Goal: Task Accomplishment & Management: Manage account settings

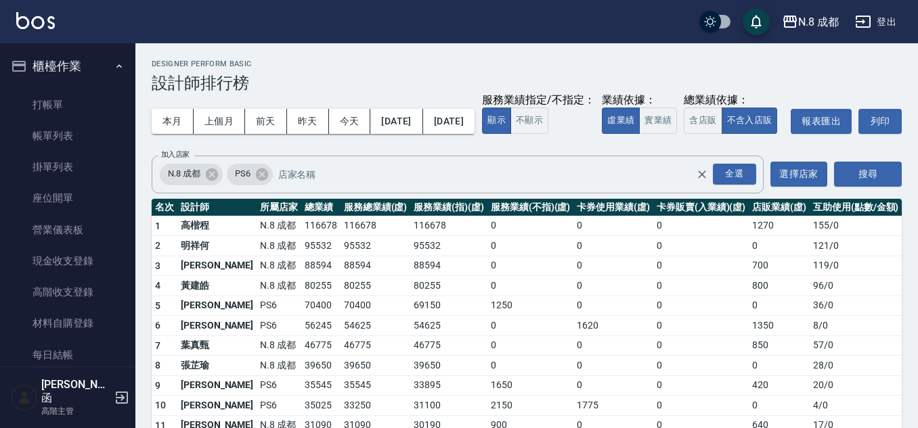
scroll to position [880, 0]
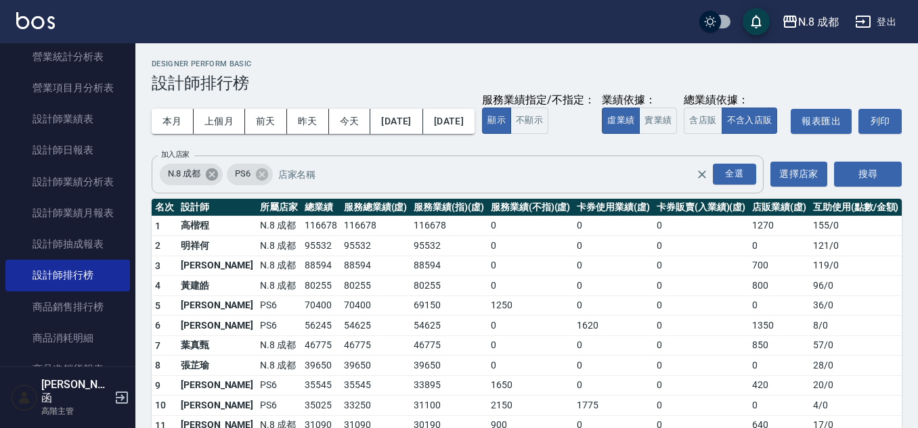
click at [206, 182] on icon at bounding box center [211, 174] width 15 height 15
click at [858, 187] on button "搜尋" at bounding box center [868, 174] width 68 height 25
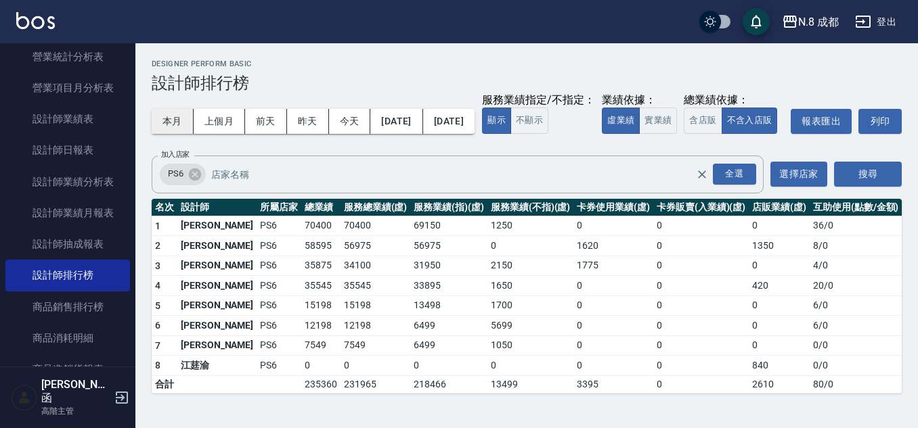
click at [166, 122] on button "本月" at bounding box center [173, 121] width 42 height 25
click at [191, 180] on icon at bounding box center [195, 174] width 12 height 12
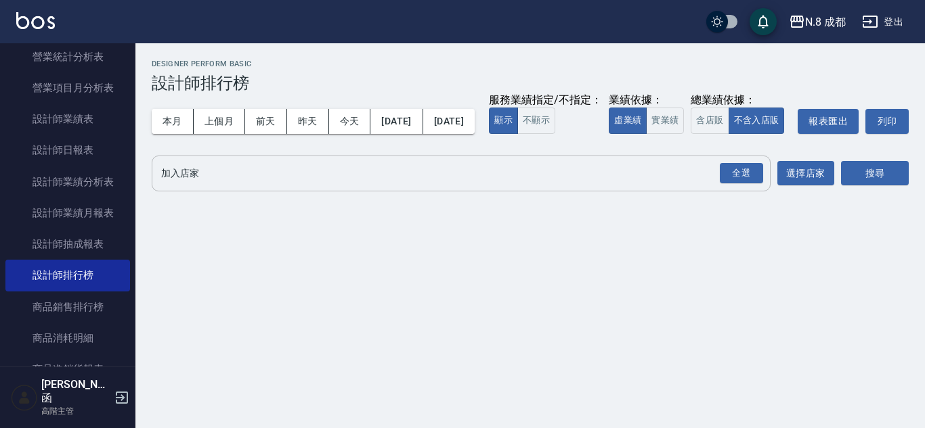
click at [191, 185] on input "加入店家" at bounding box center [451, 174] width 586 height 24
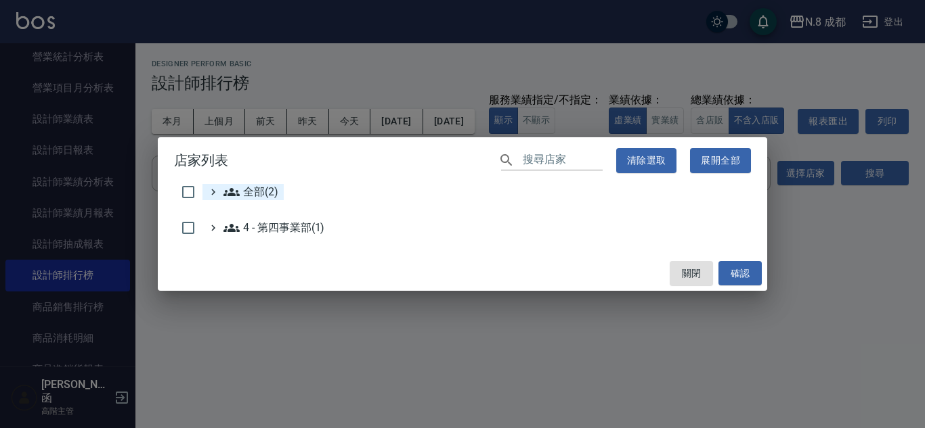
click at [265, 190] on span "全部(2)" at bounding box center [250, 192] width 55 height 16
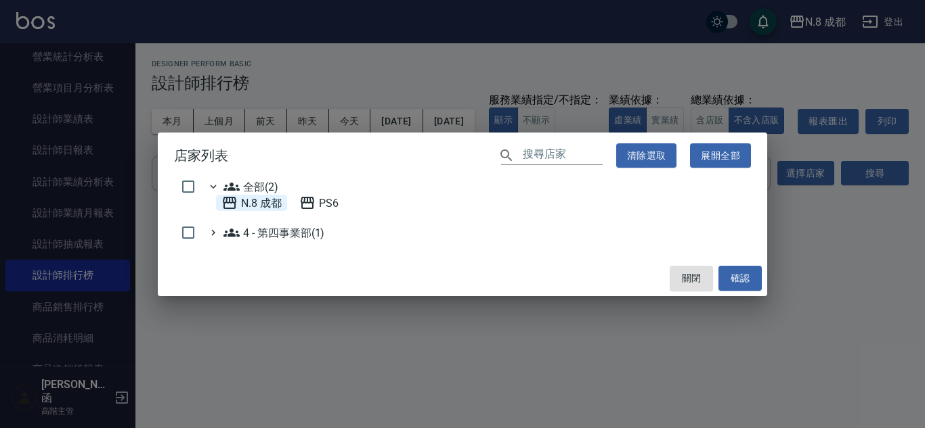
click at [254, 202] on 成都 "N.8 成都" at bounding box center [251, 203] width 60 height 16
drag, startPoint x: 736, startPoint y: 278, endPoint x: 751, endPoint y: 265, distance: 20.1
click at [736, 279] on button "確認" at bounding box center [739, 278] width 43 height 25
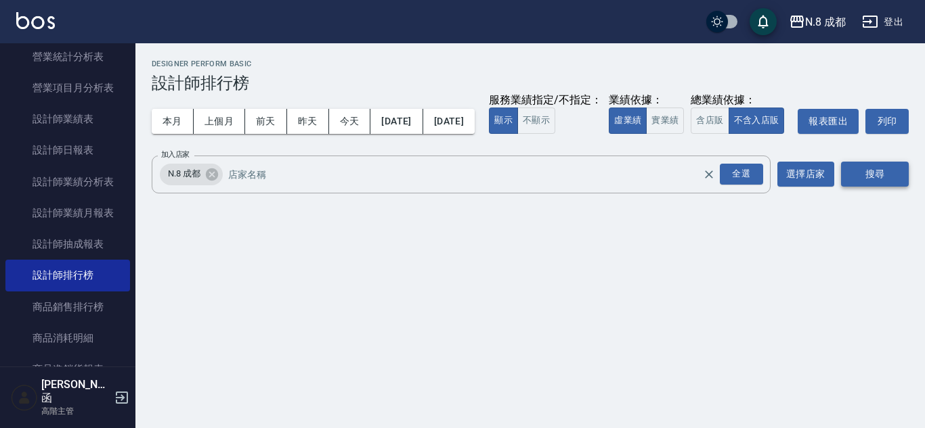
click at [876, 187] on button "搜尋" at bounding box center [875, 174] width 68 height 25
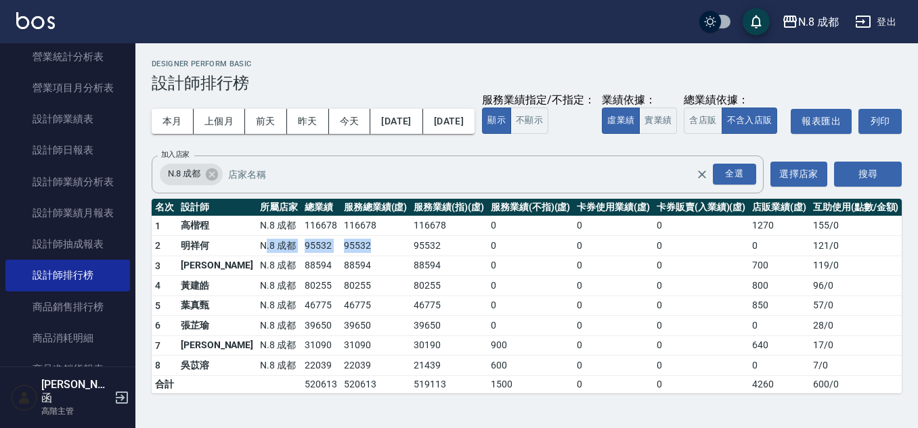
drag, startPoint x: 227, startPoint y: 276, endPoint x: 337, endPoint y: 276, distance: 110.3
click at [337, 257] on tr "2 明祥[PERSON_NAME]8 成都 95532 95532 95532 0 0 0 0 121 / 0" at bounding box center [527, 246] width 750 height 20
click at [418, 257] on td "95532" at bounding box center [448, 246] width 77 height 20
drag, startPoint x: 252, startPoint y: 354, endPoint x: 434, endPoint y: 354, distance: 181.4
click at [351, 336] on tr "6 [PERSON_NAME]8 成都 39650 39650 39650 0 0 0 0 28 / 0" at bounding box center [527, 326] width 750 height 20
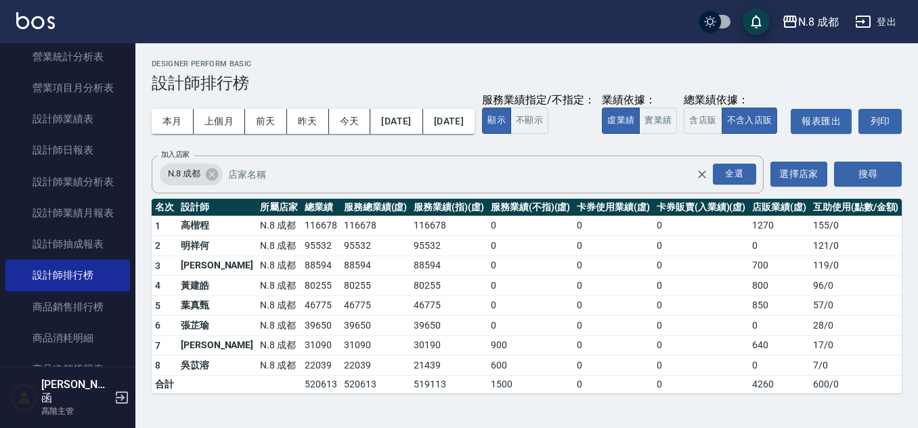
click at [451, 336] on td "39650" at bounding box center [448, 326] width 77 height 20
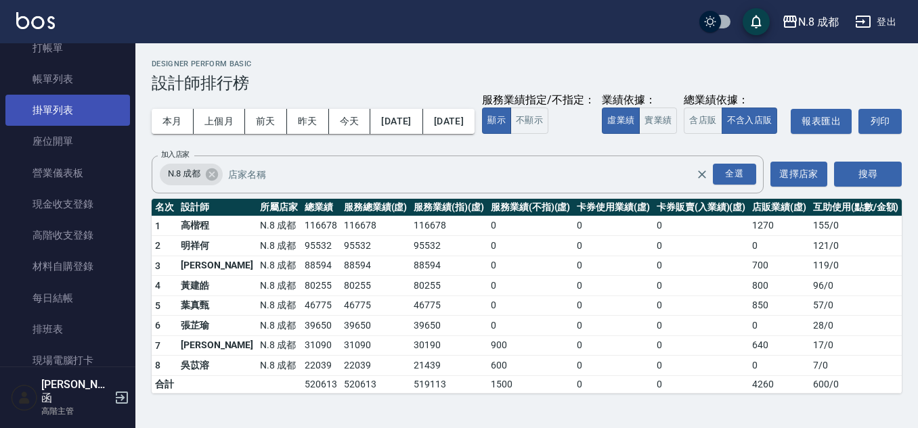
scroll to position [0, 0]
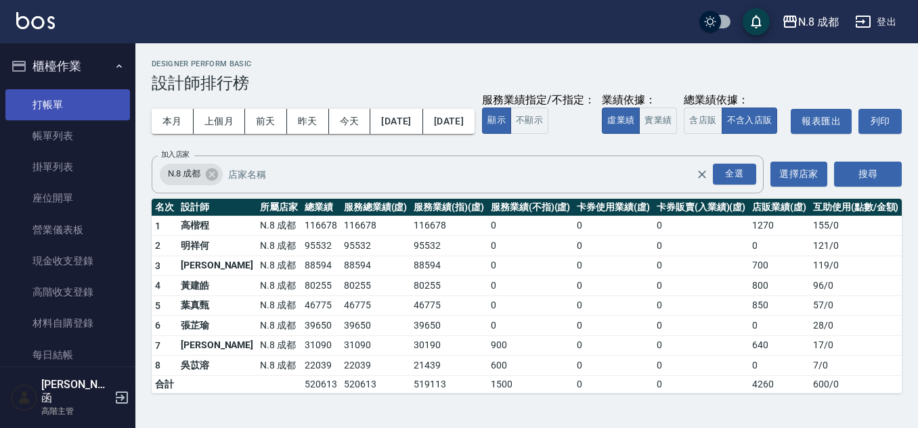
click at [82, 94] on link "打帳單" at bounding box center [67, 104] width 125 height 31
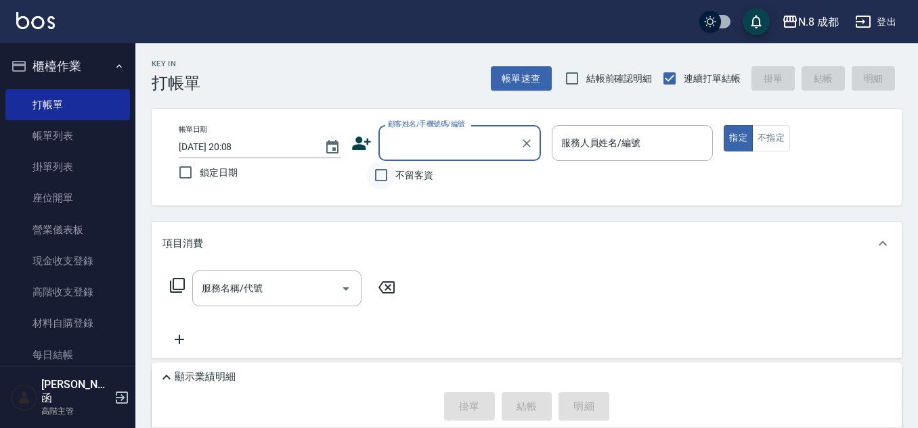
click at [388, 173] on input "不留客資" at bounding box center [381, 175] width 28 height 28
checkbox input "true"
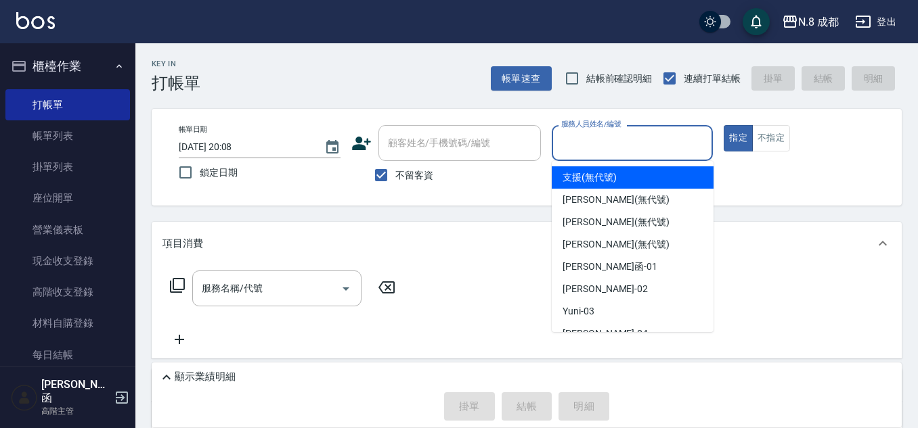
click at [616, 152] on input "服務人員姓名/編號" at bounding box center [633, 143] width 150 height 24
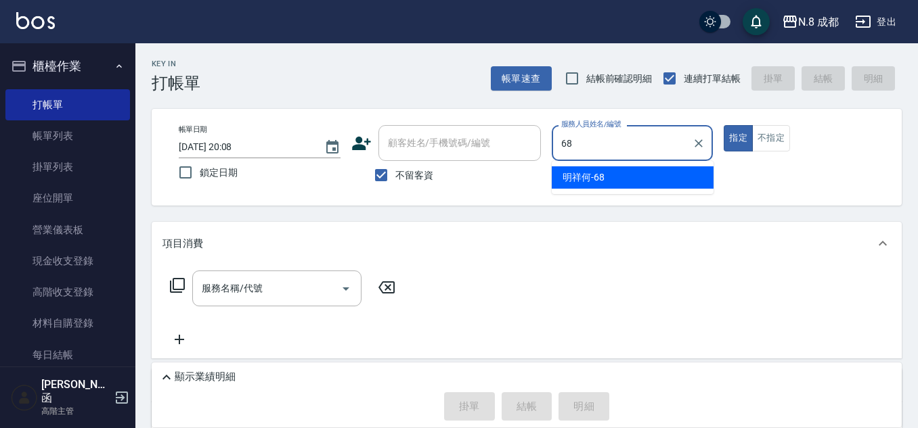
click at [604, 166] on ul "明祥何 -68" at bounding box center [633, 177] width 162 height 33
click at [604, 171] on span "明祥何 -68" at bounding box center [583, 178] width 42 height 14
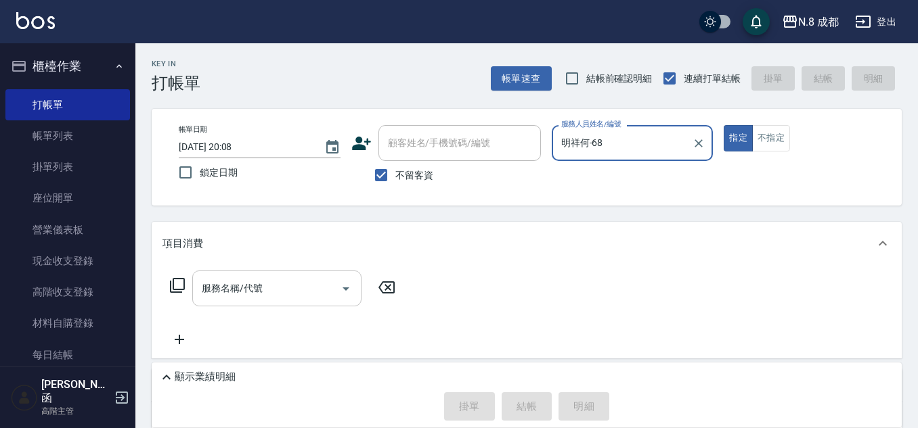
type input "明祥何-68"
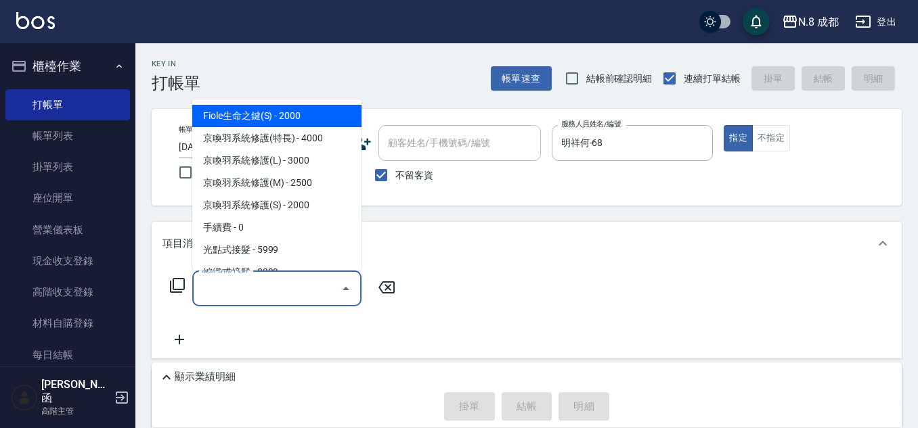
click at [261, 292] on input "服務名稱/代號" at bounding box center [266, 289] width 137 height 24
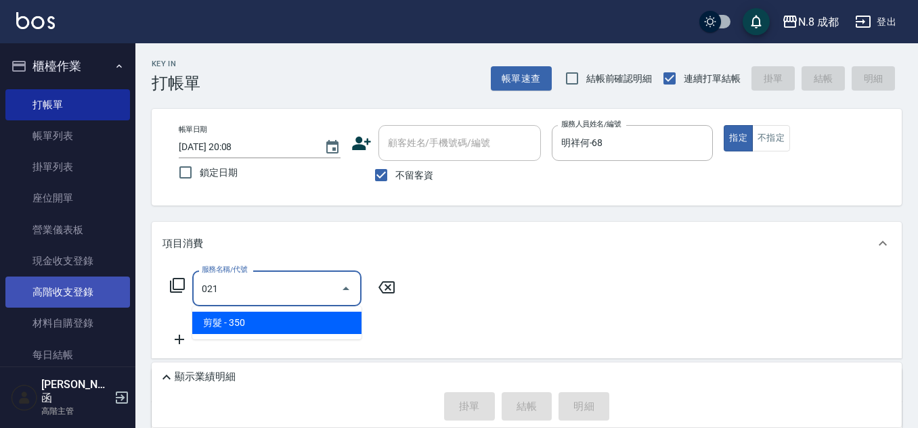
drag, startPoint x: 127, startPoint y: 296, endPoint x: 118, endPoint y: 296, distance: 8.8
click at [118, 296] on div "N.8 成都 登出 櫃檯作業 打帳單 帳單列表 掛單列表 座位開單 營業儀表板 現金收支登錄 高階收支登錄 材料自購登錄 每日結帳 排班表 現場電腦打卡 掃碼…" at bounding box center [459, 287] width 918 height 574
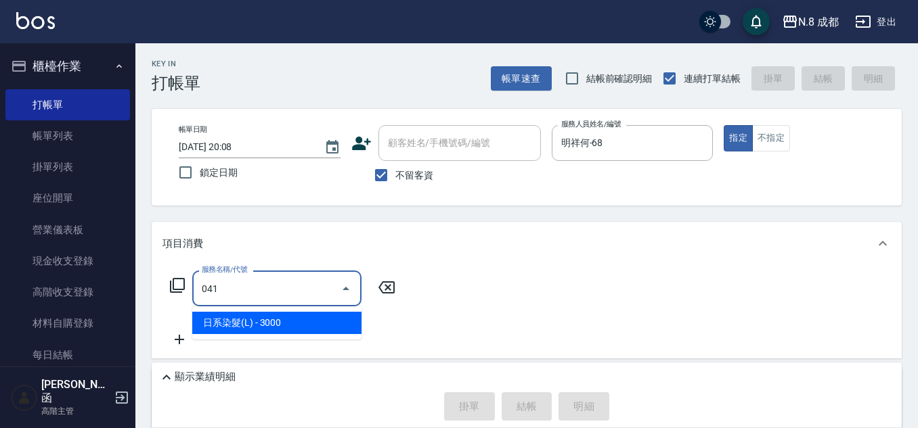
click at [272, 330] on span "日系染髮(L) - 3000" at bounding box center [276, 323] width 169 height 22
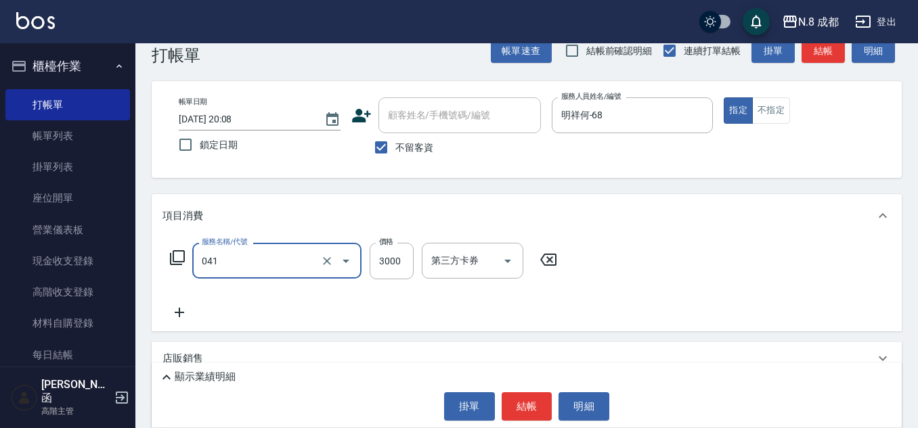
scroll to position [68, 0]
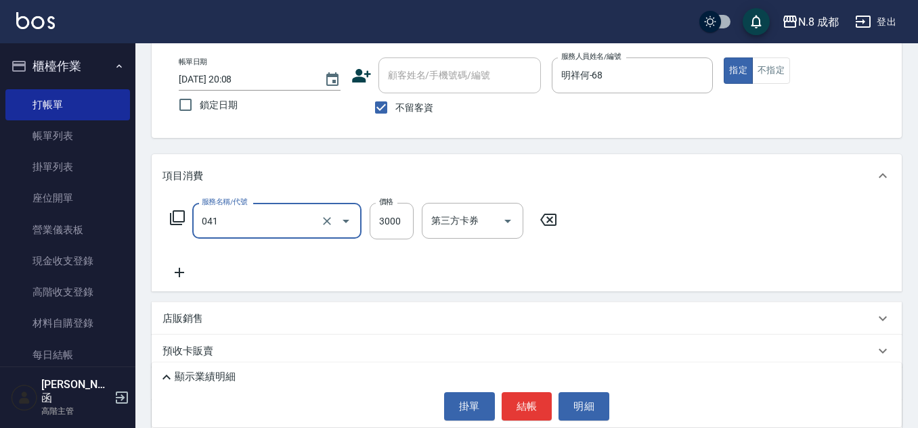
type input "日系染髮(L)(041)"
click at [192, 381] on p "顯示業績明細" at bounding box center [205, 377] width 61 height 14
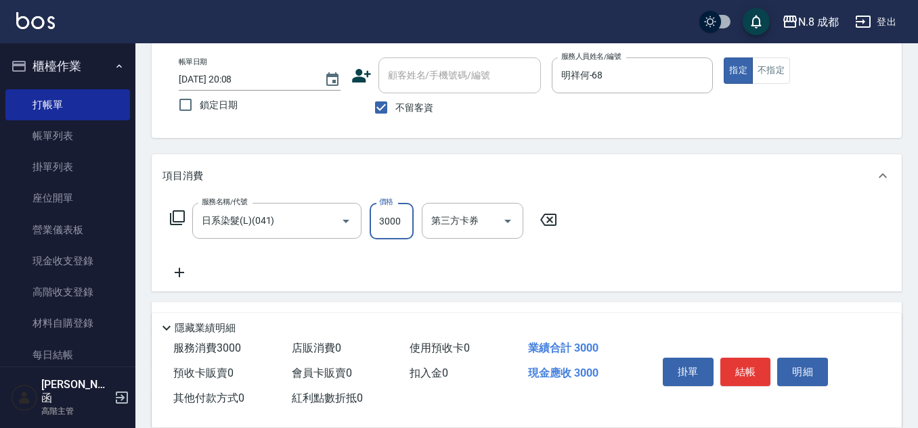
click at [392, 226] on input "3000" at bounding box center [392, 221] width 44 height 37
type input "1300"
click at [186, 273] on icon at bounding box center [179, 273] width 34 height 16
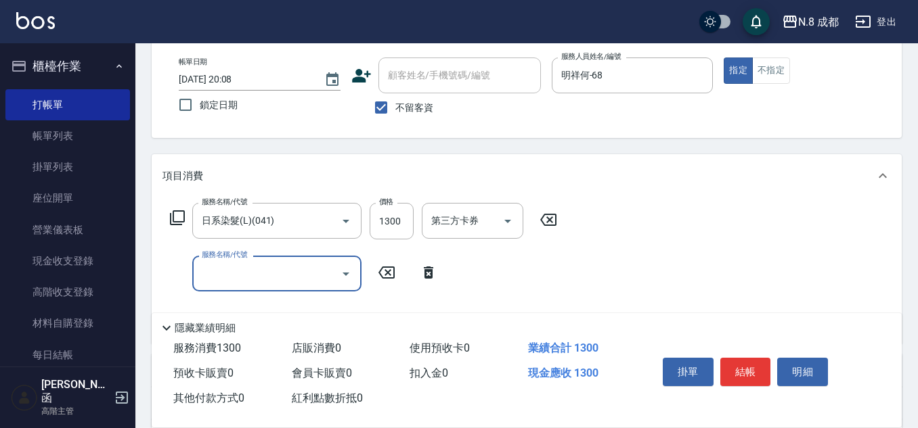
click at [231, 279] on input "服務名稱/代號" at bounding box center [266, 274] width 137 height 24
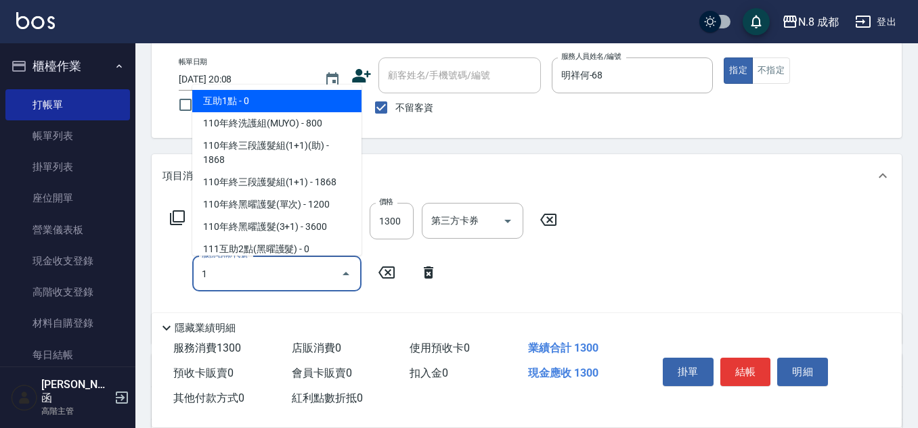
click at [247, 101] on span "互助1點 - 0" at bounding box center [276, 101] width 169 height 22
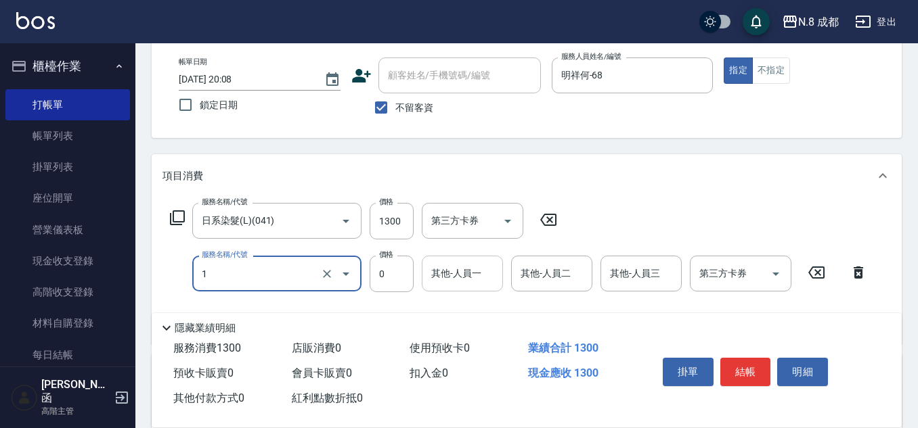
type input "互助1點(1)"
click at [467, 273] on input "其他-人員一" at bounding box center [462, 274] width 69 height 24
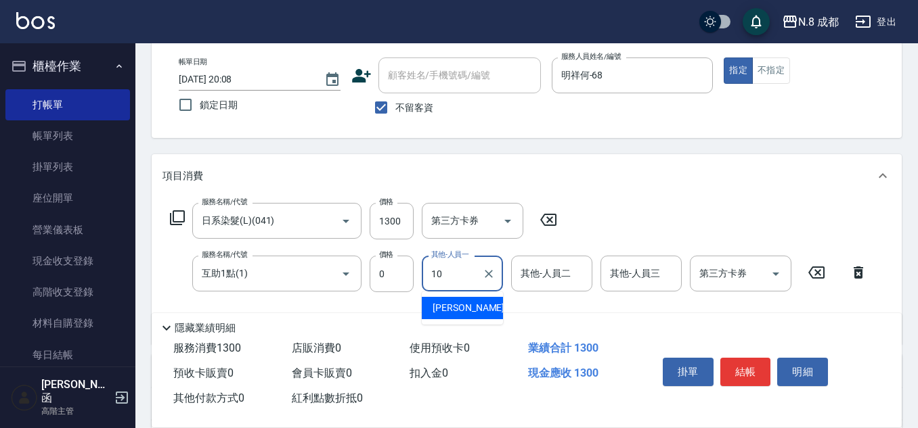
click at [480, 311] on div "[PERSON_NAME]-10" at bounding box center [462, 308] width 81 height 22
type input "[PERSON_NAME]-10"
click at [753, 365] on button "結帳" at bounding box center [745, 372] width 51 height 28
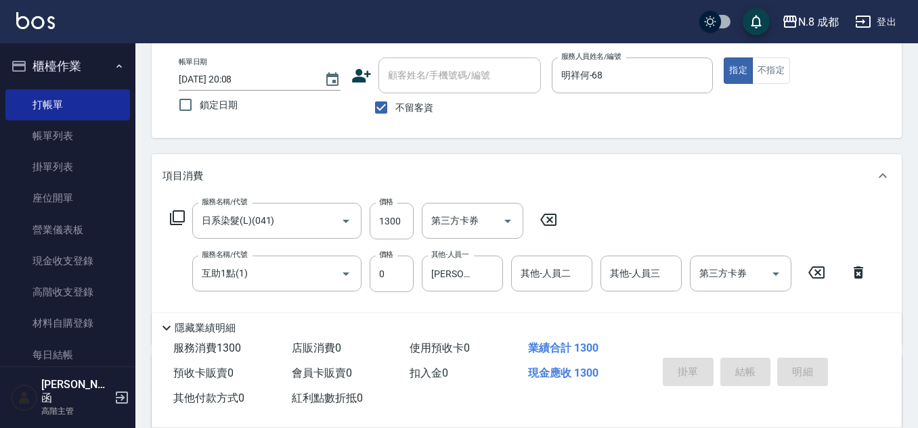
type input "[DATE] 20:09"
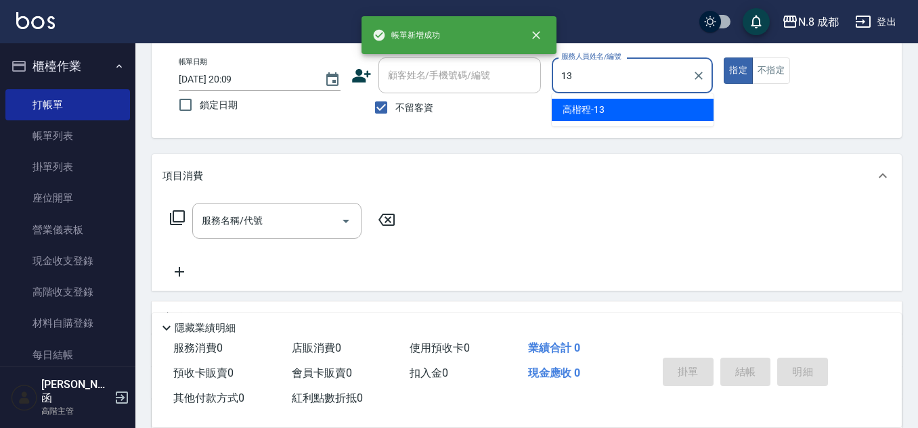
click at [602, 113] on span "[PERSON_NAME]程 -13" at bounding box center [583, 110] width 42 height 14
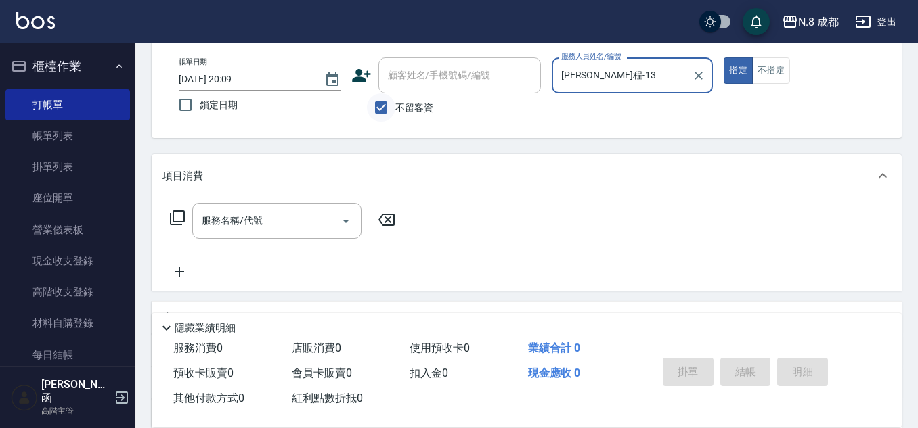
type input "[PERSON_NAME]程-13"
click at [384, 104] on input "不留客資" at bounding box center [381, 107] width 28 height 28
checkbox input "false"
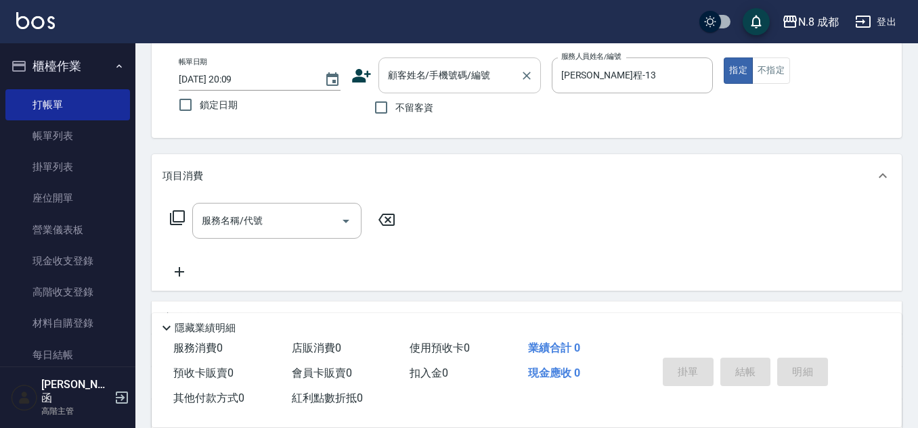
click at [395, 77] on input "顧客姓名/手機號碼/編號" at bounding box center [449, 76] width 130 height 24
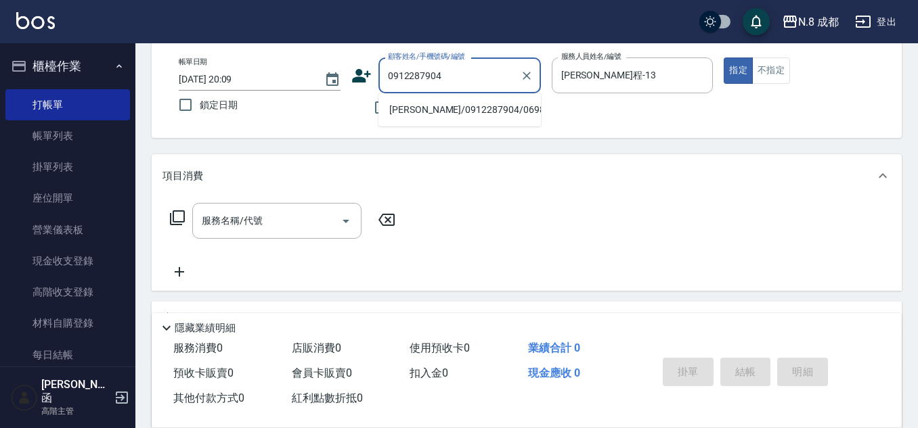
drag, startPoint x: 443, startPoint y: 116, endPoint x: 433, endPoint y: 102, distance: 18.0
click at [433, 103] on li "[PERSON_NAME]/0912287904/069838" at bounding box center [459, 110] width 162 height 22
type input "[PERSON_NAME]/0912287904/069838"
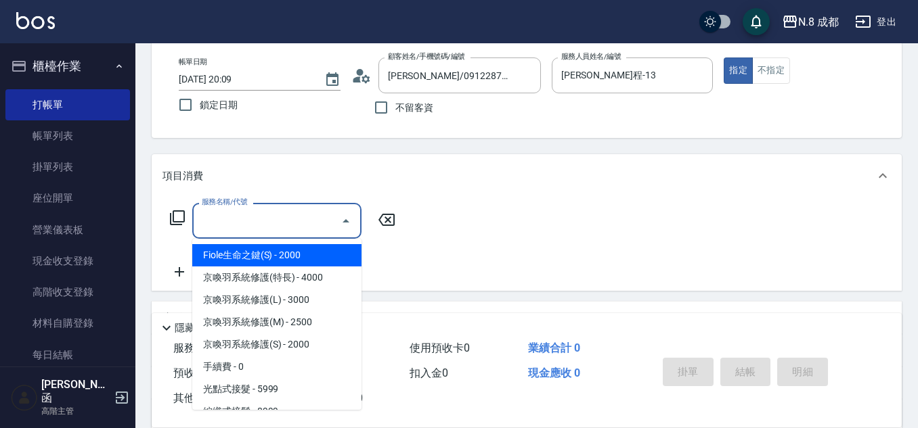
click at [280, 227] on input "服務名稱/代號" at bounding box center [266, 221] width 137 height 24
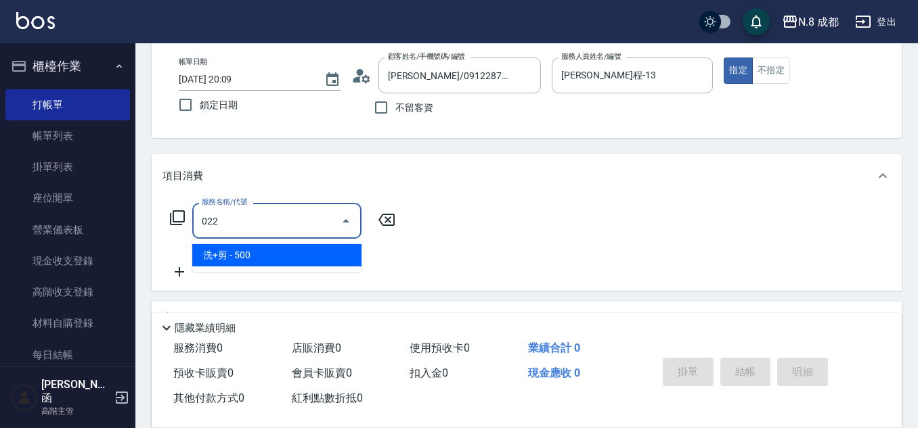
drag, startPoint x: 273, startPoint y: 252, endPoint x: 324, endPoint y: 238, distance: 52.5
click at [273, 251] on span "洗+剪 - 500" at bounding box center [276, 255] width 169 height 22
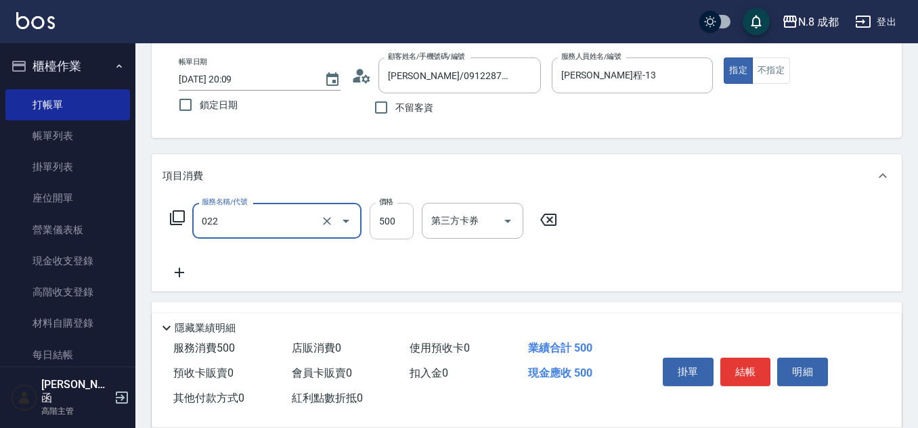
type input "洗+剪(022)"
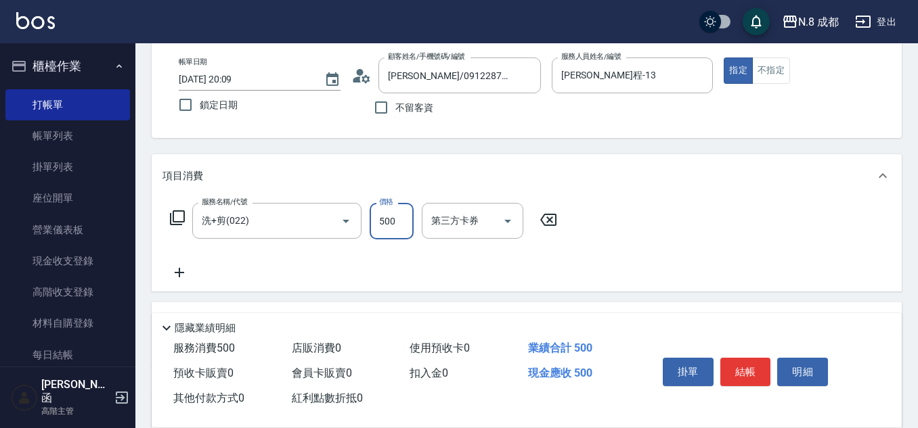
click at [382, 223] on input "500" at bounding box center [392, 221] width 44 height 37
type input "600"
click at [183, 271] on icon at bounding box center [179, 273] width 34 height 16
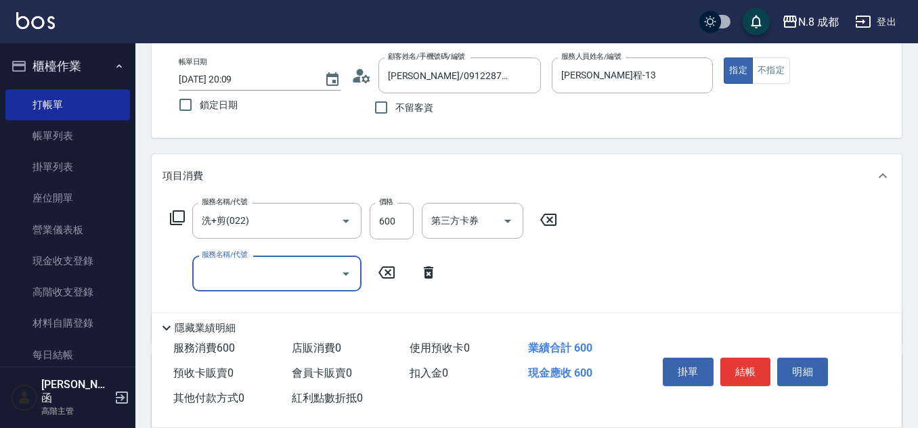
click at [219, 271] on div "服務名稱/代號 服務名稱/代號" at bounding box center [276, 274] width 169 height 36
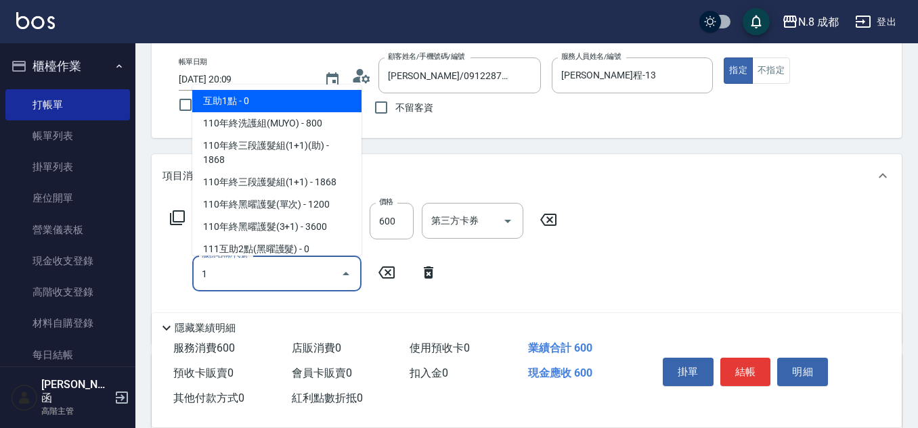
click at [267, 104] on span "互助1點 - 0" at bounding box center [276, 101] width 169 height 22
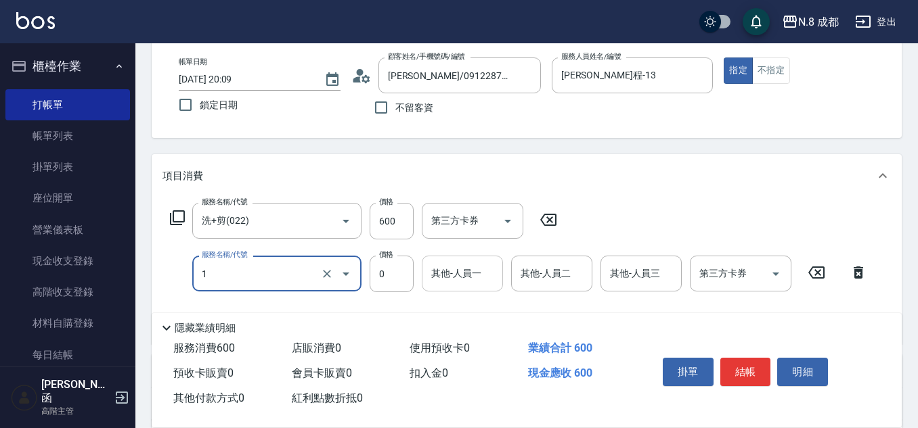
type input "互助1點(1)"
click at [456, 273] on input "其他-人員一" at bounding box center [462, 274] width 69 height 24
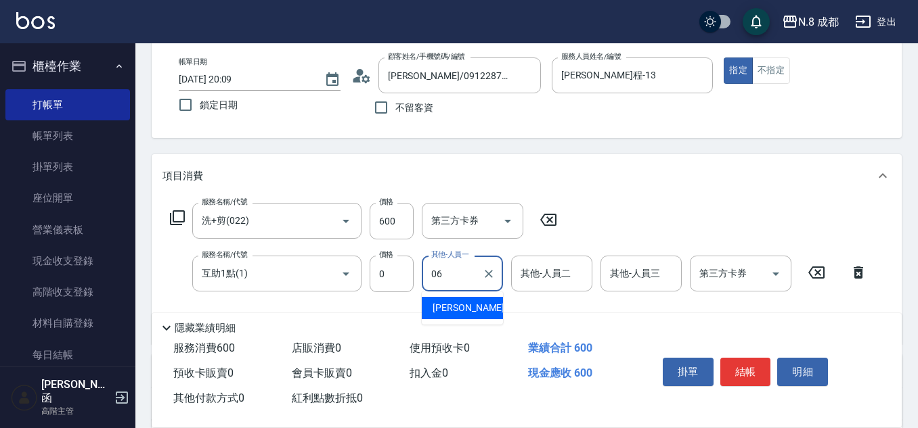
click at [467, 304] on span "[PERSON_NAME] -06" at bounding box center [474, 308] width 85 height 14
type input "[PERSON_NAME]-06"
click at [751, 368] on button "結帳" at bounding box center [745, 372] width 51 height 28
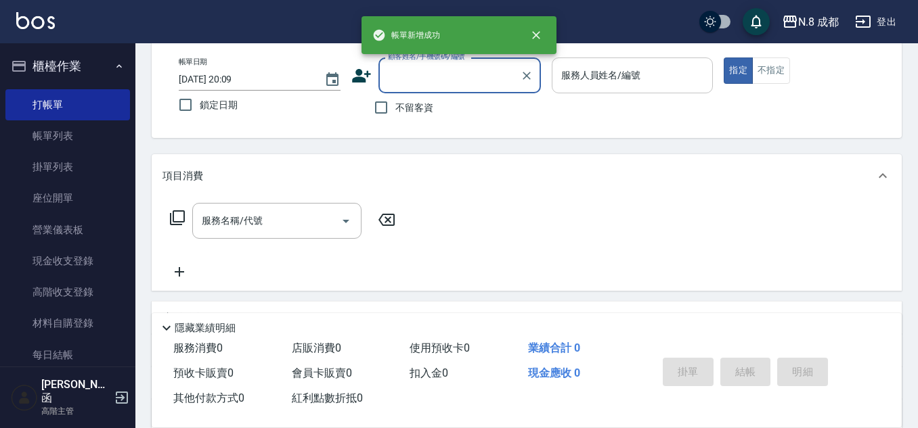
drag, startPoint x: 383, startPoint y: 106, endPoint x: 560, endPoint y: 89, distance: 177.5
click at [384, 106] on input "不留客資" at bounding box center [381, 107] width 28 height 28
checkbox input "true"
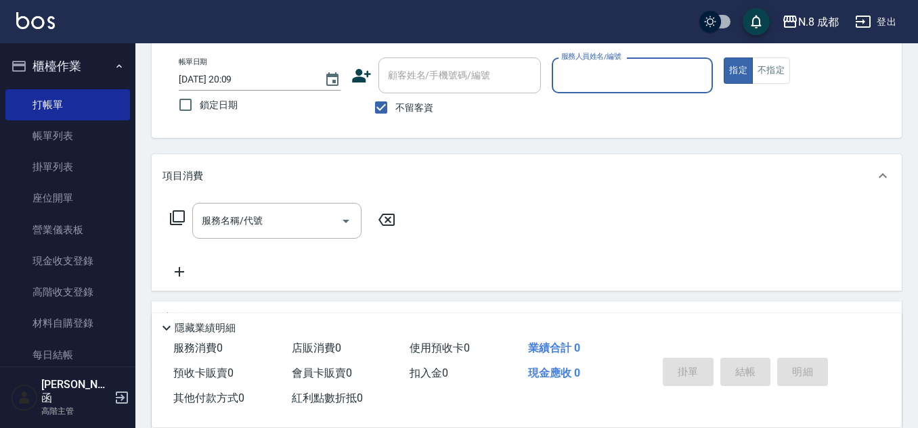
click at [601, 84] on input "服務人員姓名/編號" at bounding box center [633, 76] width 150 height 24
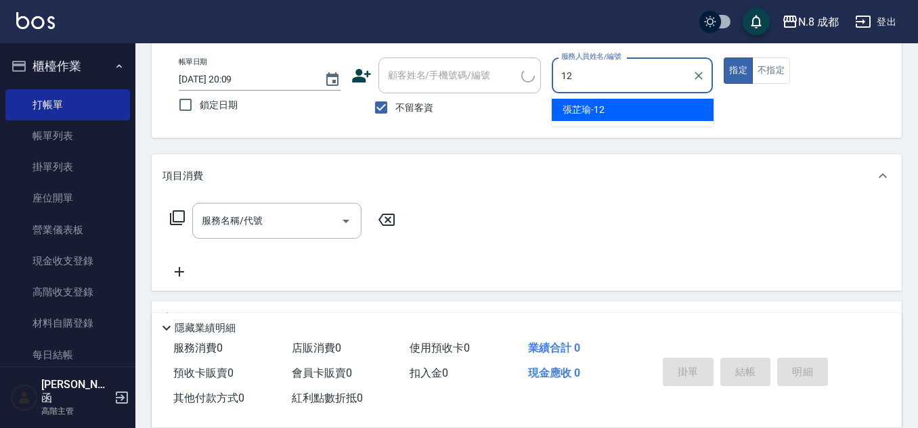
click at [594, 116] on span "[PERSON_NAME]-12" at bounding box center [583, 110] width 42 height 14
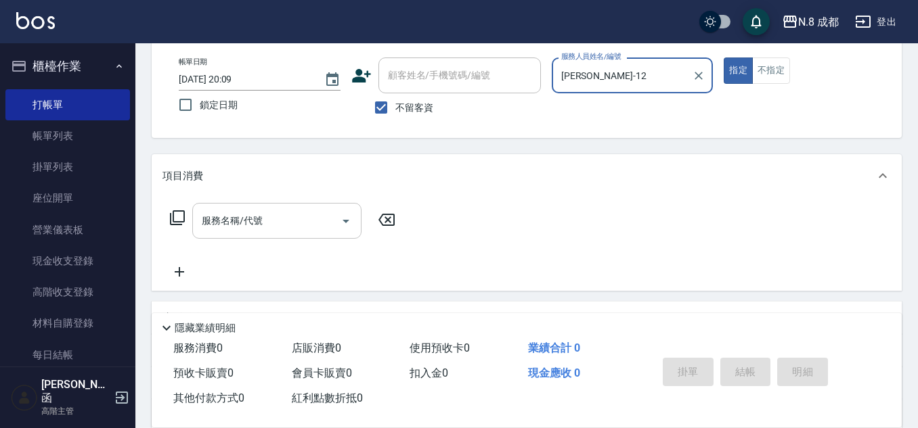
type input "[PERSON_NAME]-12"
click at [263, 216] on input "服務名稱/代號" at bounding box center [266, 221] width 137 height 24
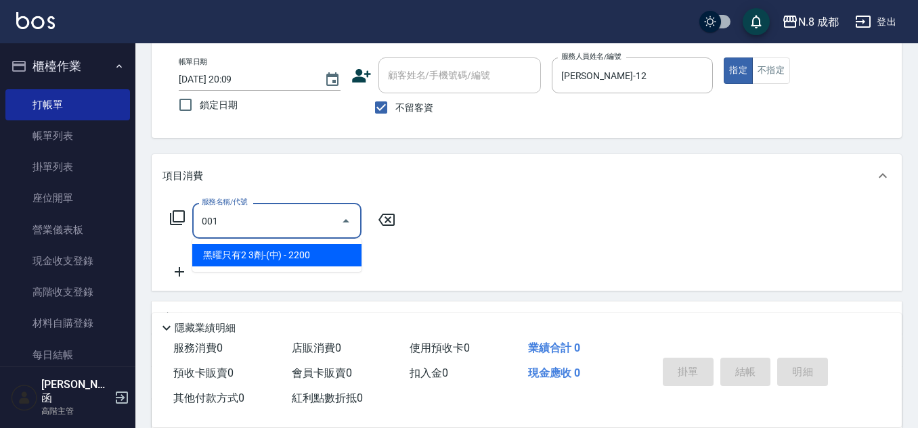
click at [273, 252] on span "黑曜只有2 3劑-(中) - 2200" at bounding box center [276, 255] width 169 height 22
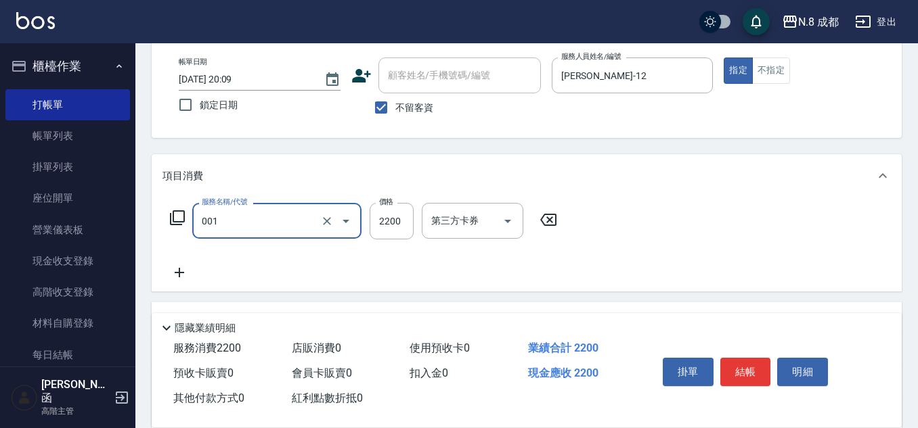
click at [285, 222] on input "001" at bounding box center [257, 221] width 119 height 24
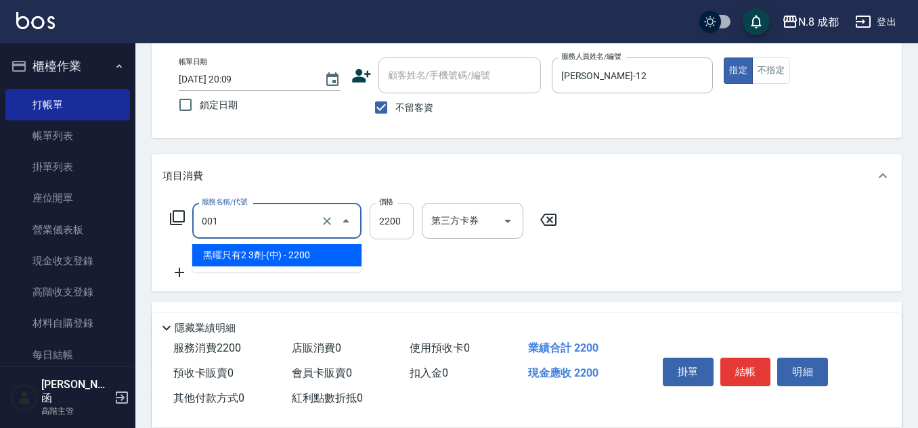
type input "黑曜只有2 3劑-(中)(001)"
click at [391, 225] on input "2200" at bounding box center [392, 221] width 44 height 37
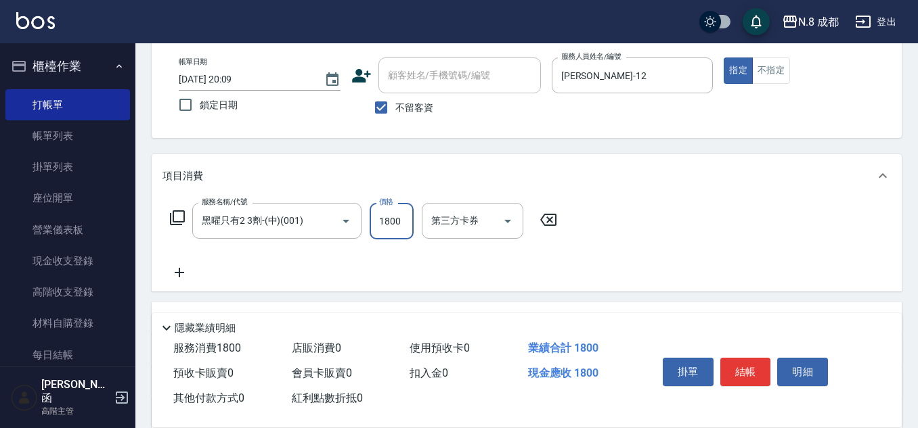
type input "1800"
click at [184, 271] on icon at bounding box center [179, 273] width 34 height 16
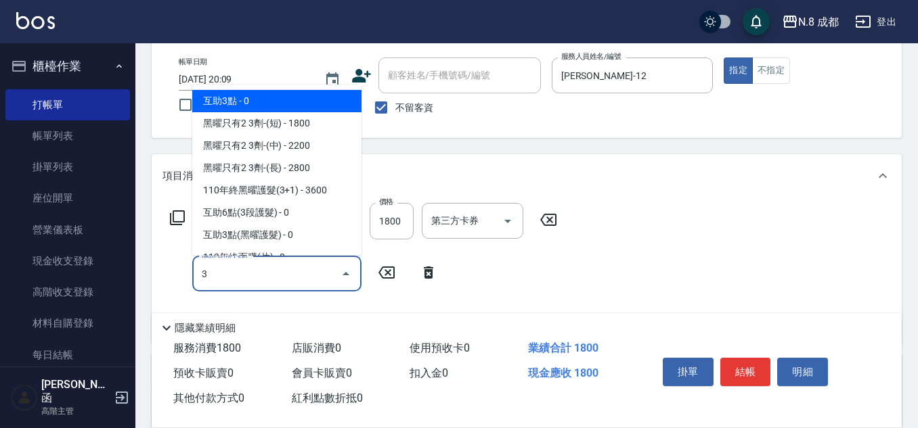
click at [242, 93] on span "互助3點 - 0" at bounding box center [276, 101] width 169 height 22
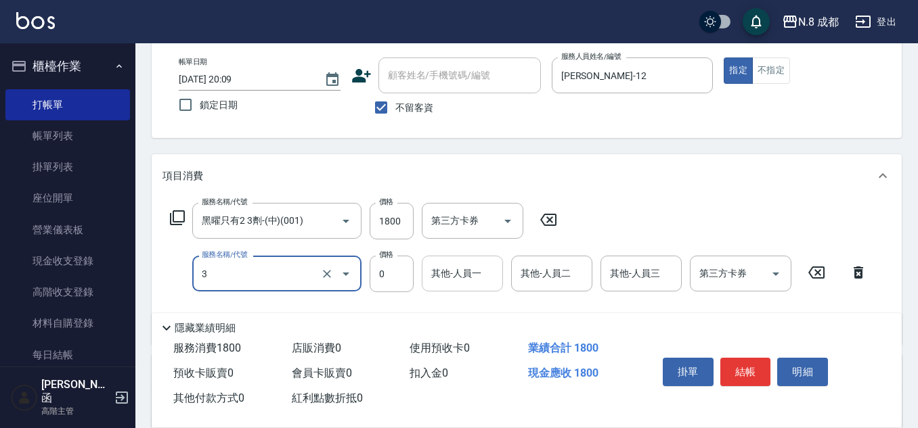
type input "互助3點(3)"
click at [476, 271] on input "其他-人員一" at bounding box center [462, 274] width 69 height 24
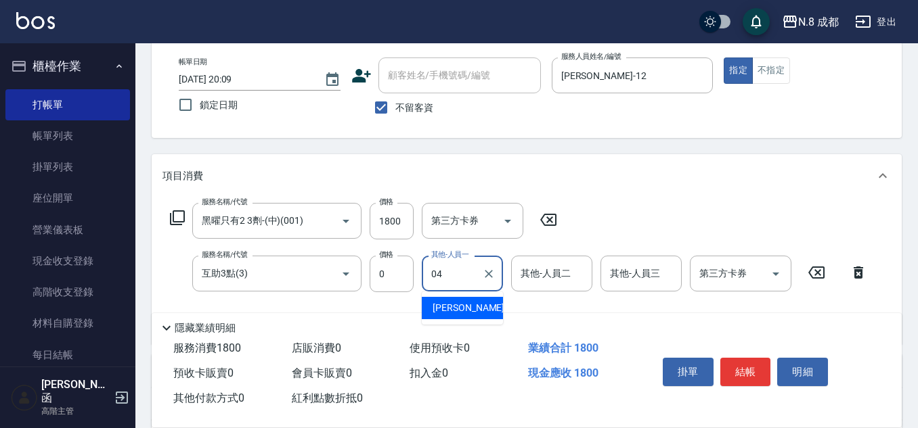
click at [481, 304] on span "[PERSON_NAME] -04" at bounding box center [474, 308] width 85 height 14
type input "[PERSON_NAME]-04"
click at [751, 362] on button "結帳" at bounding box center [745, 372] width 51 height 28
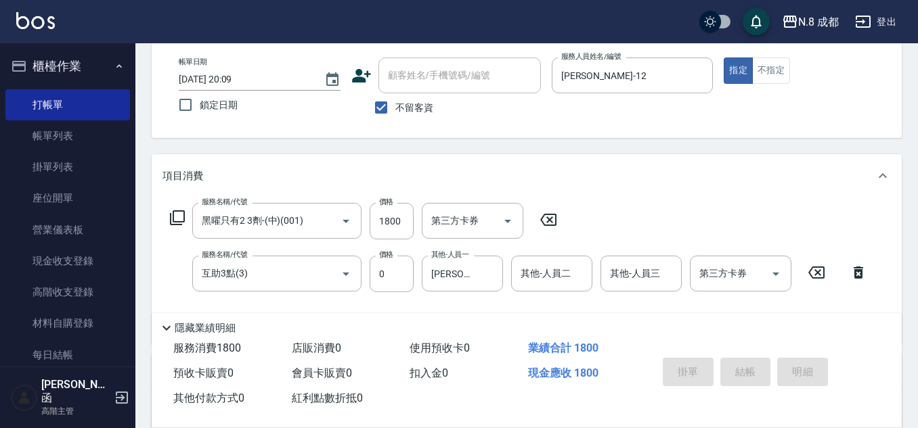
type input "[DATE] 20:10"
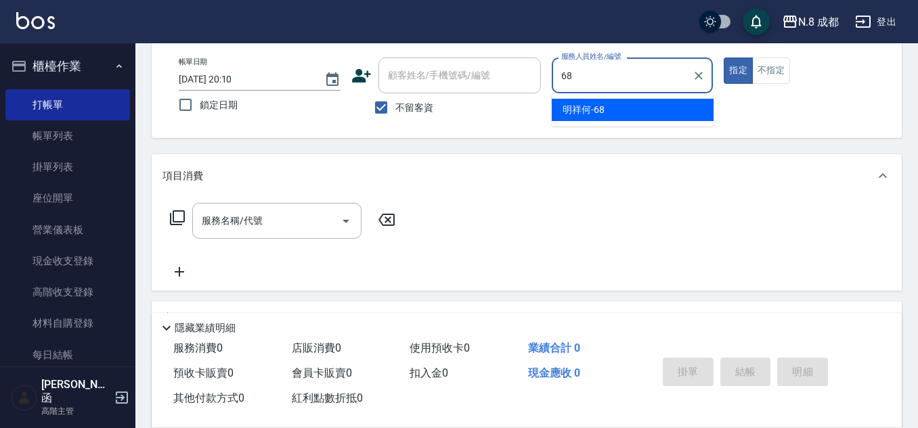
drag, startPoint x: 594, startPoint y: 108, endPoint x: 558, endPoint y: 108, distance: 35.9
click at [592, 106] on span "明祥何 -68" at bounding box center [583, 110] width 42 height 14
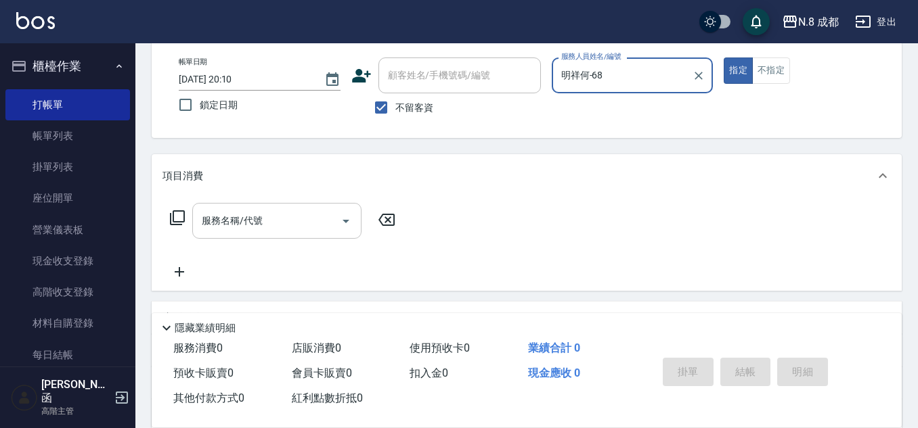
type input "明祥何-68"
click at [263, 220] on input "服務名稱/代號" at bounding box center [266, 221] width 137 height 24
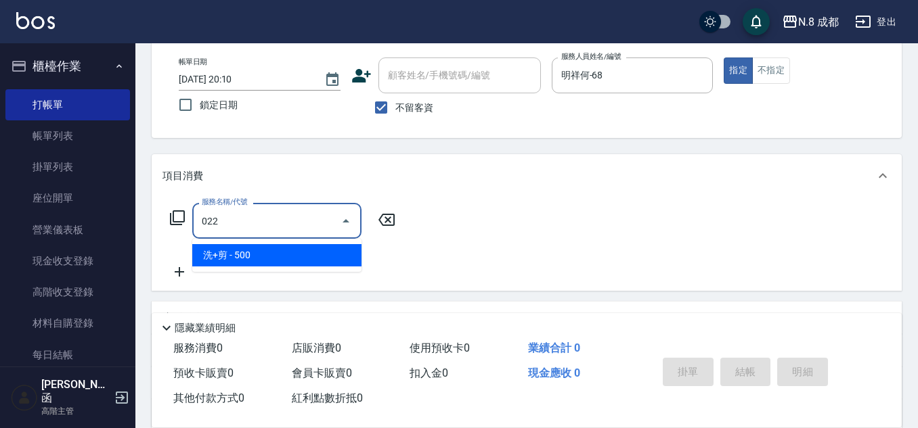
drag, startPoint x: 273, startPoint y: 262, endPoint x: 365, endPoint y: 240, distance: 95.2
click at [273, 261] on span "洗+剪 - 500" at bounding box center [276, 255] width 169 height 22
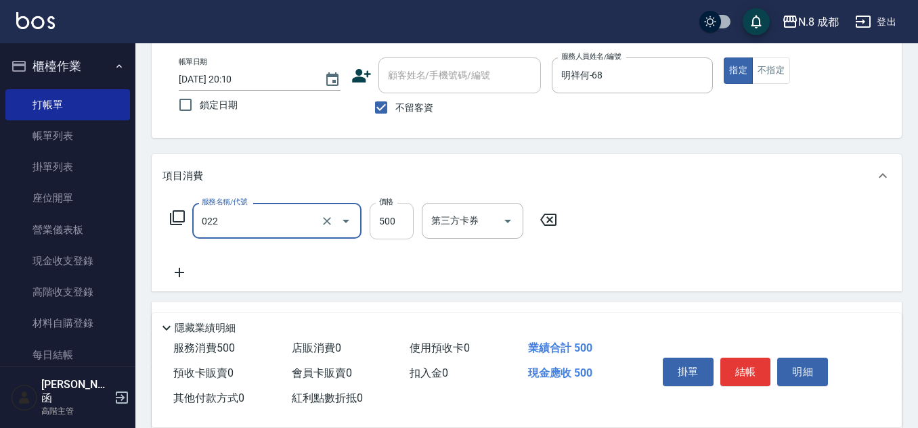
type input "洗+剪(022)"
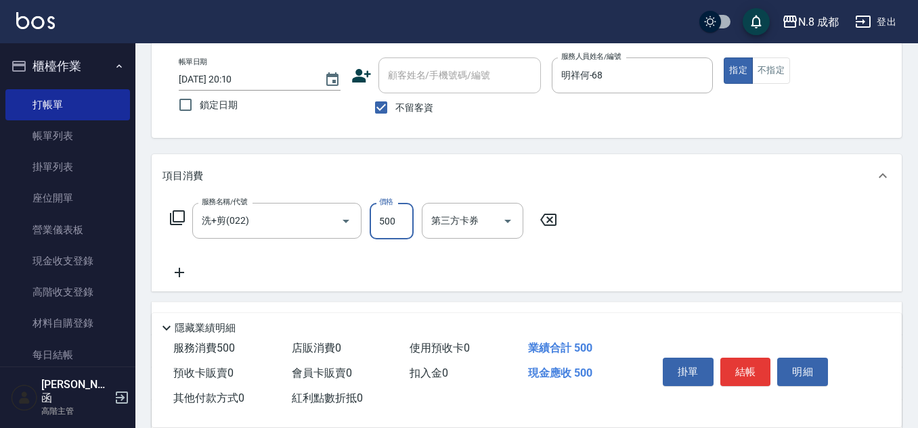
click at [400, 230] on input "500" at bounding box center [392, 221] width 44 height 37
type input "600"
click at [185, 271] on icon at bounding box center [179, 273] width 34 height 16
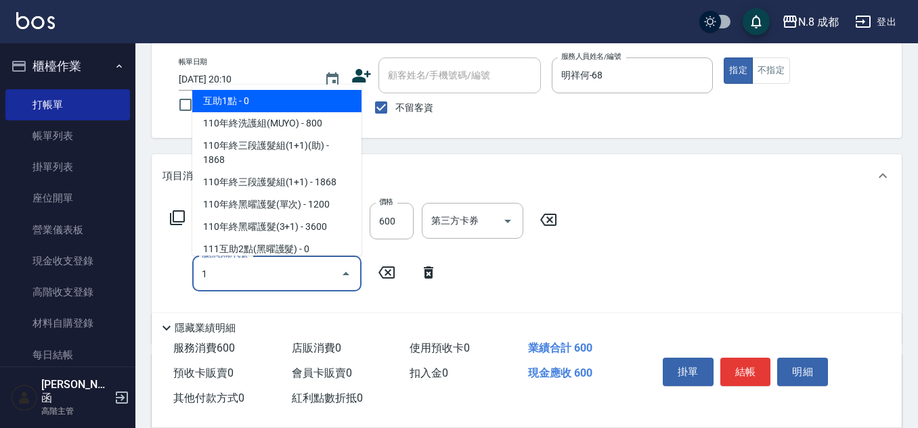
click at [250, 97] on span "互助1點 - 0" at bounding box center [276, 101] width 169 height 22
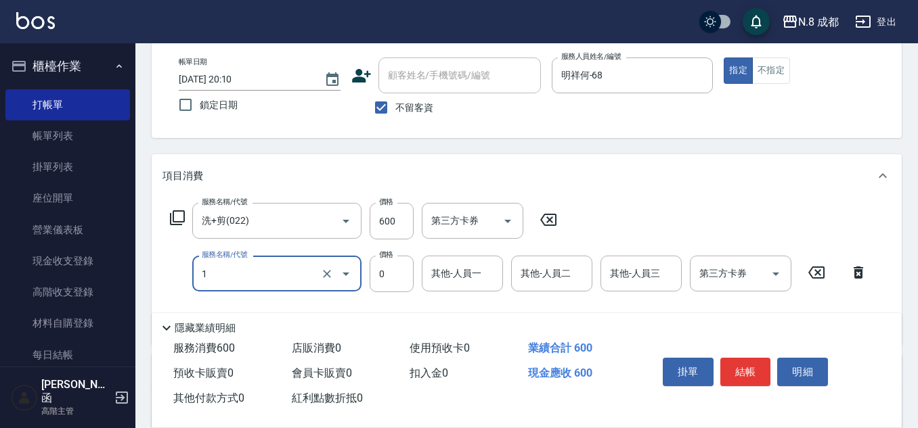
type input "互助1點(1)"
click at [477, 274] on input "其他-人員一" at bounding box center [462, 274] width 69 height 24
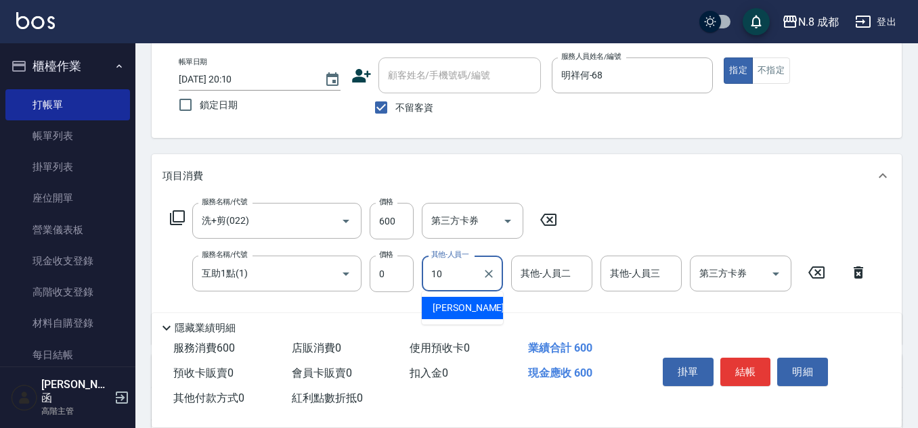
click at [483, 306] on div "[PERSON_NAME]-10" at bounding box center [462, 308] width 81 height 22
type input "[PERSON_NAME]-10"
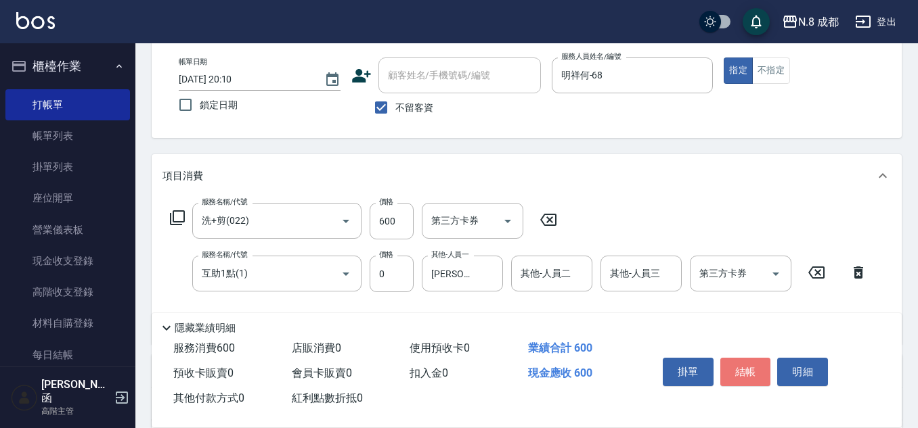
click at [759, 367] on button "結帳" at bounding box center [745, 372] width 51 height 28
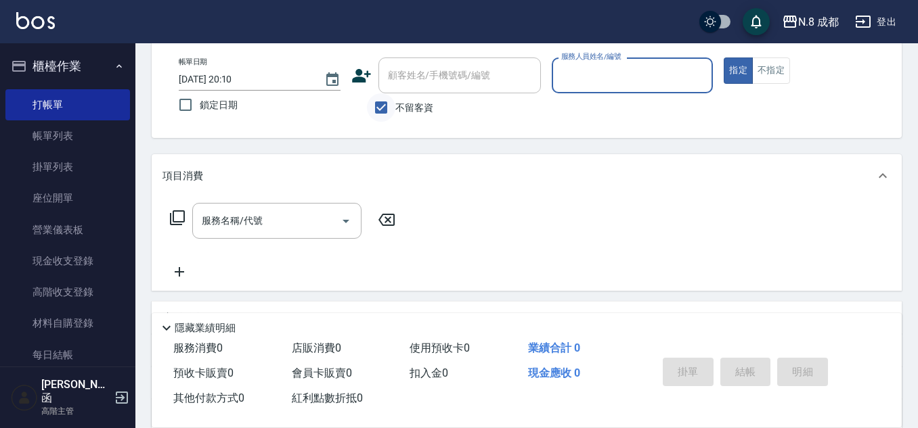
click at [370, 104] on input "不留客資" at bounding box center [381, 107] width 28 height 28
checkbox input "false"
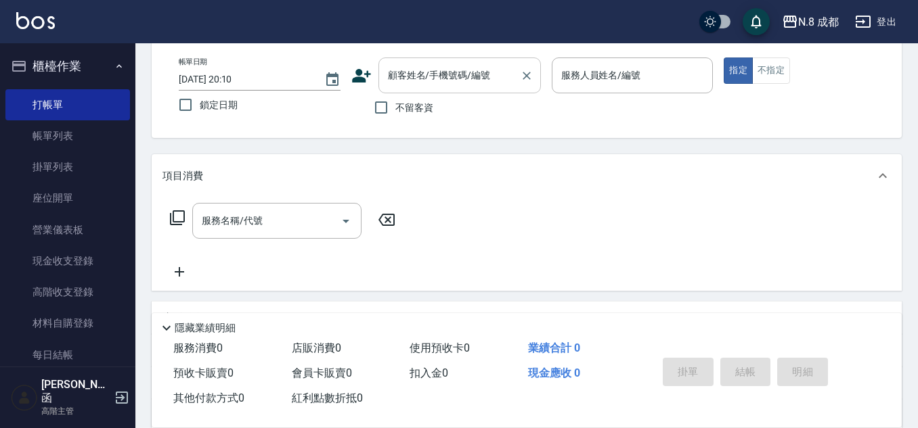
click at [433, 88] on div "顧客姓名/手機號碼/編號" at bounding box center [459, 76] width 162 height 36
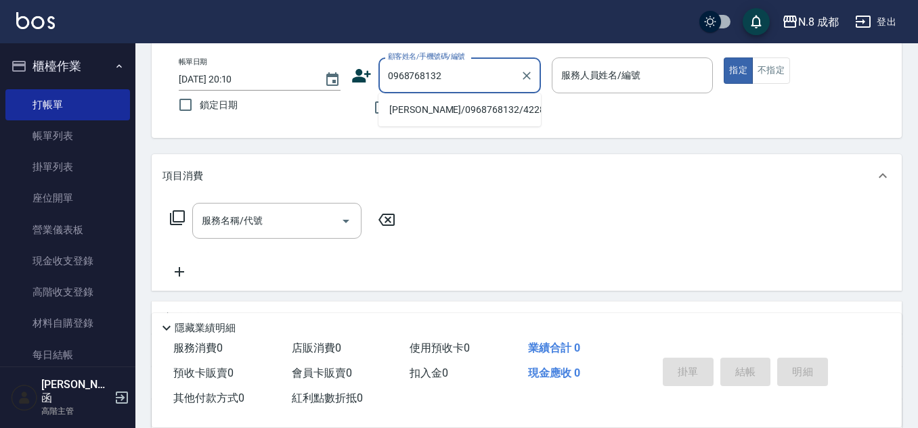
click at [453, 108] on li "[PERSON_NAME]/0968768132/422817" at bounding box center [459, 110] width 162 height 22
type input "[PERSON_NAME]/0968768132/422817"
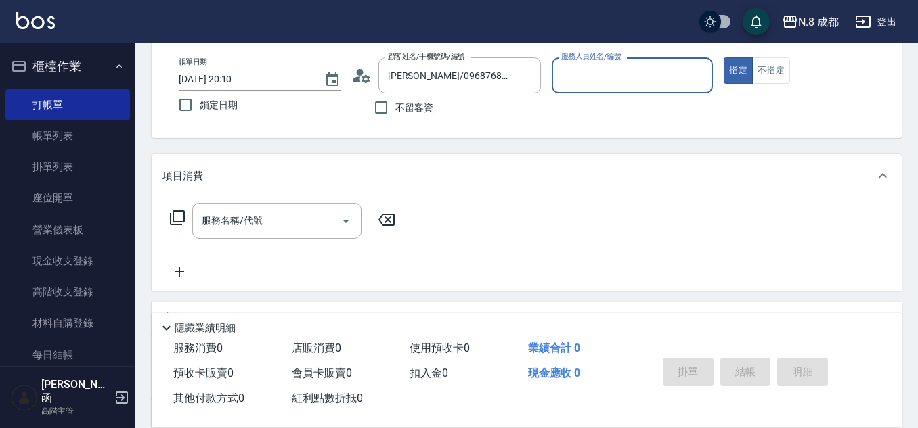
type input "[PERSON_NAME]程-13"
click at [264, 217] on input "服務名稱/代號" at bounding box center [266, 221] width 137 height 24
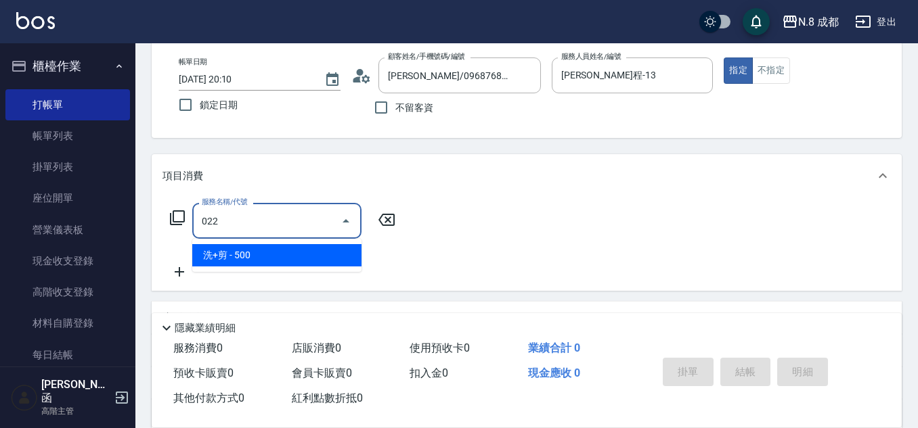
click at [277, 254] on span "洗+剪 - 500" at bounding box center [276, 255] width 169 height 22
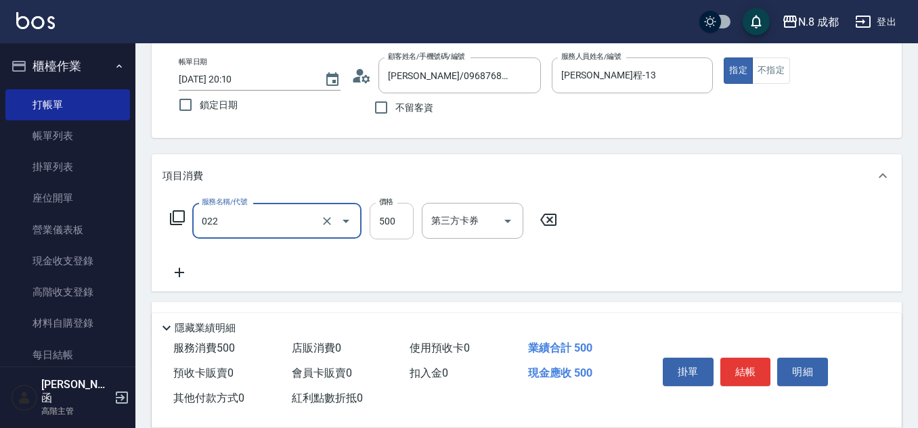
type input "洗+剪(022)"
click at [384, 223] on input "500" at bounding box center [392, 221] width 44 height 37
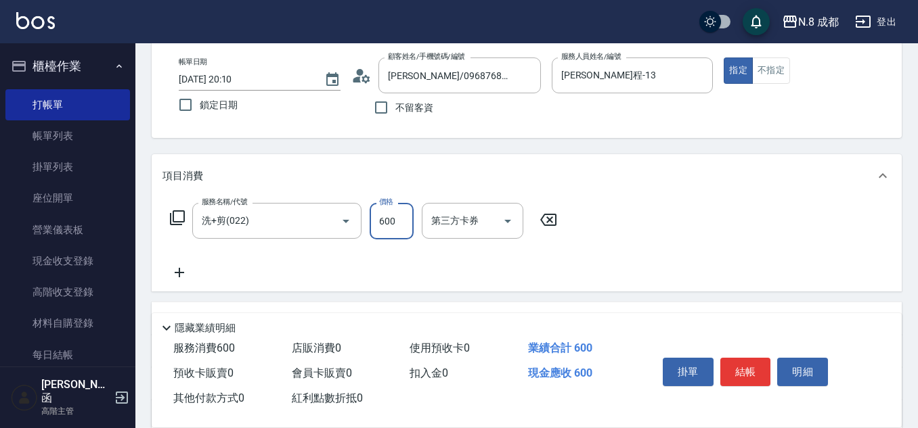
type input "600"
click at [181, 275] on icon at bounding box center [179, 273] width 34 height 16
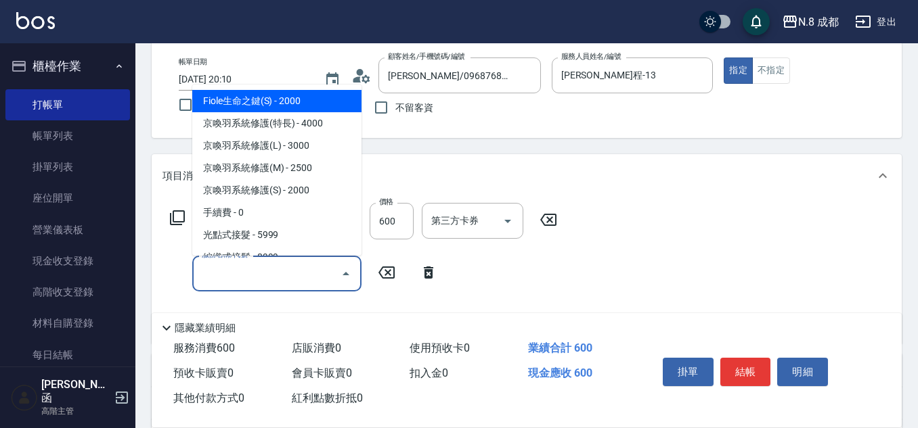
click at [208, 273] on input "服務名稱/代號" at bounding box center [266, 274] width 137 height 24
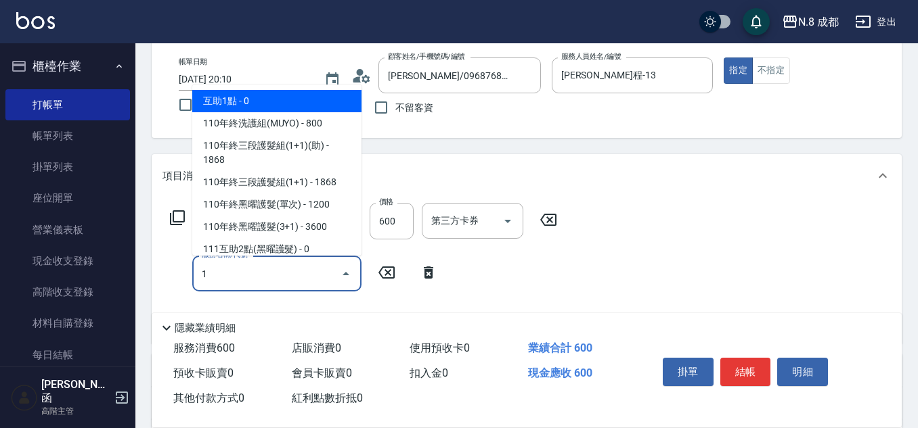
click at [291, 106] on span "互助1點 - 0" at bounding box center [276, 101] width 169 height 22
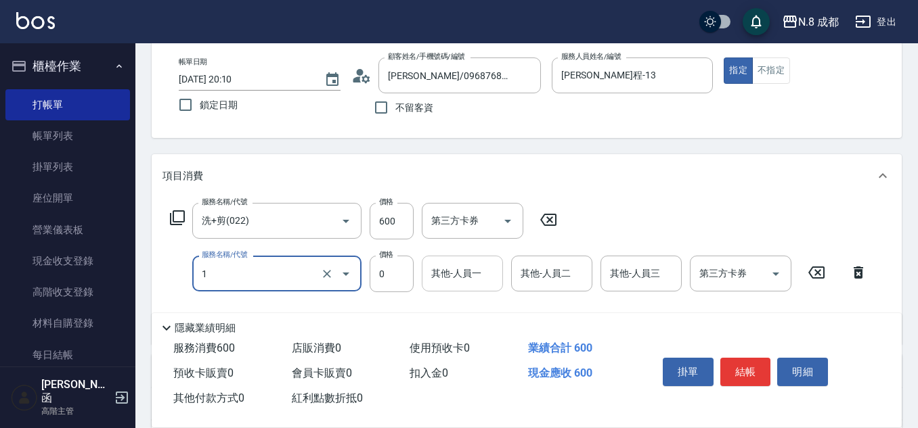
type input "互助1點(1)"
click at [470, 282] on input "其他-人員一" at bounding box center [462, 274] width 69 height 24
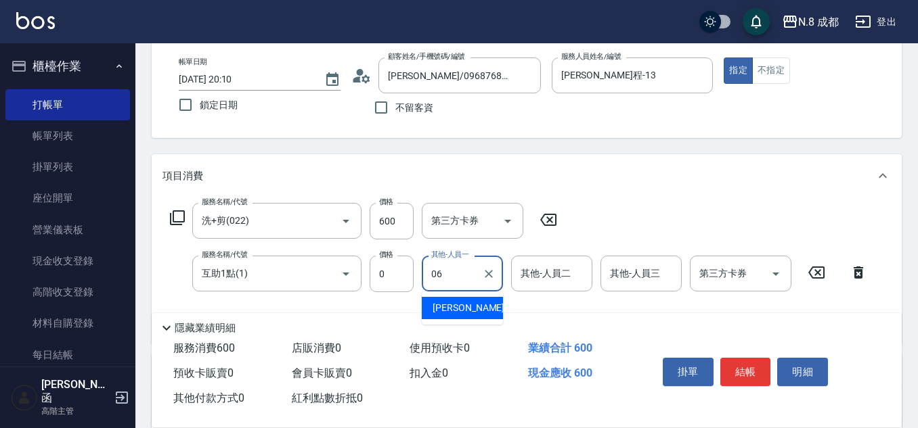
click at [485, 304] on div "[PERSON_NAME] -06" at bounding box center [462, 308] width 81 height 22
type input "[PERSON_NAME]-06"
click at [749, 368] on button "結帳" at bounding box center [745, 372] width 51 height 28
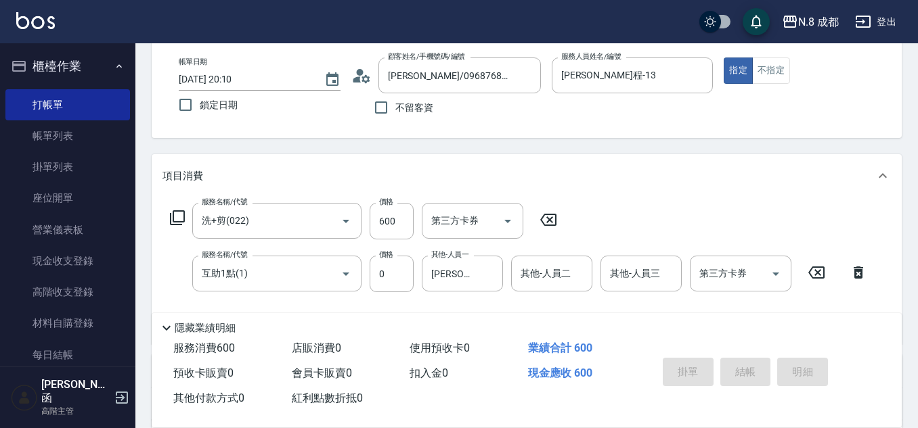
type input "[DATE] 20:11"
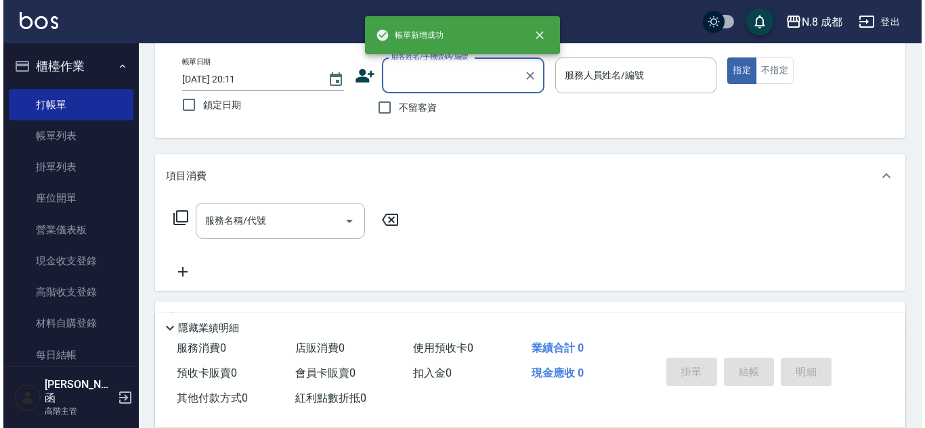
scroll to position [0, 0]
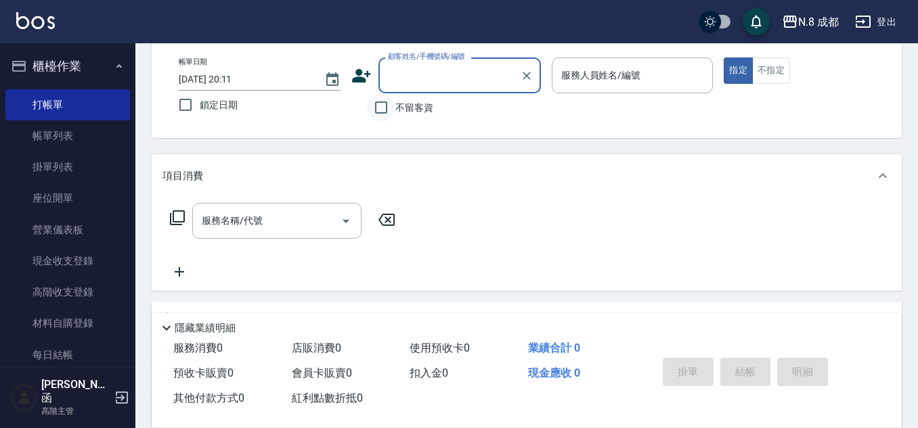
click at [393, 118] on input "不留客資" at bounding box center [381, 107] width 28 height 28
checkbox input "true"
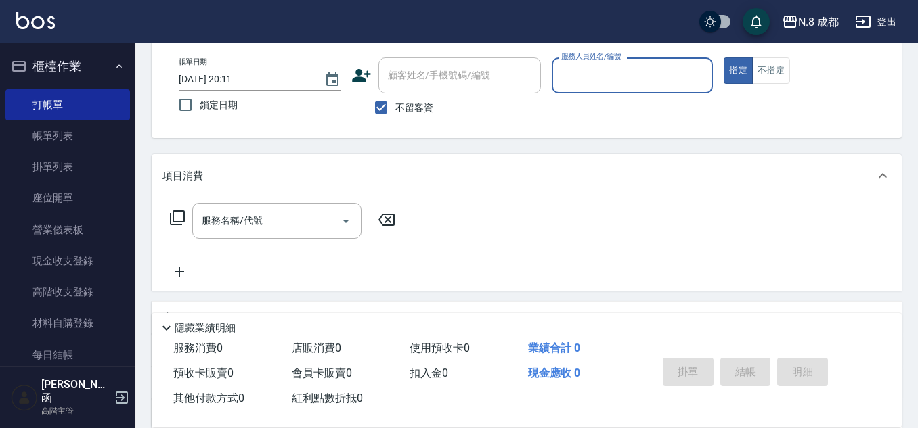
drag, startPoint x: 548, startPoint y: 89, endPoint x: 584, endPoint y: 85, distance: 36.8
click at [548, 88] on div "帳單日期 [DATE] 20:11 鎖定日期 顧客姓名/手機號碼/編號 顧客姓名/手機號碼/編號 不留客資 服務人員姓名/編號 服務人員姓名/編號 指定 不指定" at bounding box center [526, 90] width 717 height 64
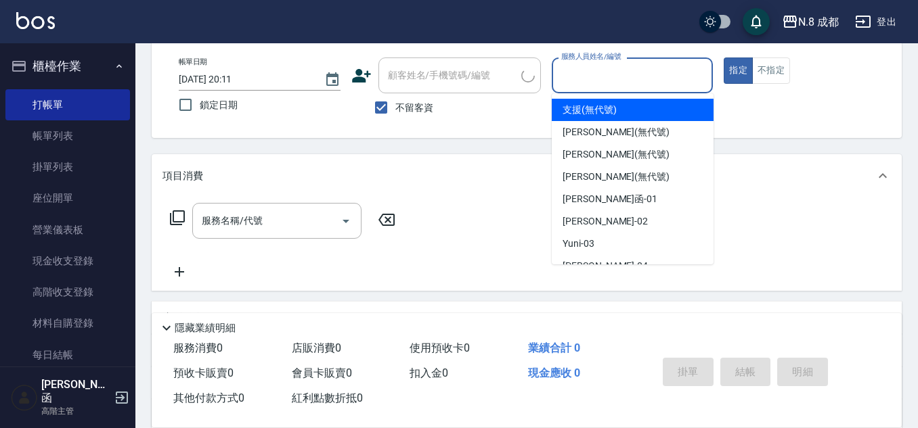
click at [592, 84] on input "服務人員姓名/編號" at bounding box center [633, 76] width 150 height 24
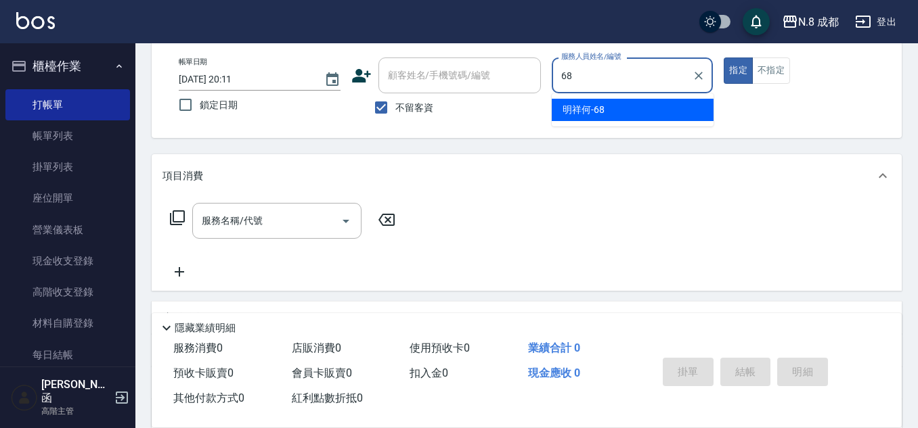
click at [587, 108] on span "明祥何 -68" at bounding box center [583, 110] width 42 height 14
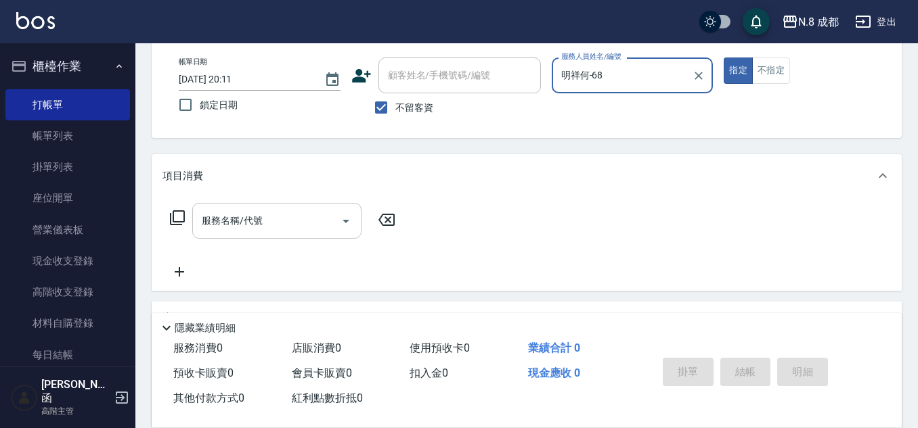
type input "明祥何-68"
click at [269, 216] on input "服務名稱/代號" at bounding box center [266, 221] width 137 height 24
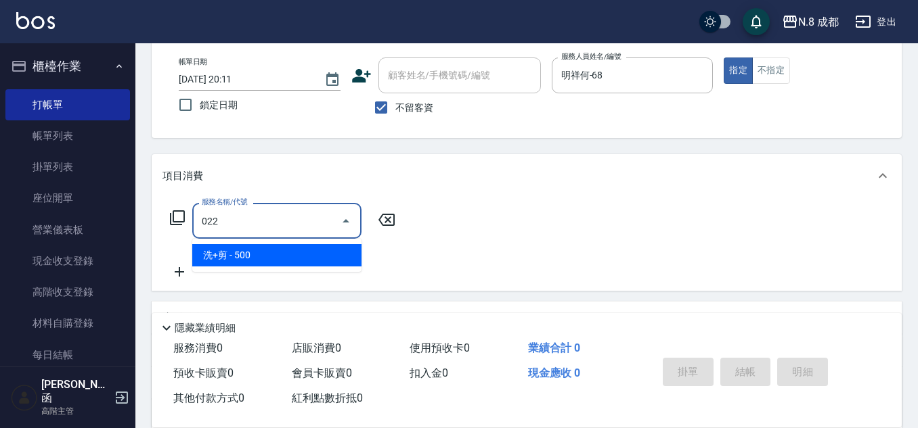
click at [290, 252] on span "洗+剪 - 500" at bounding box center [276, 255] width 169 height 22
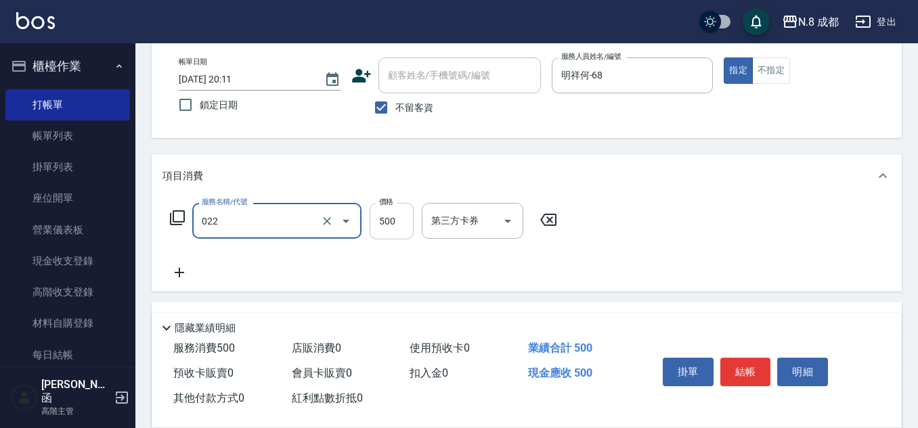
type input "洗+剪(022)"
click at [398, 233] on input "500" at bounding box center [392, 221] width 44 height 37
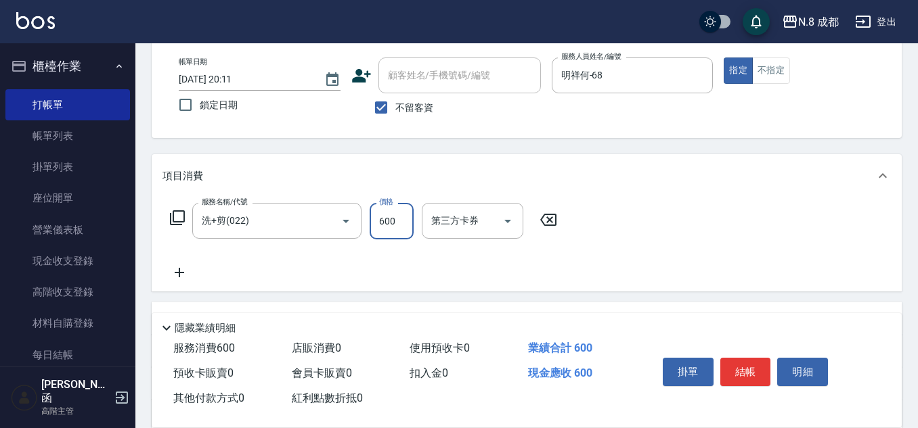
type input "600"
click at [179, 273] on icon at bounding box center [179, 272] width 9 height 9
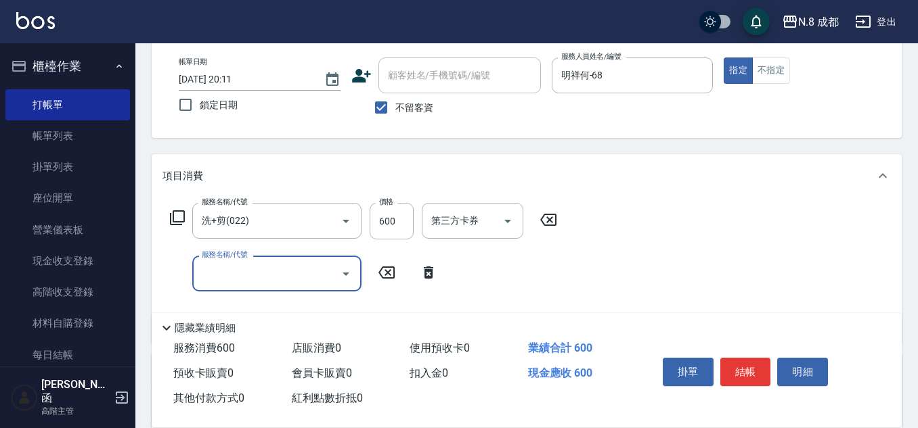
click at [230, 282] on input "服務名稱/代號" at bounding box center [266, 274] width 137 height 24
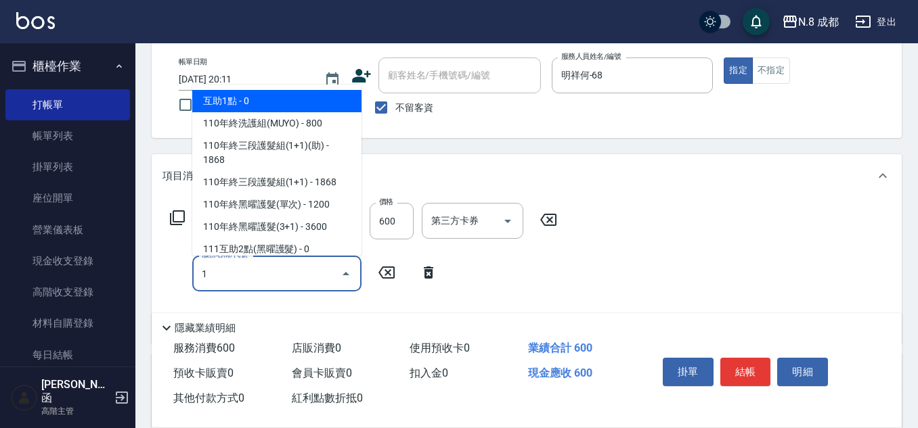
click at [267, 97] on span "互助1點 - 0" at bounding box center [276, 101] width 169 height 22
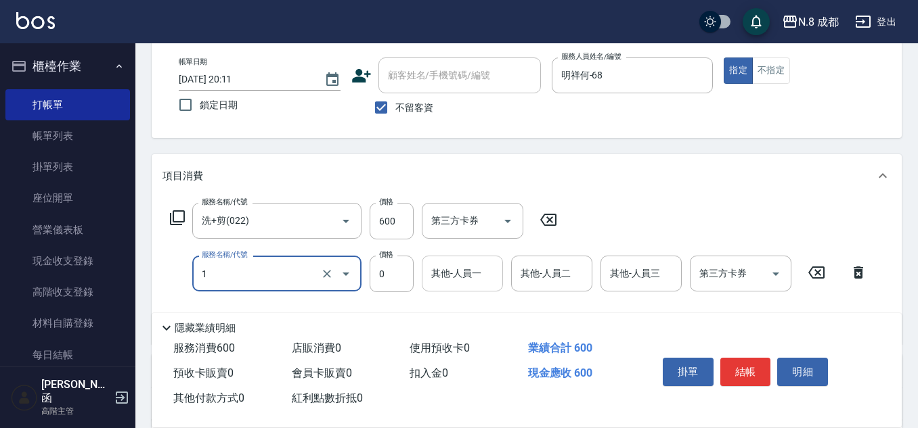
type input "互助1點(1)"
click at [468, 281] on input "其他-人員一" at bounding box center [462, 274] width 69 height 24
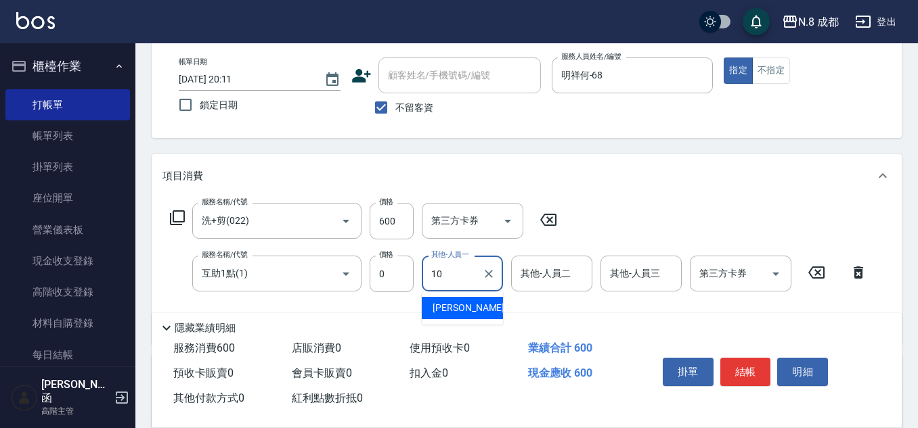
click at [470, 309] on span "[PERSON_NAME]-10" at bounding box center [474, 308] width 85 height 14
type input "[PERSON_NAME]-10"
click at [756, 366] on button "結帳" at bounding box center [745, 372] width 51 height 28
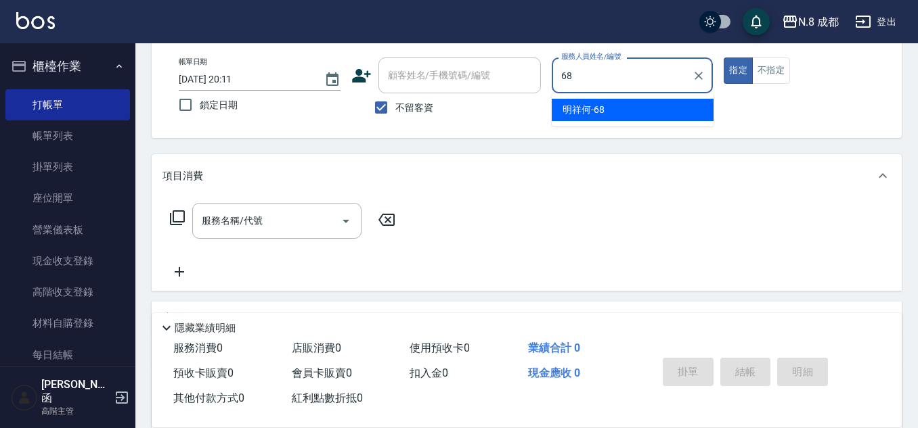
click at [586, 102] on div "明祥何 -68" at bounding box center [633, 110] width 162 height 22
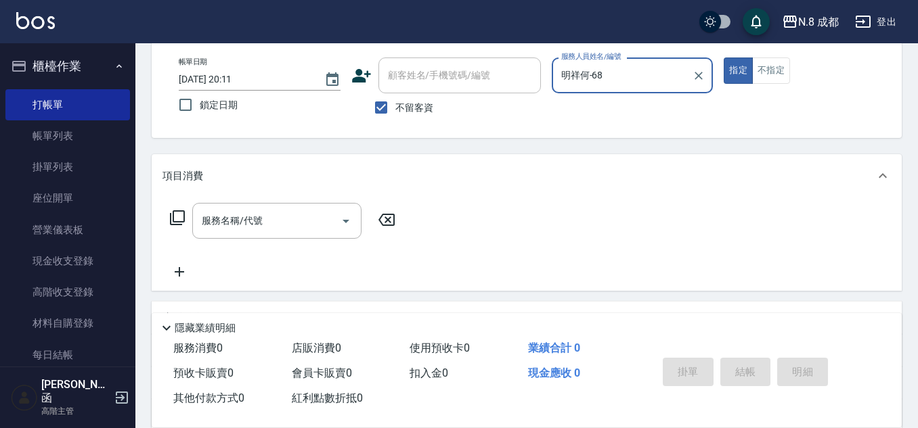
type input "明祥何-68"
click at [262, 215] on input "服務名稱/代號" at bounding box center [266, 221] width 137 height 24
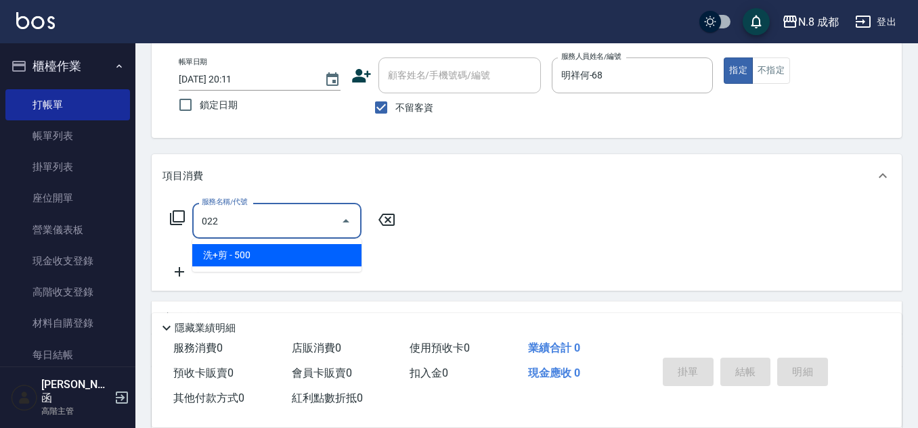
drag, startPoint x: 271, startPoint y: 250, endPoint x: 347, endPoint y: 237, distance: 76.9
click at [273, 249] on span "洗+剪 - 500" at bounding box center [276, 255] width 169 height 22
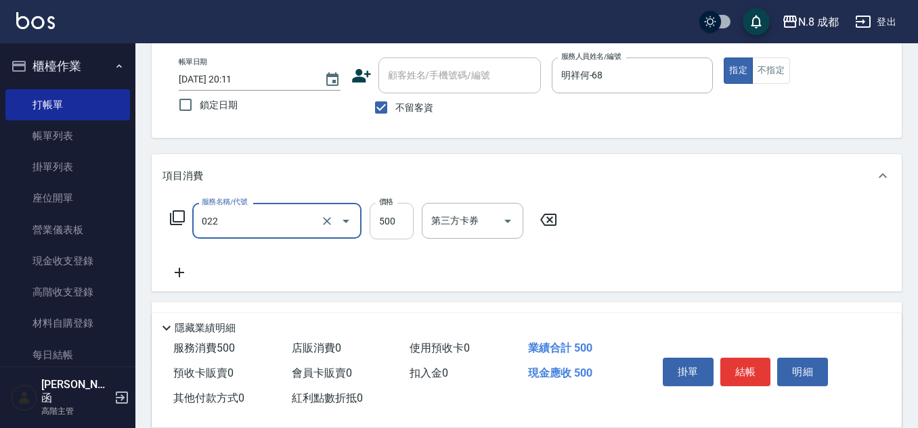
type input "洗+剪(022)"
click at [404, 221] on input "500" at bounding box center [392, 221] width 44 height 37
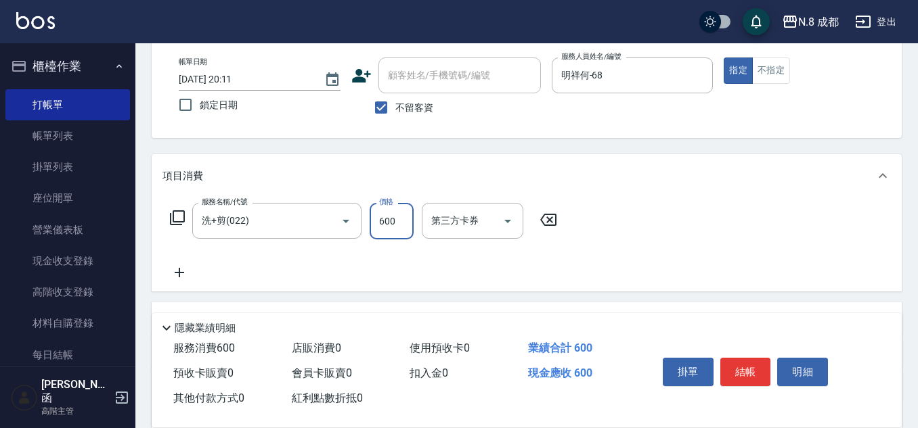
type input "600"
click at [187, 281] on icon at bounding box center [179, 273] width 34 height 16
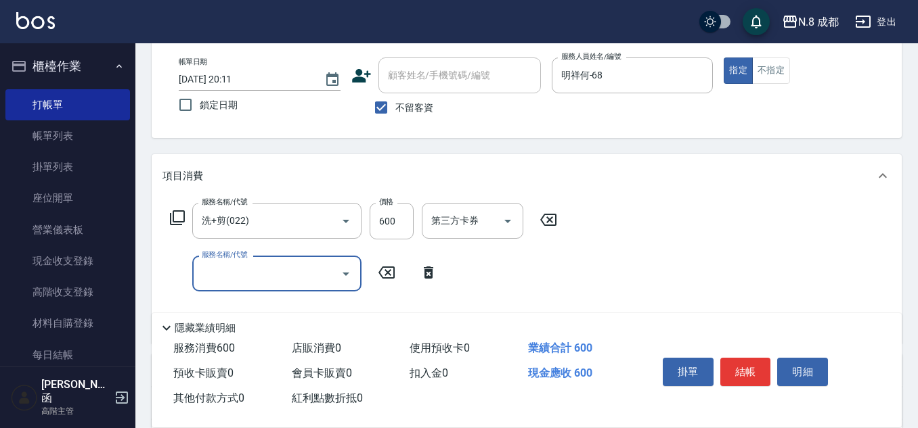
drag, startPoint x: 272, startPoint y: 282, endPoint x: 261, endPoint y: 257, distance: 27.9
click at [271, 282] on input "服務名稱/代號" at bounding box center [266, 274] width 137 height 24
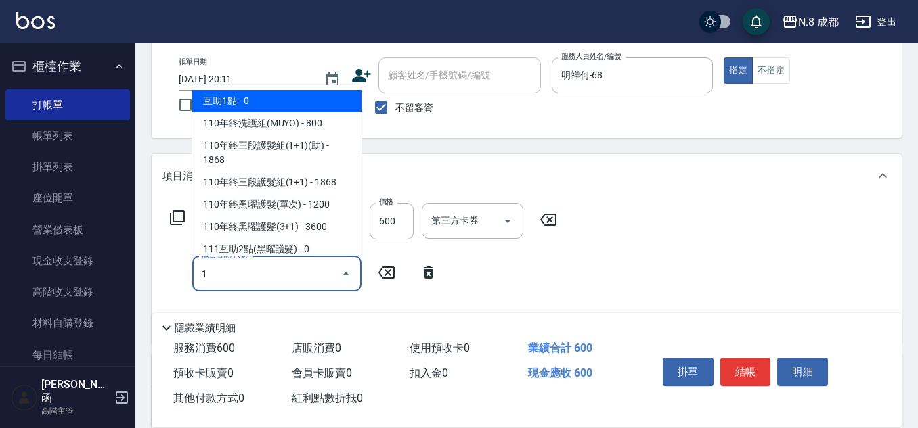
click at [269, 106] on span "互助1點 - 0" at bounding box center [276, 101] width 169 height 22
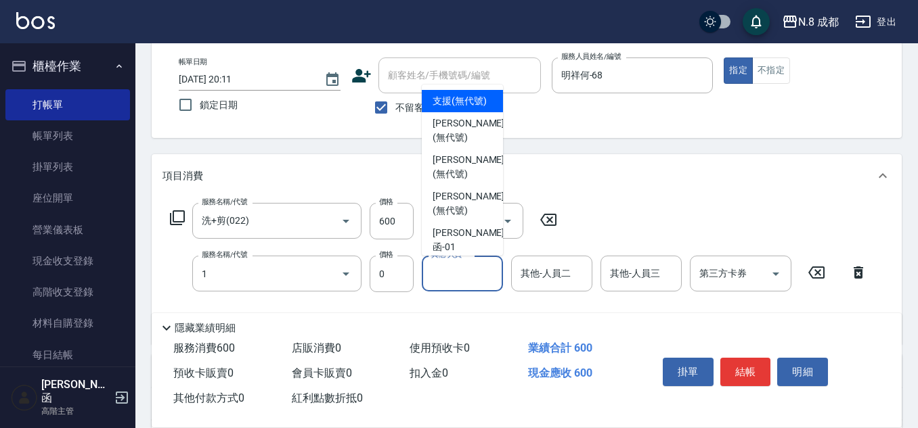
type input "互助1點(1)"
click at [464, 282] on input "其他-人員一" at bounding box center [462, 274] width 69 height 24
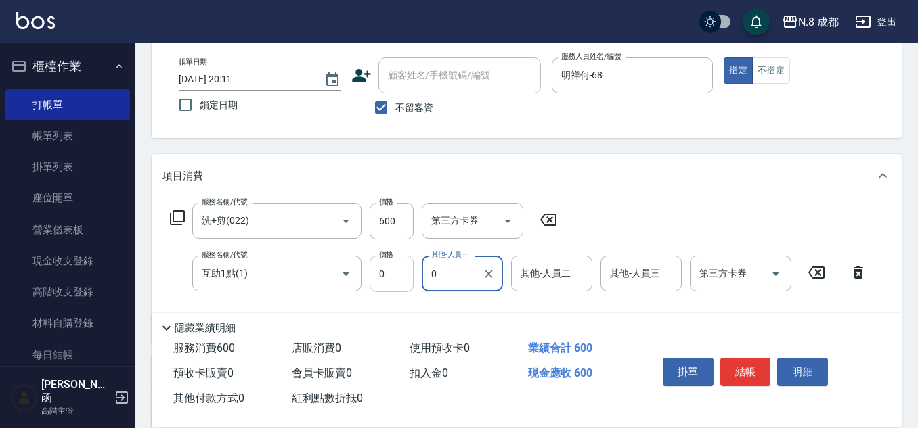
drag, startPoint x: 462, startPoint y: 277, endPoint x: 411, endPoint y: 284, distance: 51.2
click at [397, 277] on div "服務名稱/代號 互助1點(1) 服務名稱/代號 價格 0 價格 其他-人員一 0 其他-人員一 其他-人員二 其他-人員二 其他-人員三 其他-人員三 第三方…" at bounding box center [518, 274] width 713 height 37
click at [476, 311] on div "[PERSON_NAME]-10" at bounding box center [462, 308] width 81 height 22
type input "[PERSON_NAME]-10"
click at [755, 364] on button "結帳" at bounding box center [745, 372] width 51 height 28
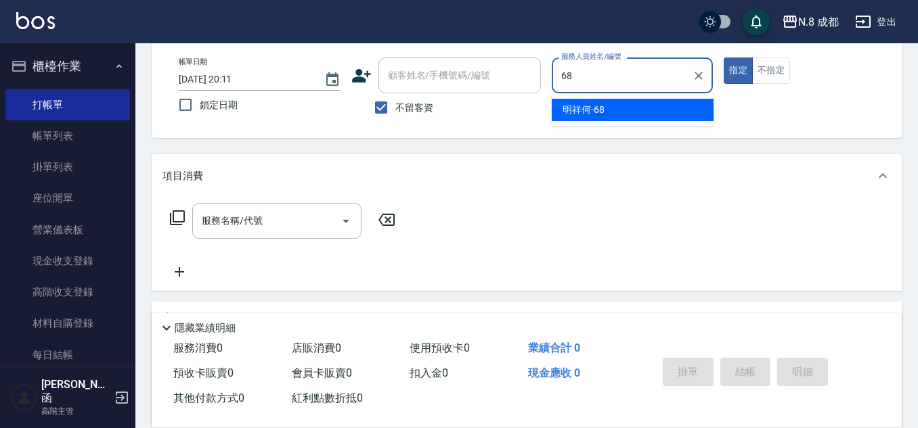
click at [578, 104] on span "明祥何 -68" at bounding box center [583, 110] width 42 height 14
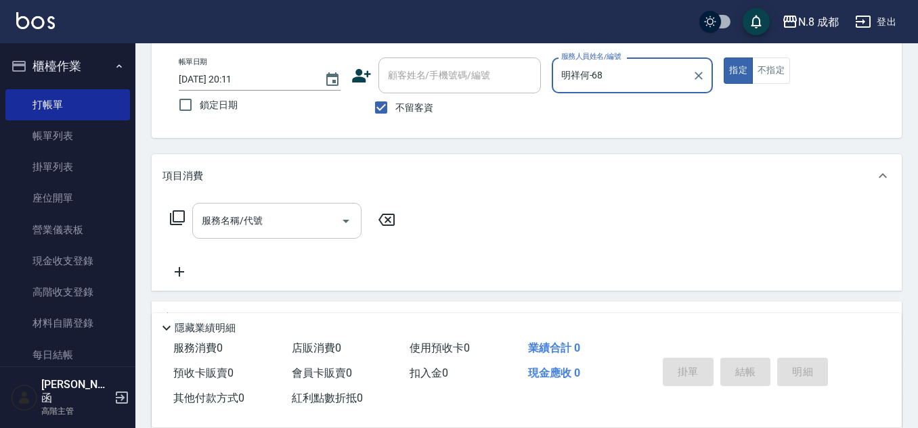
type input "明祥何-68"
click at [240, 230] on input "服務名稱/代號" at bounding box center [266, 221] width 137 height 24
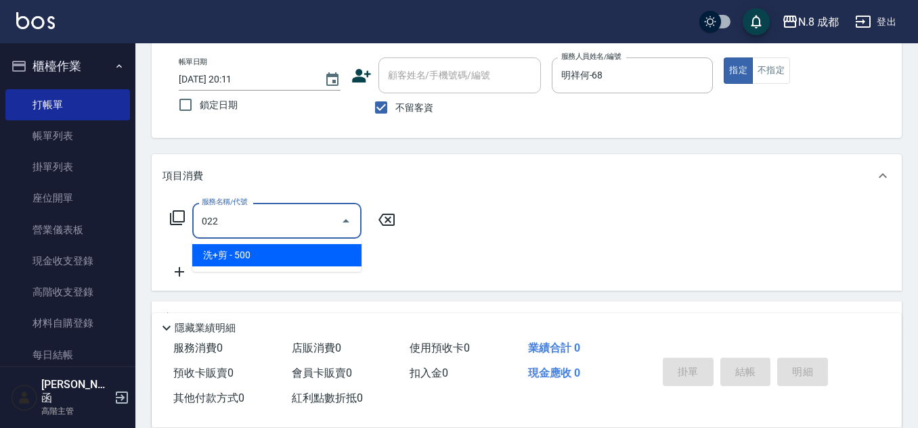
drag, startPoint x: 263, startPoint y: 260, endPoint x: 352, endPoint y: 240, distance: 91.0
click at [267, 257] on span "洗+剪 - 500" at bounding box center [276, 255] width 169 height 22
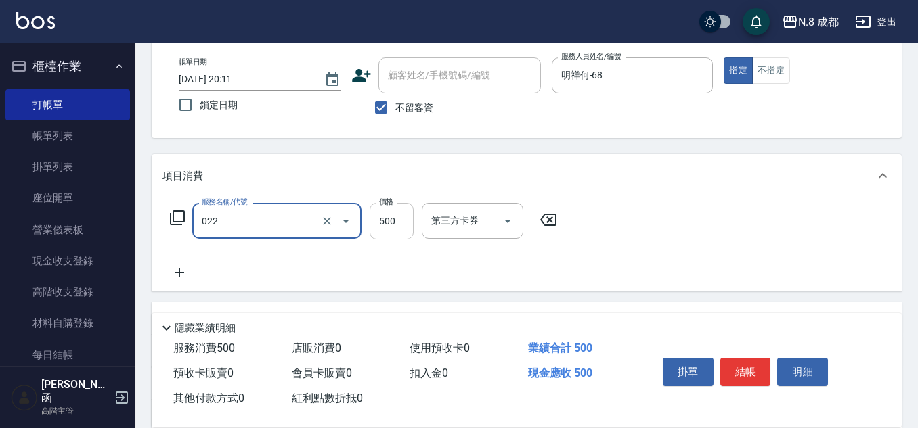
type input "洗+剪(022)"
click at [393, 229] on input "500" at bounding box center [392, 221] width 44 height 37
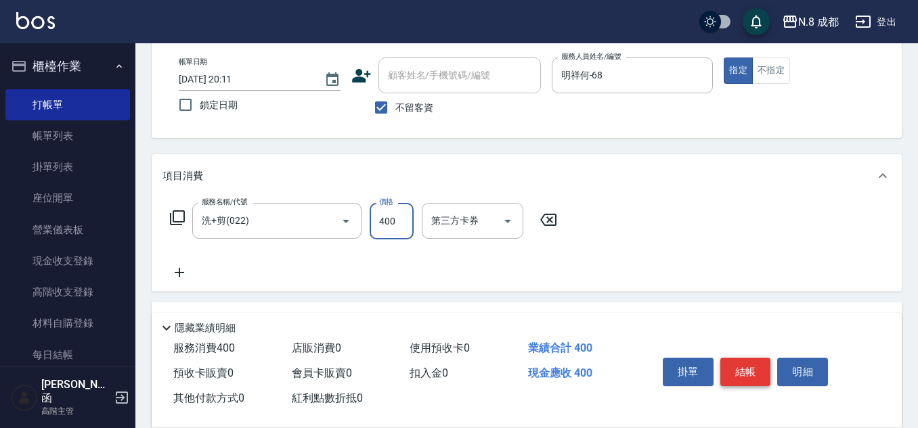
type input "400"
click at [755, 370] on button "結帳" at bounding box center [745, 372] width 51 height 28
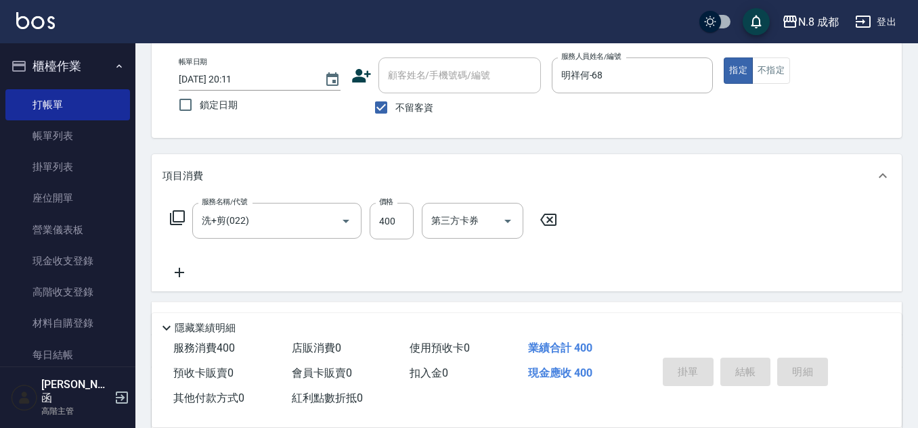
type input "[DATE] 20:12"
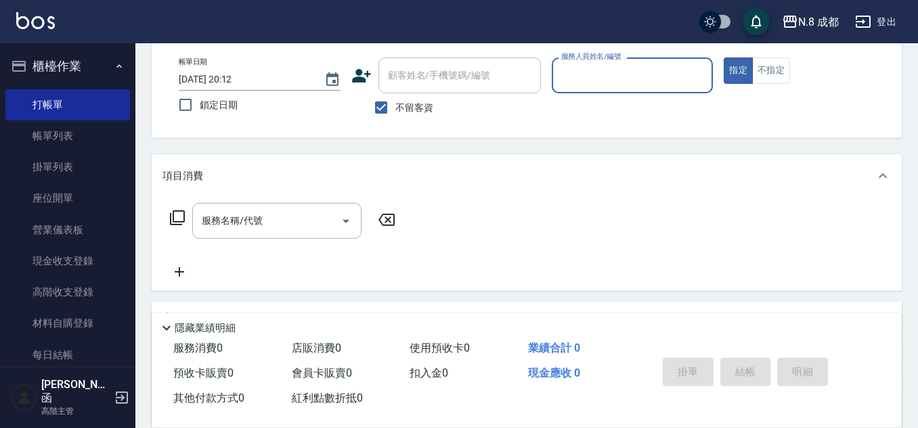
drag, startPoint x: 391, startPoint y: 109, endPoint x: 416, endPoint y: 80, distance: 38.4
click at [391, 108] on input "不留客資" at bounding box center [381, 107] width 28 height 28
checkbox input "false"
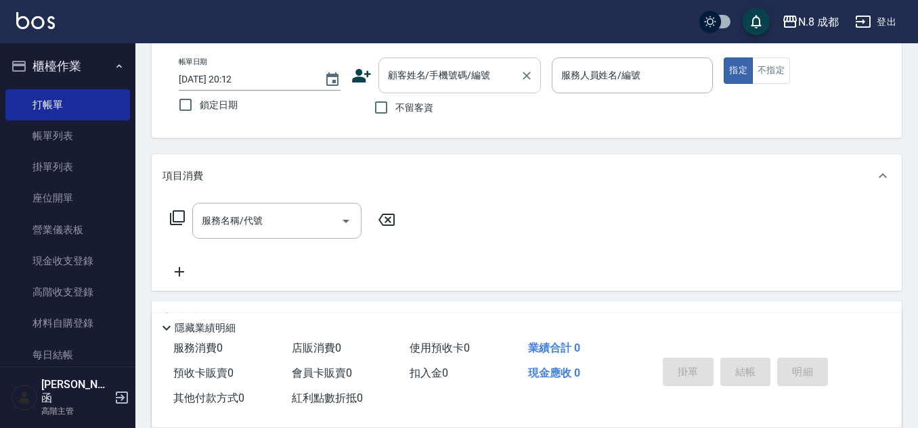
click at [417, 79] on input "顧客姓名/手機號碼/編號" at bounding box center [449, 76] width 130 height 24
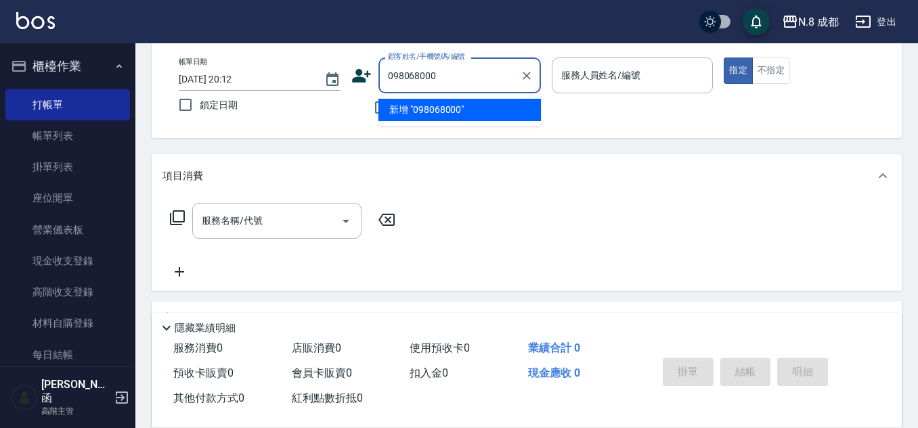
type input "0980680009"
drag, startPoint x: 470, startPoint y: 81, endPoint x: 321, endPoint y: 106, distance: 151.1
click at [322, 105] on div "帳單日期 [DATE] 20:12 鎖定日期 顧客姓名/手機號碼/編號 0980680009 顧客姓名/手機號碼/編號 不留客資 服務人員姓名/編號 服務人員…" at bounding box center [526, 90] width 717 height 64
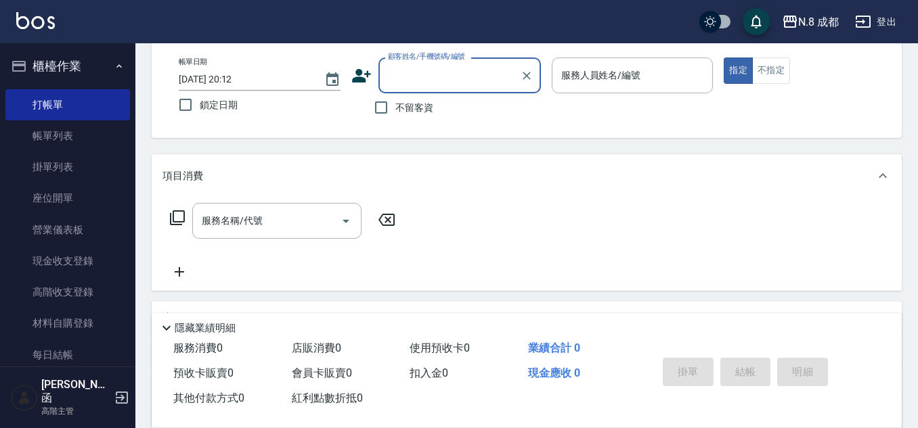
click at [355, 74] on icon at bounding box center [361, 76] width 20 height 20
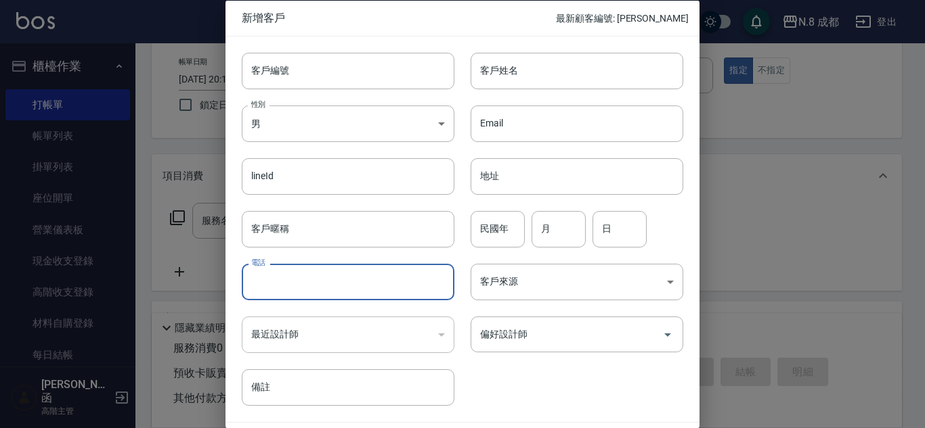
click at [335, 288] on input "電話" at bounding box center [348, 282] width 213 height 37
paste input "0980680009"
type input "0980680009"
click at [547, 70] on input "客戶姓名" at bounding box center [576, 70] width 213 height 37
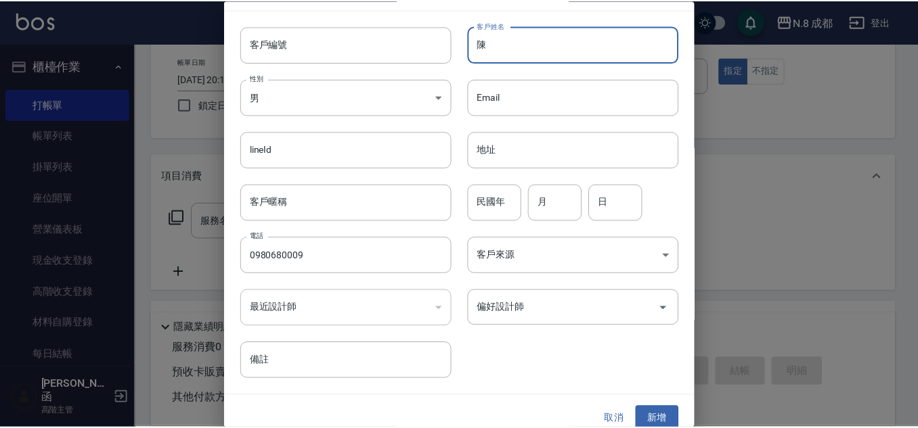
scroll to position [41, 0]
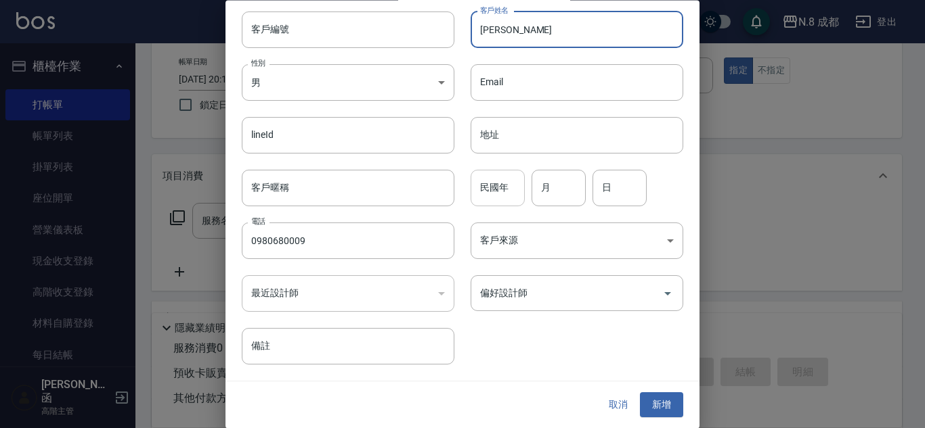
type input "[PERSON_NAME]"
click at [489, 189] on input "民國年" at bounding box center [497, 188] width 54 height 37
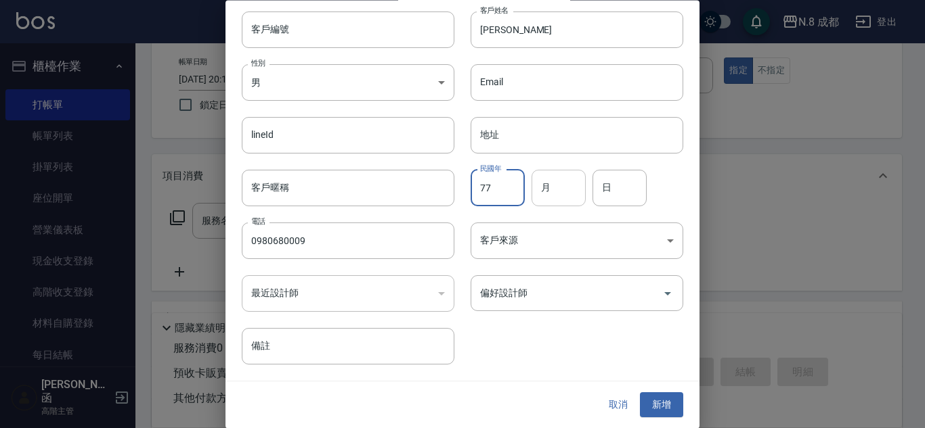
type input "77"
click at [554, 190] on input "月" at bounding box center [558, 188] width 54 height 37
type input "04"
click at [635, 189] on input "日" at bounding box center [619, 188] width 54 height 37
type input "03"
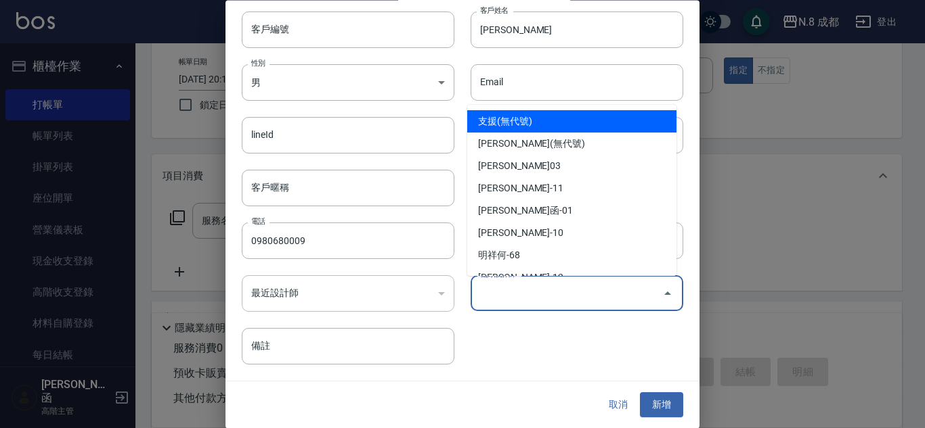
click at [552, 291] on input "偏好設計師" at bounding box center [566, 294] width 180 height 24
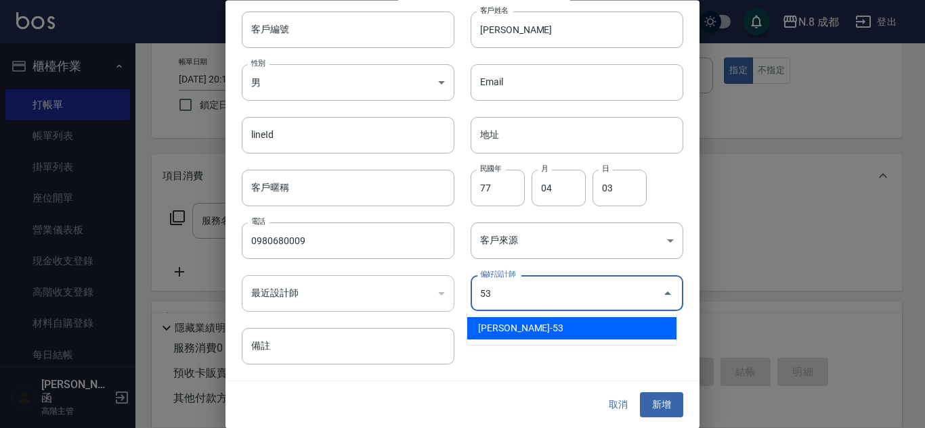
click at [552, 332] on li "[PERSON_NAME]-53" at bounding box center [571, 328] width 209 height 22
type input "吳苡溶"
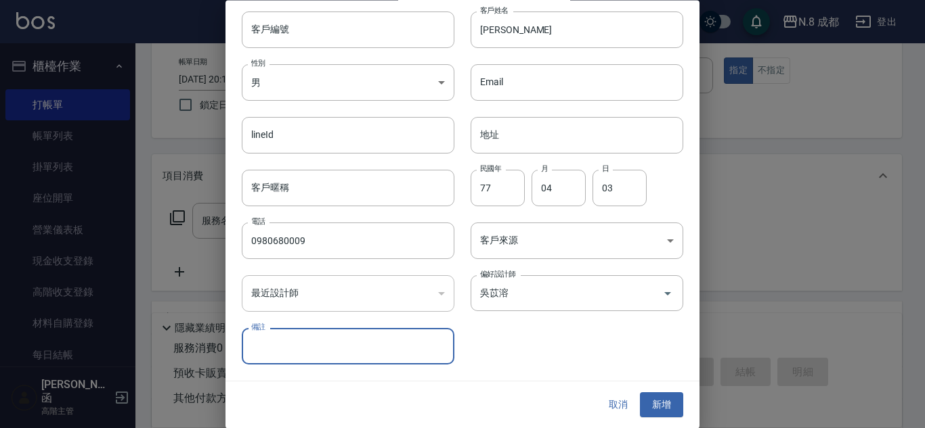
click at [665, 401] on button "新增" at bounding box center [661, 405] width 43 height 25
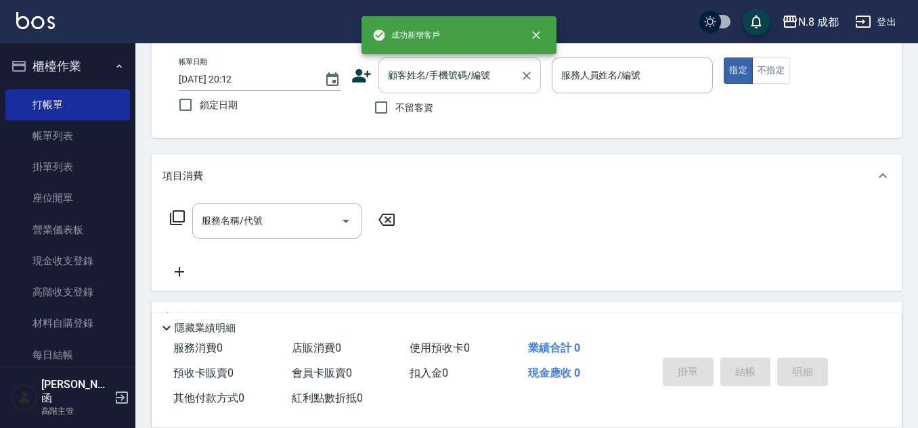
click at [418, 72] on input "顧客姓名/手機號碼/編號" at bounding box center [449, 76] width 130 height 24
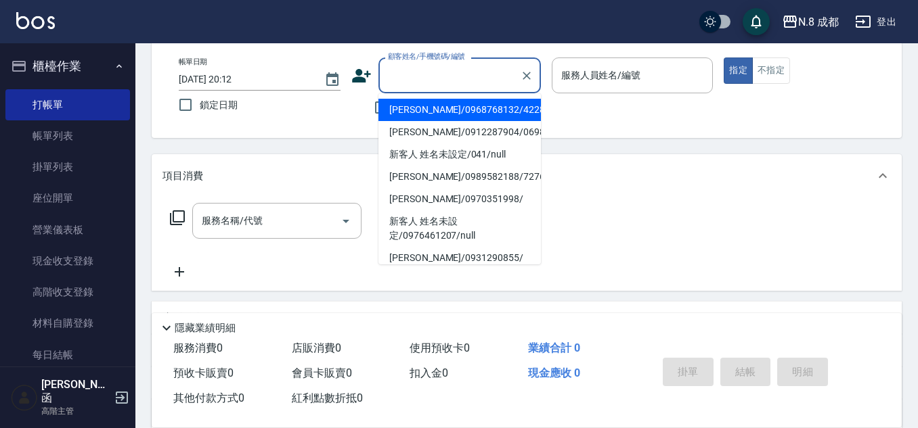
paste input "0980680009"
type input "0980680009"
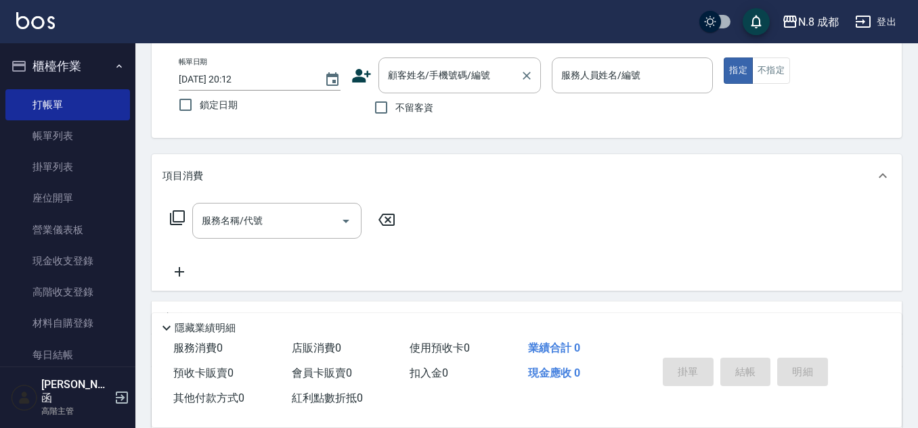
click at [414, 73] on div "顧客姓名/手機號碼/編號 顧客姓名/手機號碼/編號" at bounding box center [459, 76] width 162 height 36
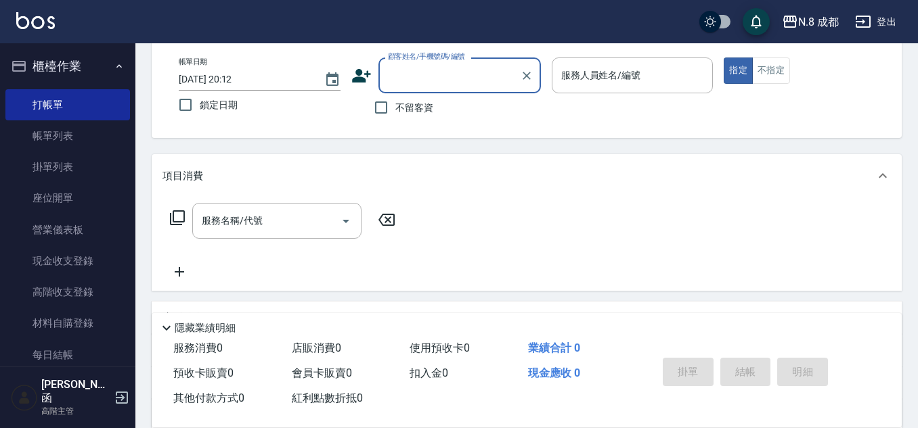
paste input "0980680009"
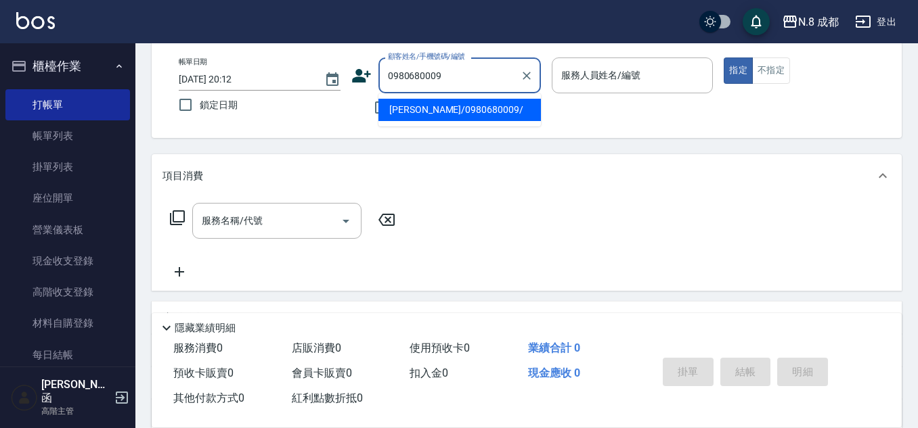
click at [447, 102] on li "[PERSON_NAME]/0980680009/" at bounding box center [459, 110] width 162 height 22
type input "[PERSON_NAME]/0980680009/"
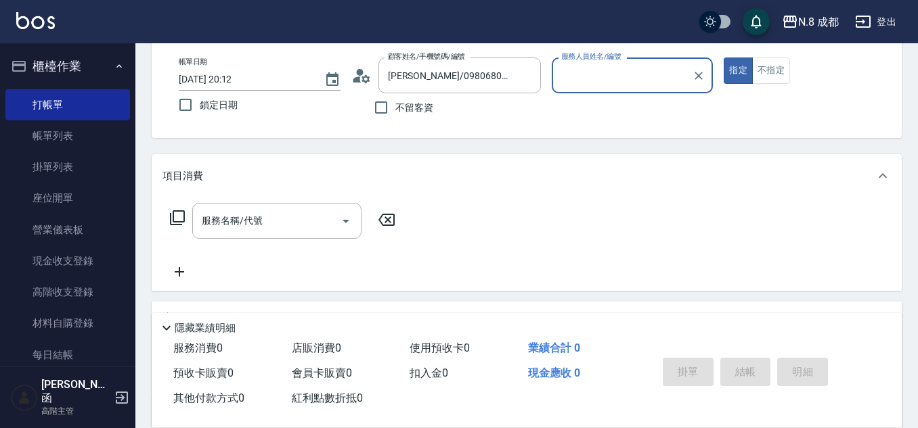
type input "[PERSON_NAME]-53"
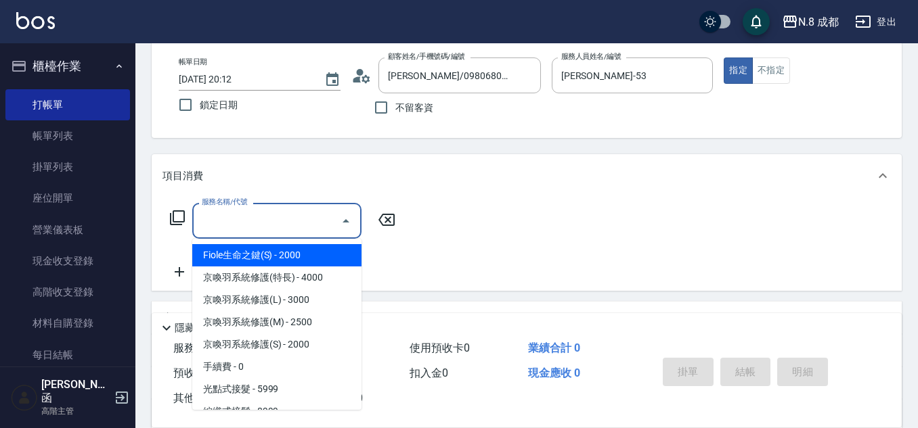
click at [284, 231] on input "服務名稱/代號" at bounding box center [266, 221] width 137 height 24
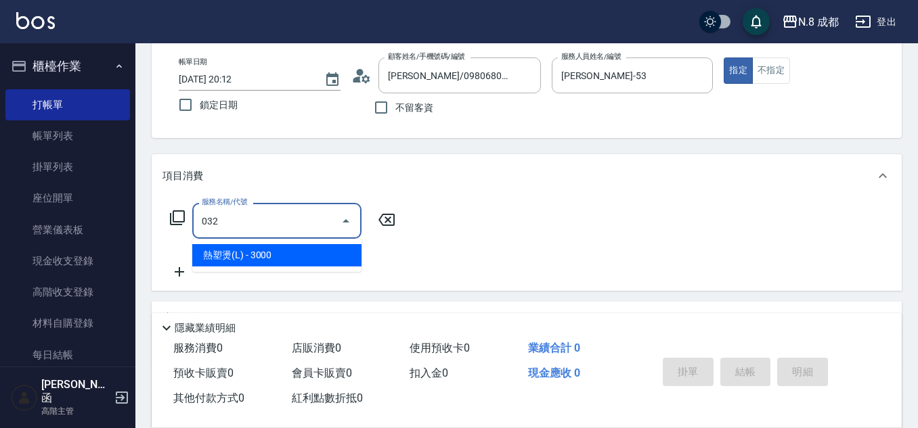
click at [286, 254] on span "熱塑燙(L) - 3000" at bounding box center [276, 255] width 169 height 22
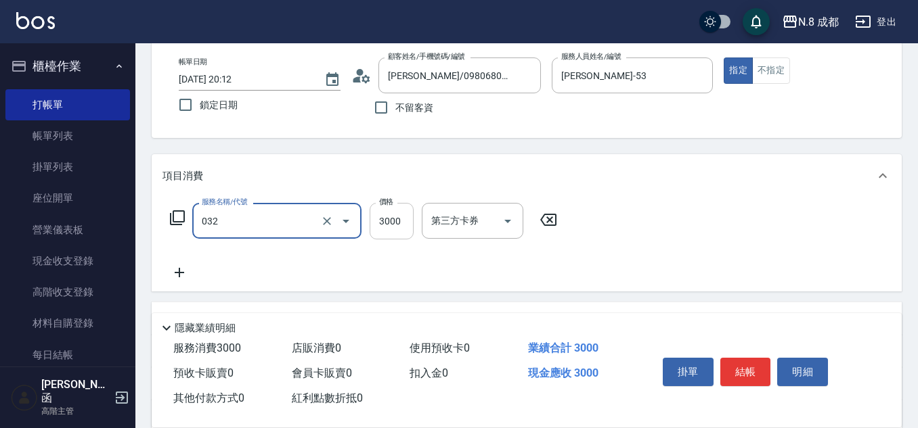
type input "熱塑燙(L)(032)"
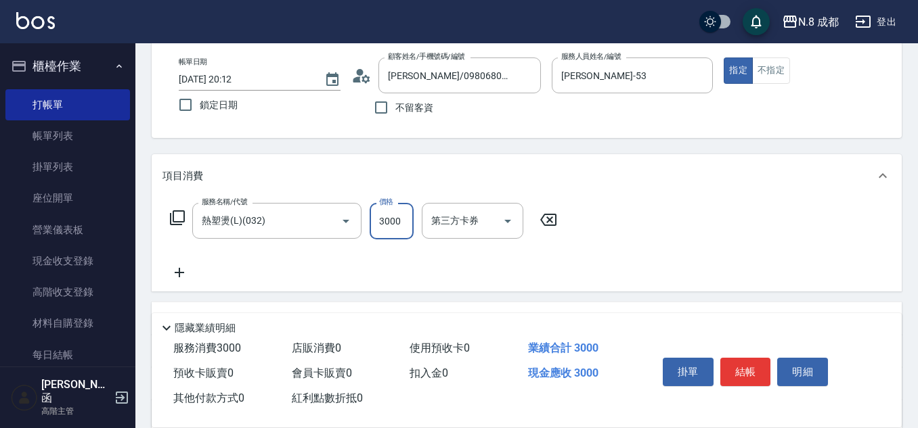
click at [387, 217] on input "3000" at bounding box center [392, 221] width 44 height 37
type input "1399"
click at [183, 269] on icon at bounding box center [179, 273] width 34 height 16
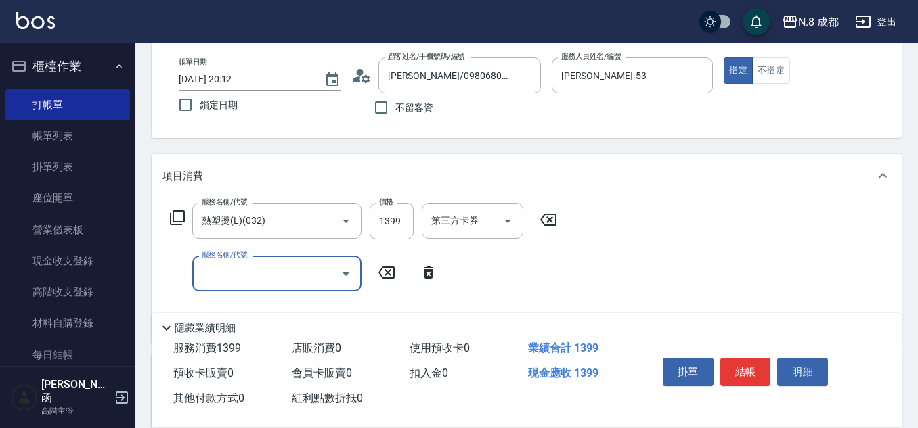
click at [232, 269] on input "服務名稱/代號" at bounding box center [266, 274] width 137 height 24
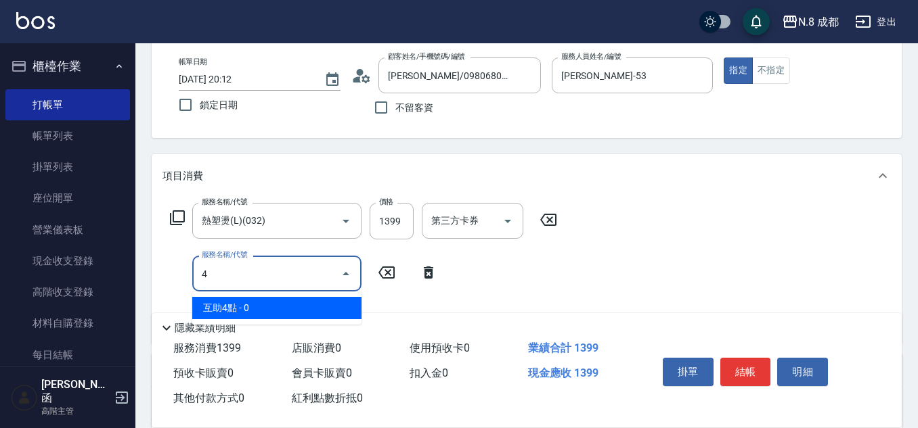
click at [266, 309] on span "互助4點 - 0" at bounding box center [276, 308] width 169 height 22
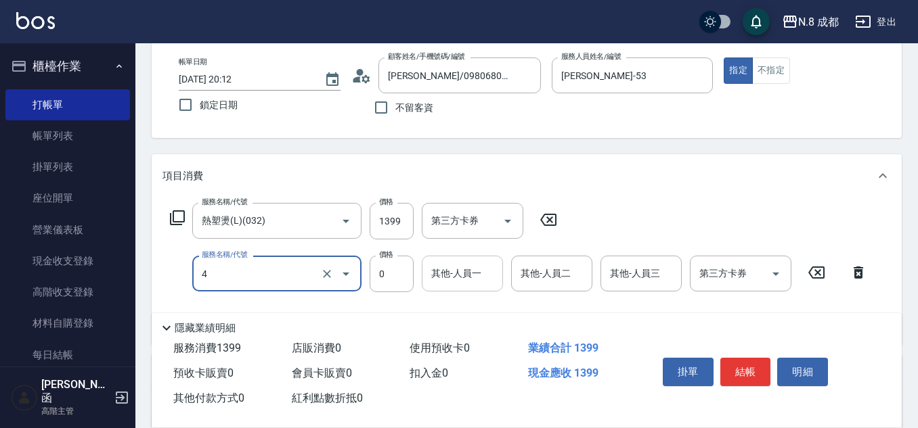
type input "互助4點(4)"
click at [461, 274] on input "1" at bounding box center [462, 274] width 69 height 24
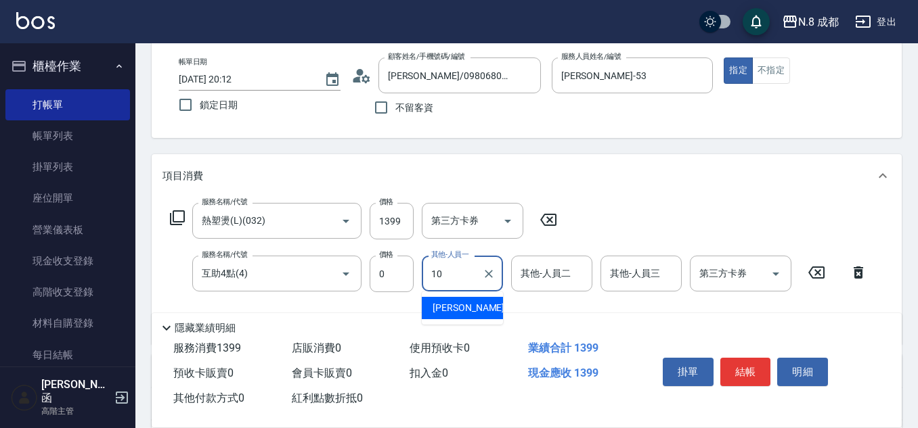
click at [460, 304] on span "[PERSON_NAME]-10" at bounding box center [474, 308] width 85 height 14
type input "[PERSON_NAME]-10"
click at [753, 367] on button "結帳" at bounding box center [745, 372] width 51 height 28
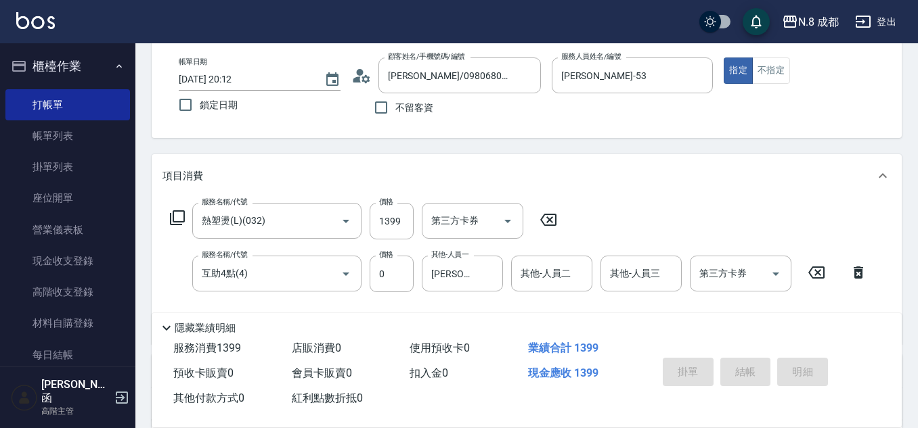
type input "[DATE] 20:16"
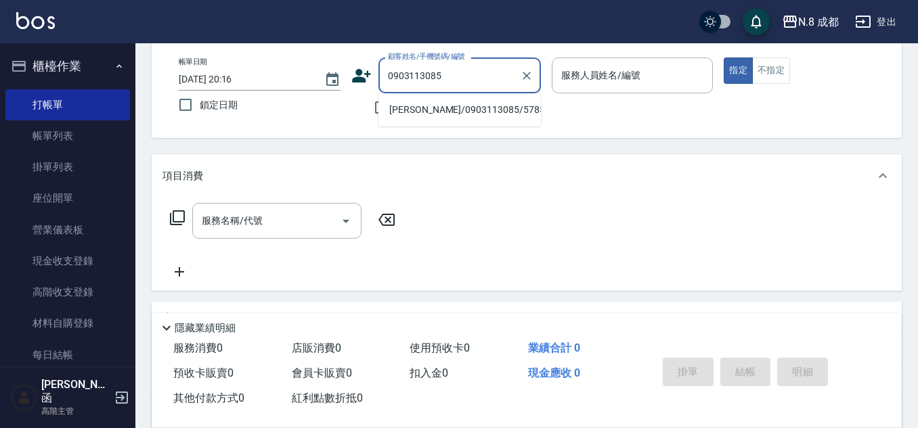
click at [468, 105] on li "[PERSON_NAME]/0903113085/578557" at bounding box center [459, 110] width 162 height 22
type input "[PERSON_NAME]/0903113085/578557"
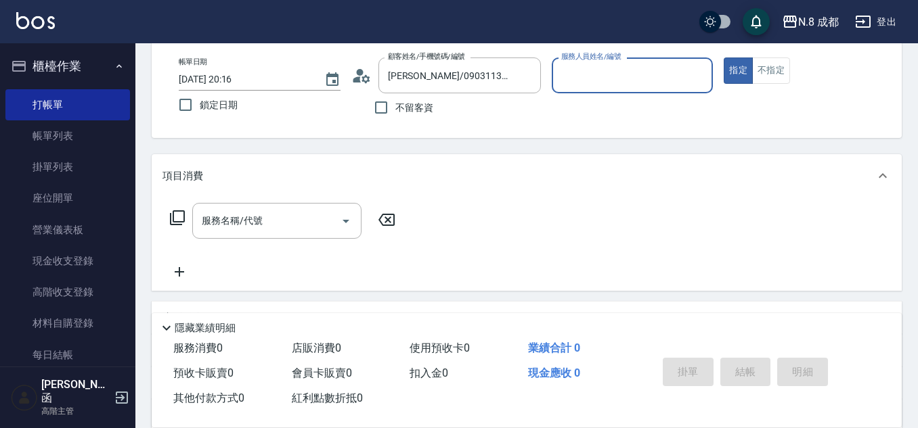
type input "[PERSON_NAME]-11"
click at [272, 215] on input "服務名稱/代號" at bounding box center [266, 221] width 137 height 24
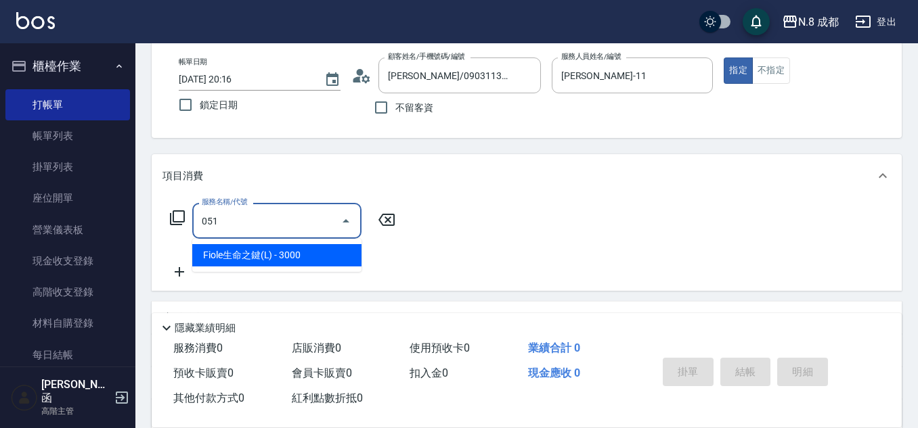
click at [286, 263] on span "Fiole生命之鍵(L) - 3000" at bounding box center [276, 255] width 169 height 22
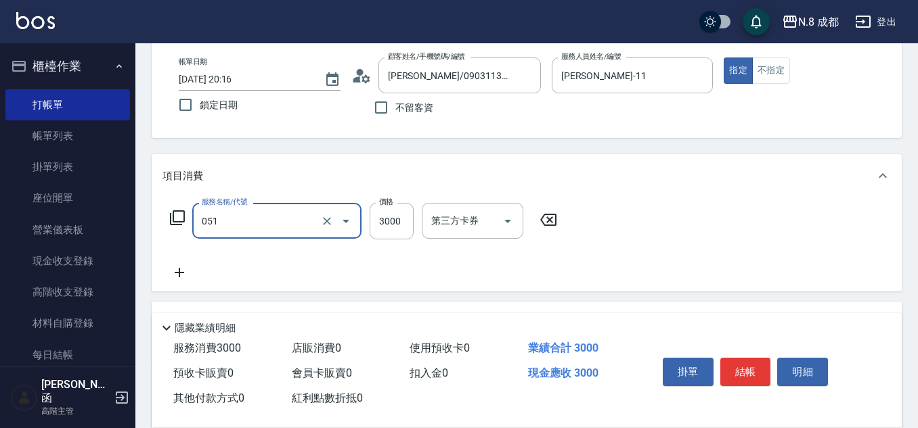
type input "Fiole生命之鍵(L)(051)"
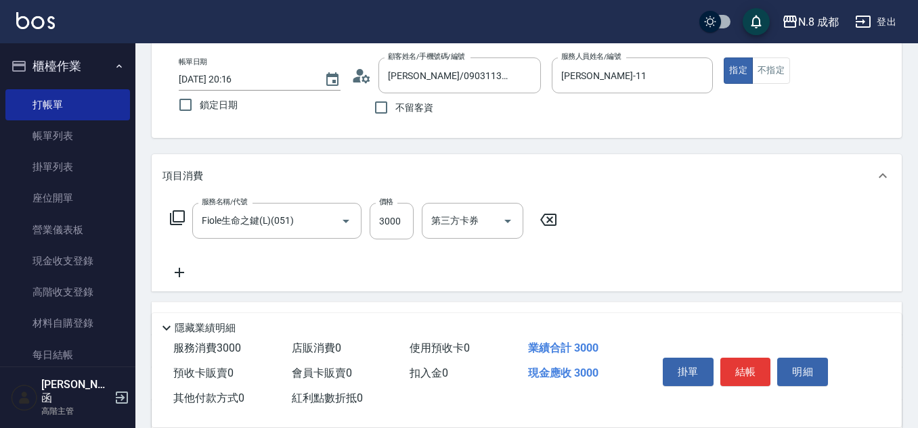
click at [184, 275] on icon at bounding box center [179, 273] width 34 height 16
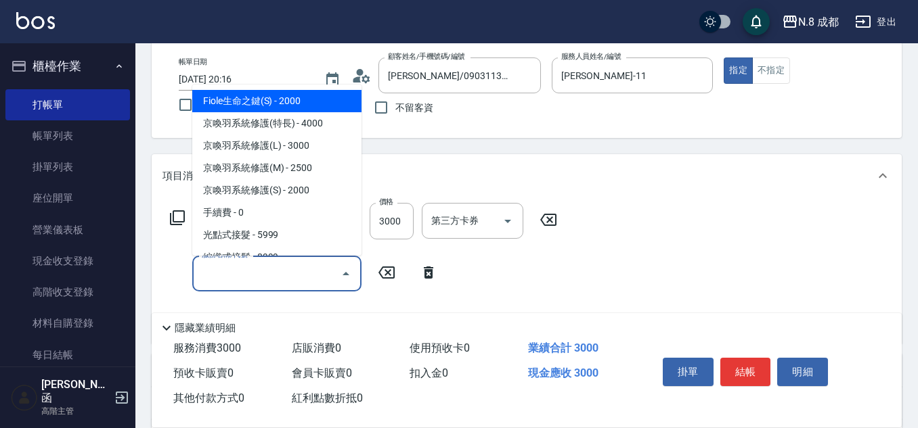
click at [263, 275] on input "服務名稱/代號" at bounding box center [266, 274] width 137 height 24
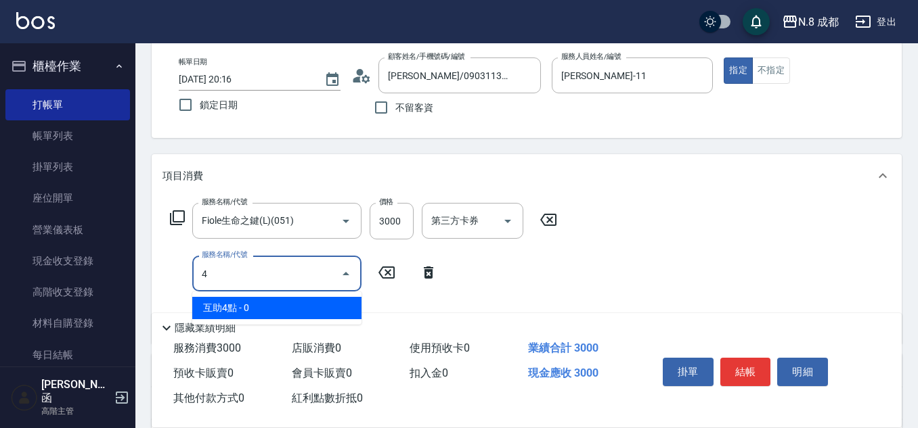
drag, startPoint x: 267, startPoint y: 307, endPoint x: 342, endPoint y: 303, distance: 75.2
click at [267, 307] on span "互助4點 - 0" at bounding box center [276, 308] width 169 height 22
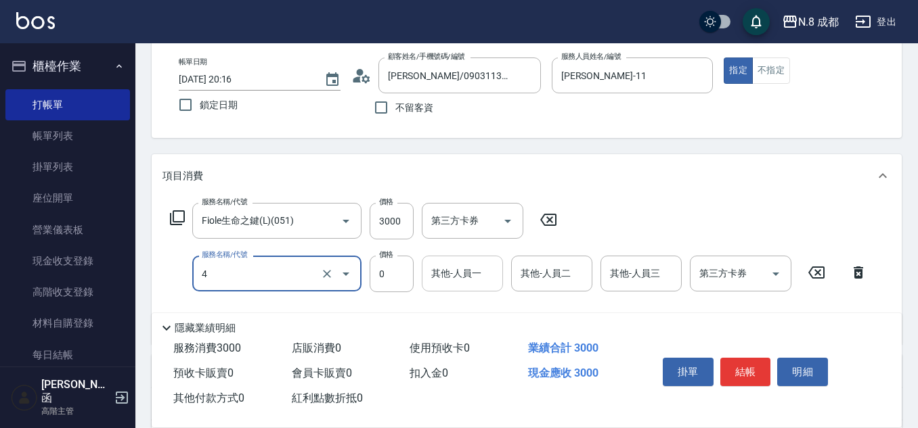
type input "互助4點(4)"
click at [463, 277] on input "其他-人員一" at bounding box center [462, 274] width 69 height 24
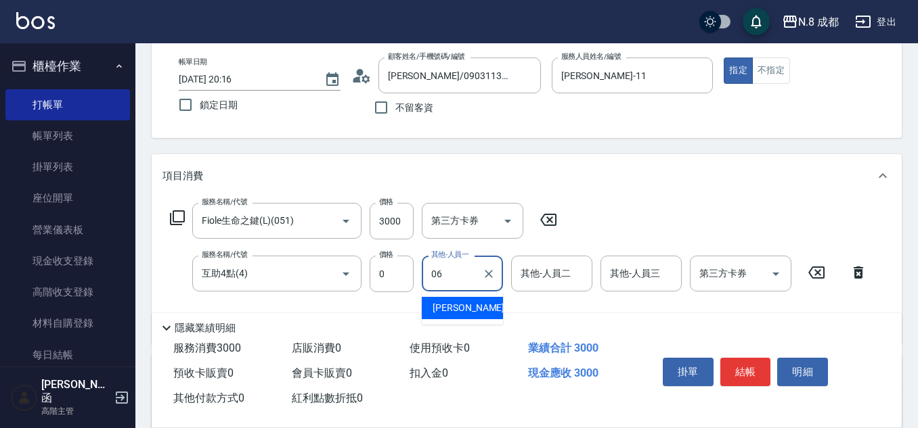
click at [470, 311] on span "[PERSON_NAME] -06" at bounding box center [474, 308] width 85 height 14
type input "[PERSON_NAME]-06"
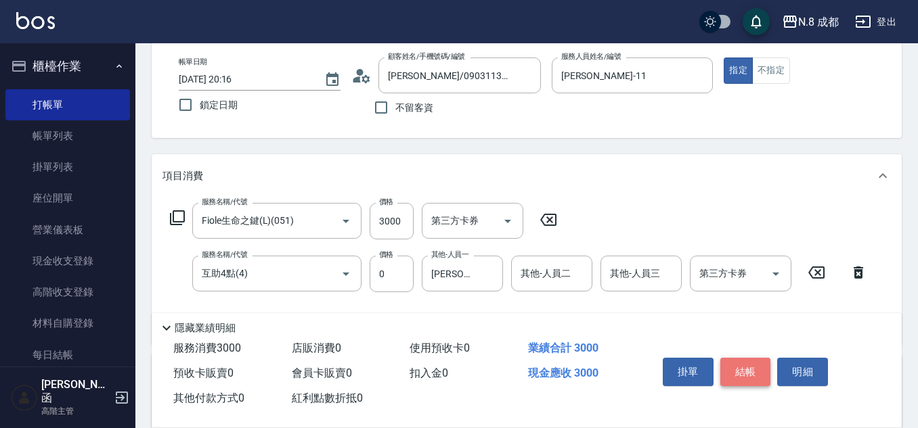
click at [752, 365] on button "結帳" at bounding box center [745, 372] width 51 height 28
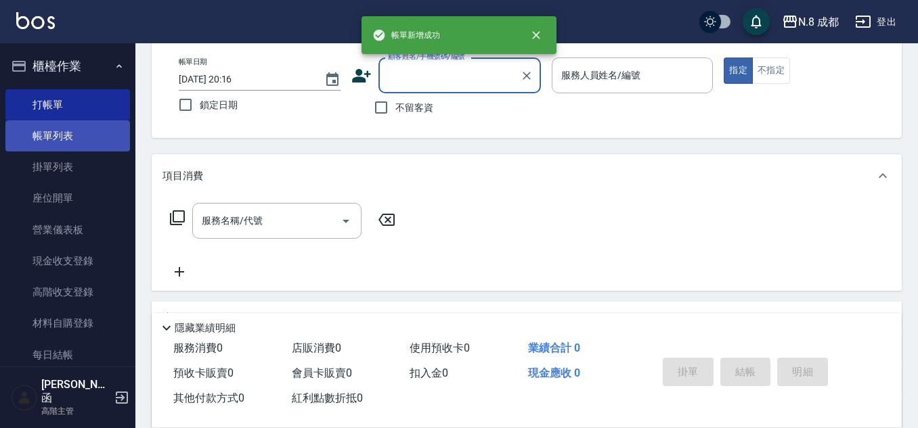
click at [55, 129] on link "帳單列表" at bounding box center [67, 135] width 125 height 31
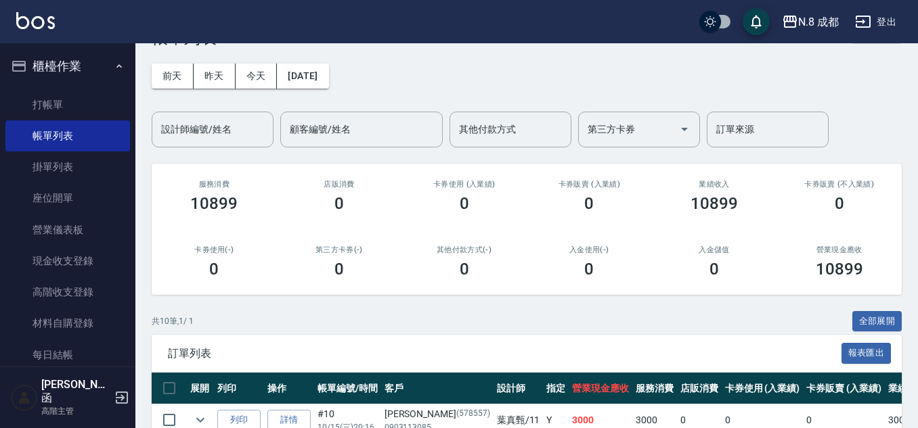
scroll to position [135, 0]
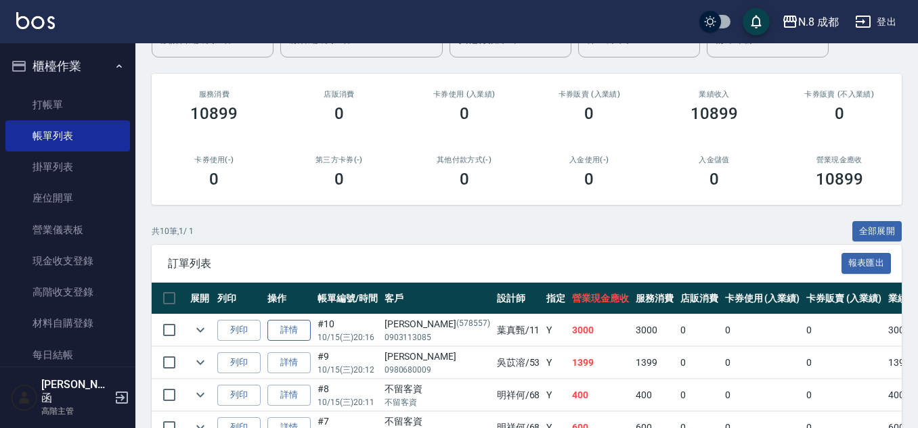
click at [299, 338] on link "詳情" at bounding box center [288, 330] width 43 height 21
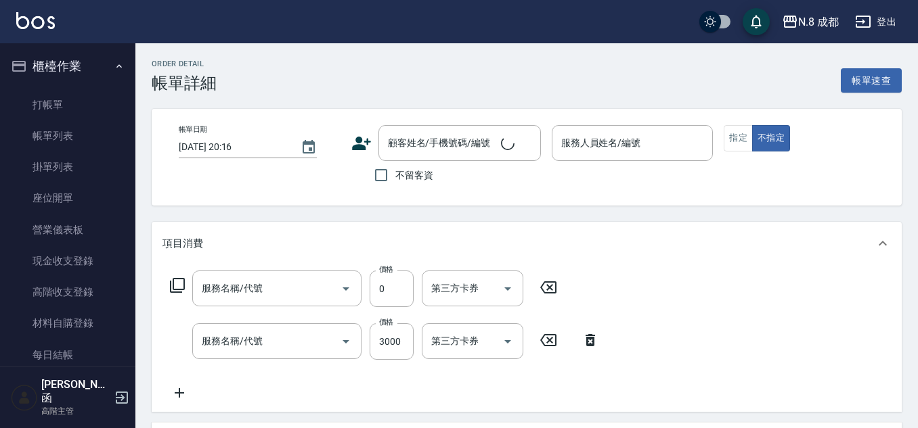
type input "[PERSON_NAME]-11"
type input "互助4點(4)"
type input "Fiole生命之鍵(L)(051)"
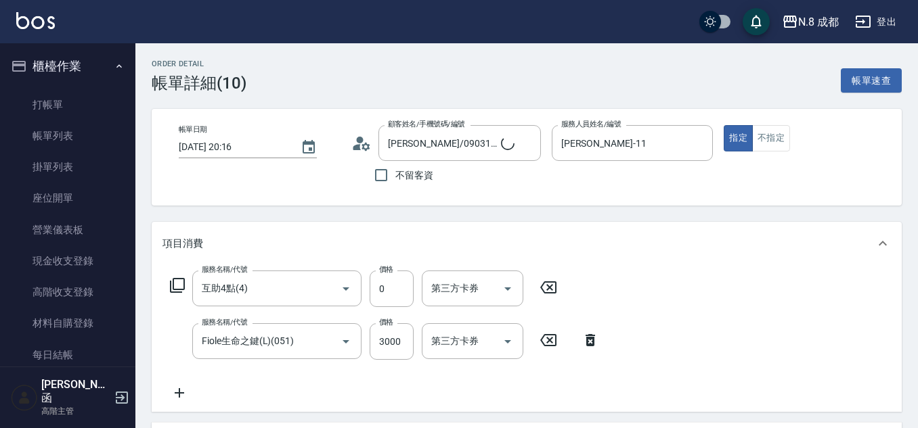
type input "[PERSON_NAME]/0903113085/578557"
click at [693, 142] on icon "Clear" at bounding box center [699, 144] width 14 height 14
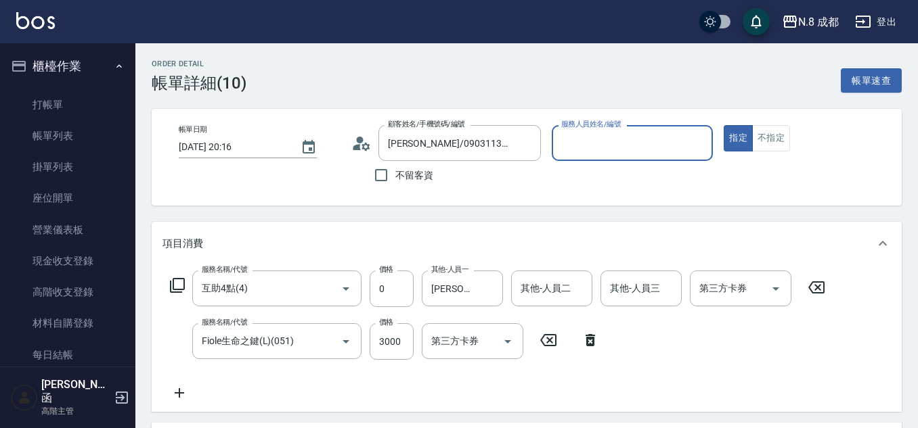
click at [620, 146] on input "服務人員姓名/編號" at bounding box center [633, 143] width 150 height 24
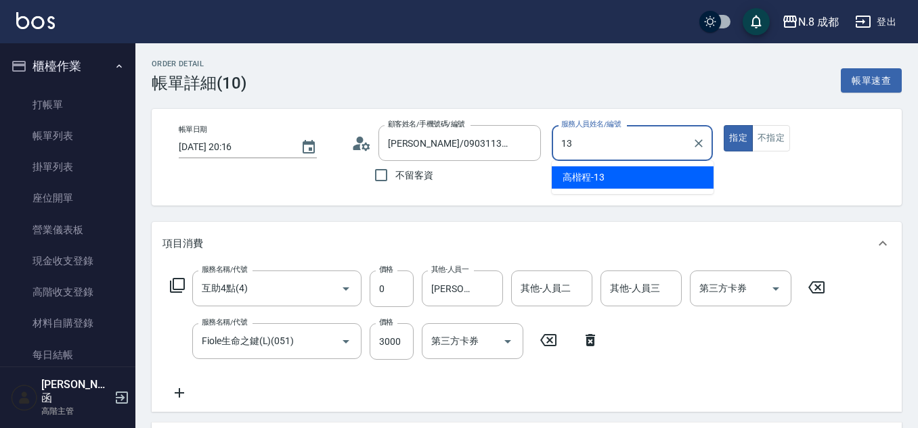
click at [615, 173] on div "[PERSON_NAME]程 -13" at bounding box center [633, 177] width 162 height 22
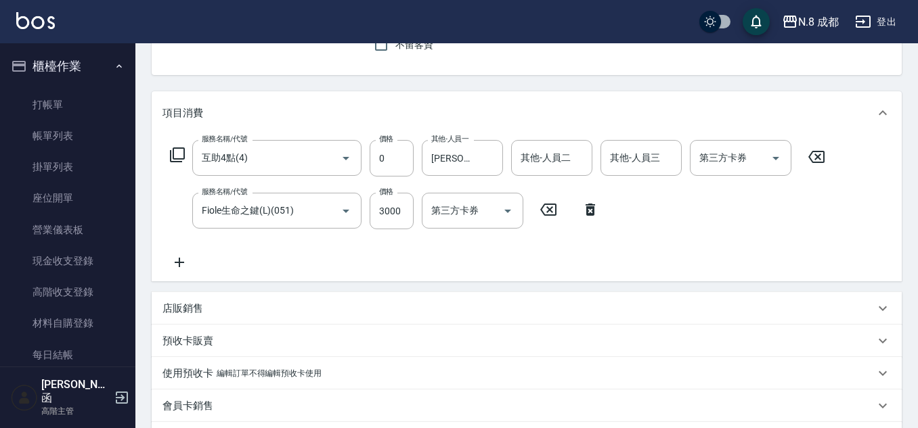
scroll to position [336, 0]
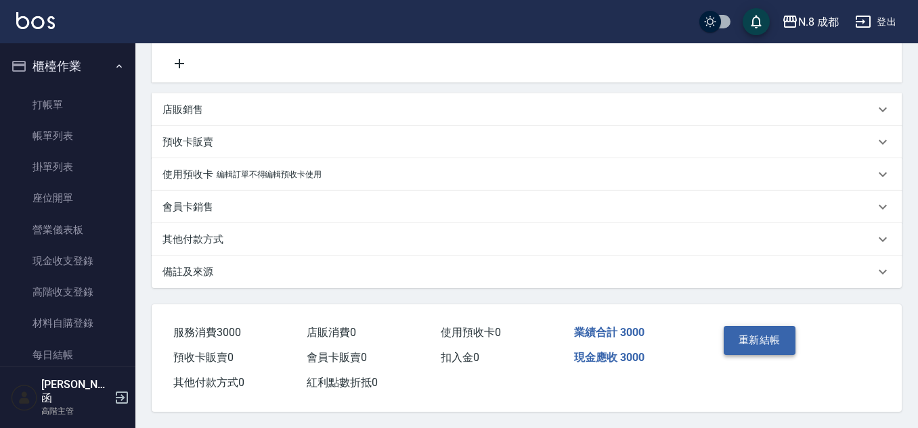
type input "[PERSON_NAME]程-13"
click at [759, 328] on button "重新結帳" at bounding box center [760, 340] width 72 height 28
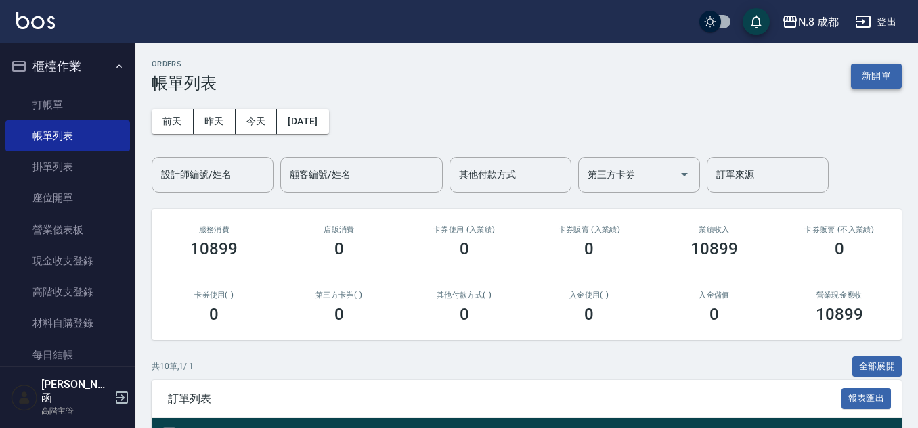
click at [886, 74] on button "新開單" at bounding box center [876, 76] width 51 height 25
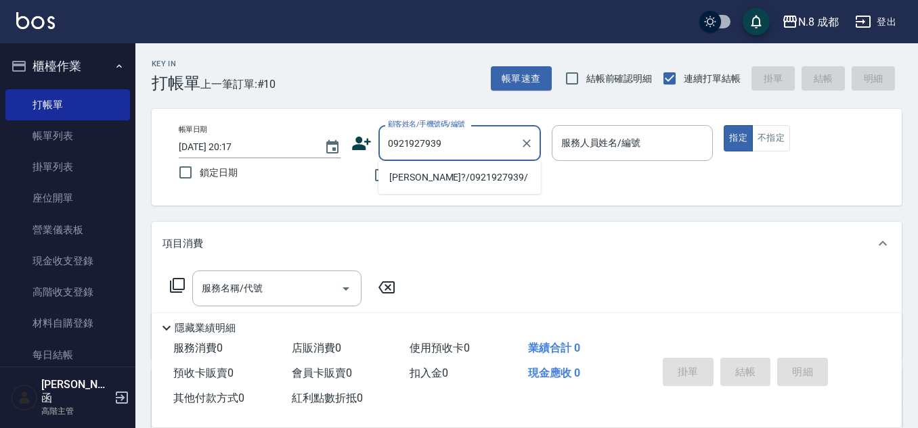
type input "0921927939"
click at [435, 196] on div "帳單日期 [DATE] 20:17 鎖定日期 顧客姓名/手機號碼/編號 顧客姓名/手機號碼/編號 不留客資 服務人員姓名/編號 服務人員姓名/編號 指定 不指定" at bounding box center [527, 157] width 750 height 97
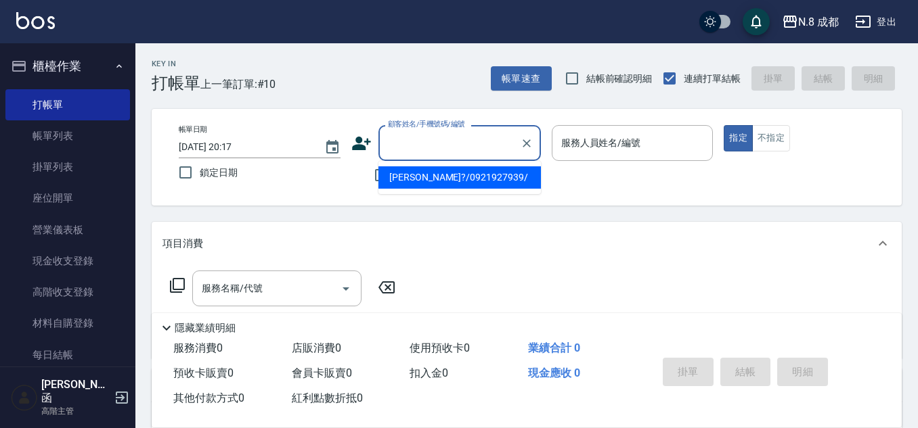
click at [453, 155] on input "顧客姓名/手機號碼/編號" at bounding box center [449, 143] width 130 height 24
click at [460, 185] on li "[PERSON_NAME]?/0921927939/" at bounding box center [459, 177] width 162 height 22
type input "[PERSON_NAME]?/0921927939/"
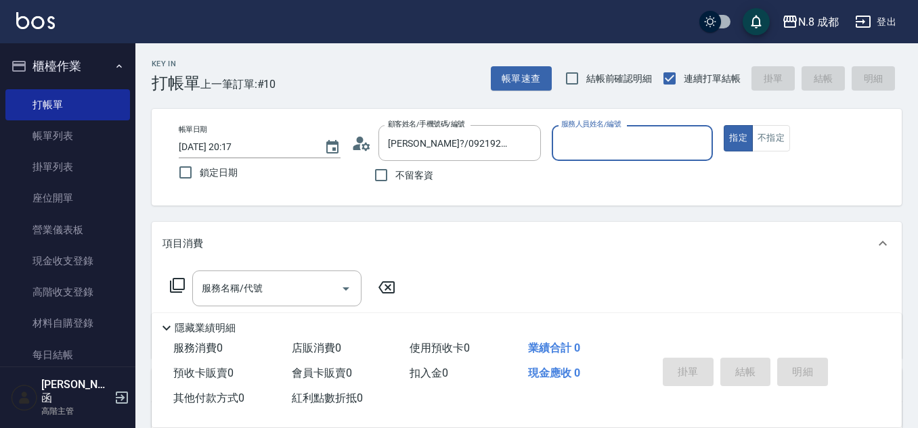
type input "[PERSON_NAME]程-13"
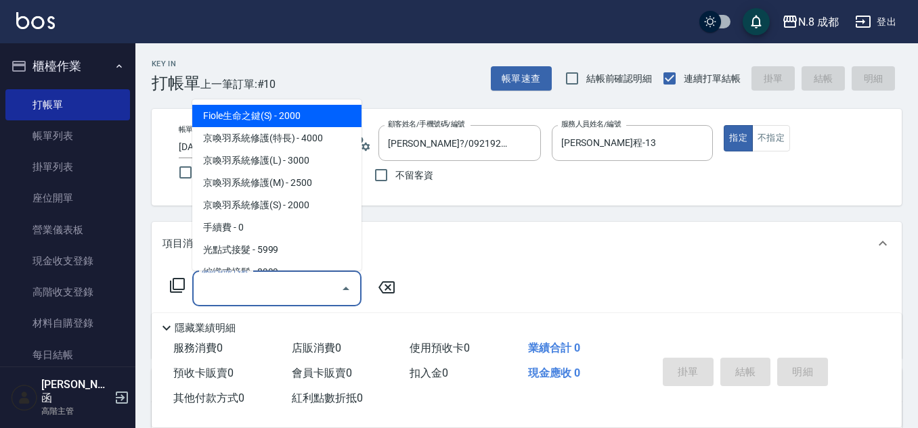
click at [262, 299] on input "服務名稱/代號" at bounding box center [266, 289] width 137 height 24
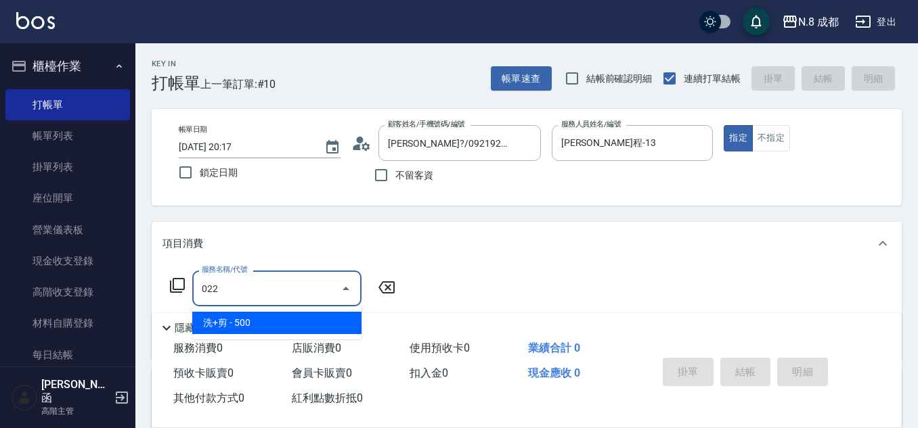
click at [263, 326] on span "洗+剪 - 500" at bounding box center [276, 323] width 169 height 22
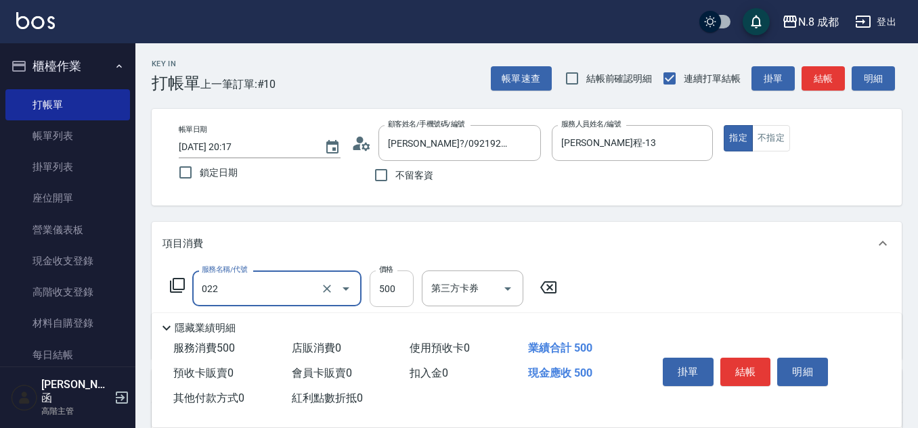
type input "洗+剪(022)"
click at [404, 292] on input "500" at bounding box center [392, 289] width 44 height 37
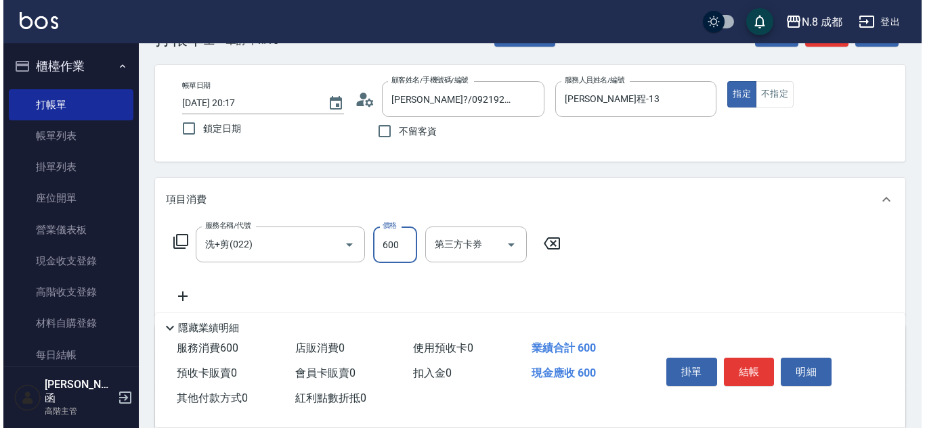
scroll to position [68, 0]
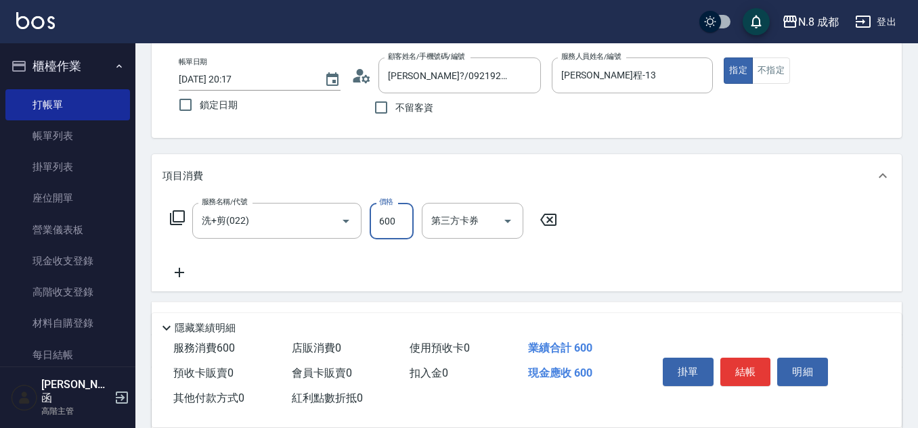
type input "600"
click at [185, 271] on icon at bounding box center [179, 273] width 34 height 16
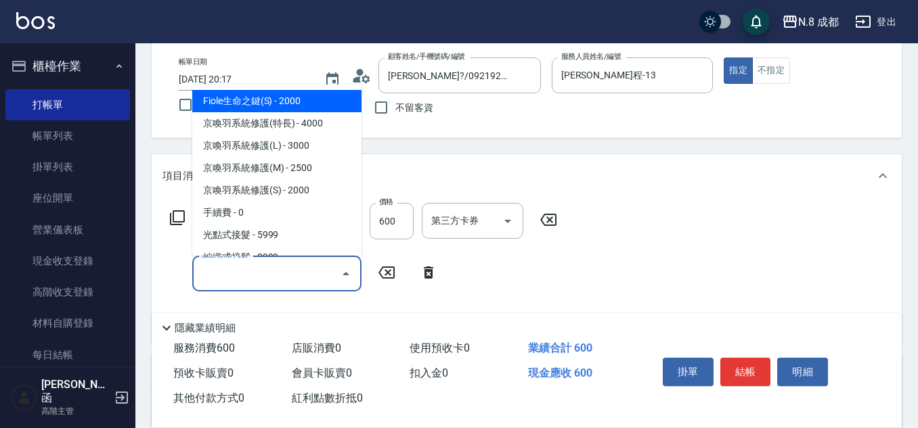
click at [201, 275] on input "服務名稱/代號" at bounding box center [266, 274] width 137 height 24
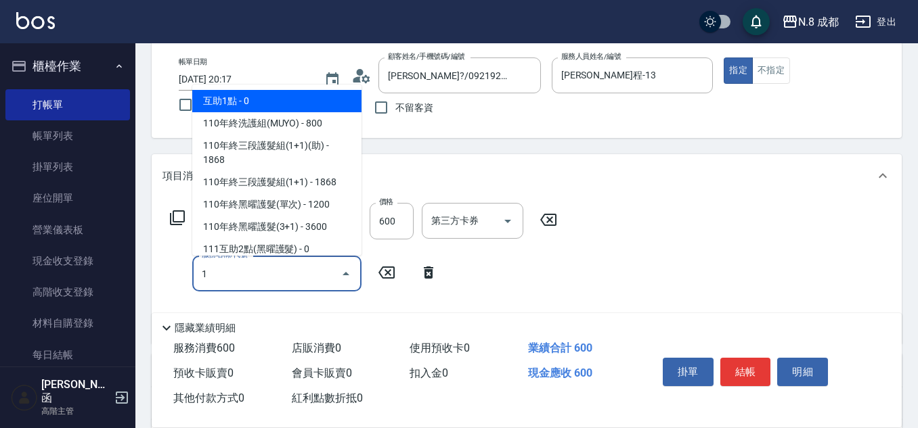
click at [254, 108] on span "互助1點 - 0" at bounding box center [276, 101] width 169 height 22
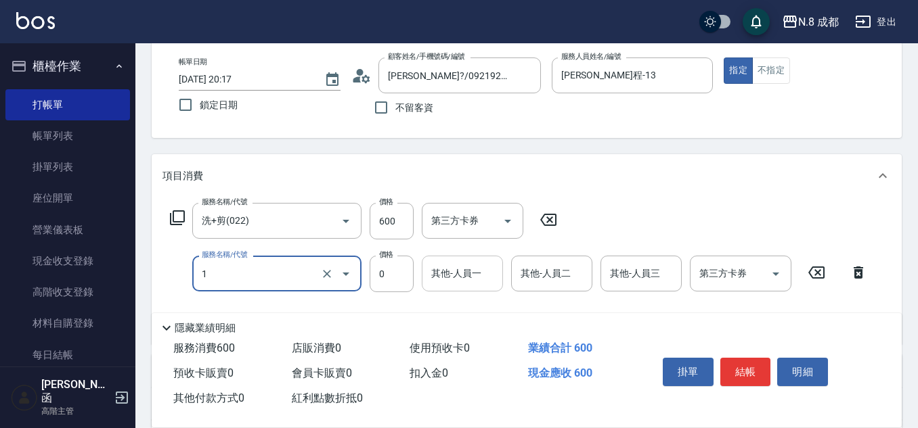
type input "互助1點(1)"
click at [463, 271] on input "其他-人員一" at bounding box center [462, 274] width 69 height 24
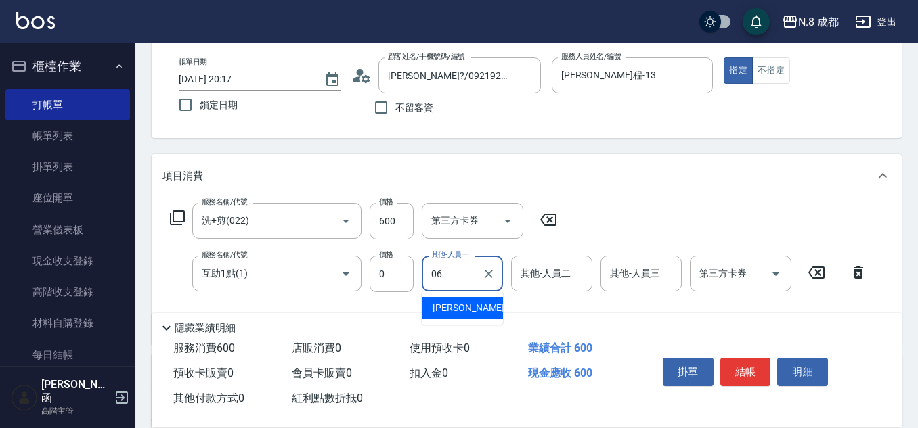
click at [468, 316] on div "[PERSON_NAME] -06" at bounding box center [462, 308] width 81 height 22
type input "[PERSON_NAME]-06"
click at [747, 362] on button "結帳" at bounding box center [745, 372] width 51 height 28
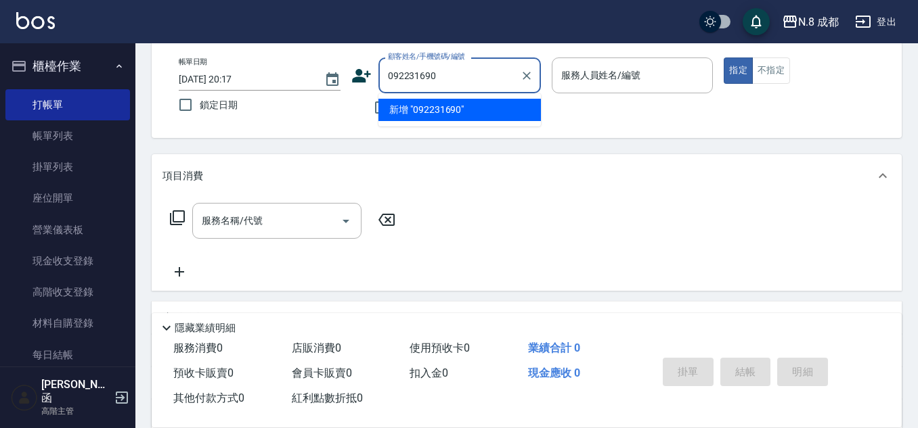
type input "0922316906"
drag, startPoint x: 466, startPoint y: 81, endPoint x: 315, endPoint y: 96, distance: 152.4
click at [315, 96] on div "帳單日期 [DATE] 20:17 鎖定日期 顧客姓名/手機號碼/編號 0922316906 顧客姓名/手機號碼/編號 不留客資 服務人員姓名/編號 服務人員…" at bounding box center [526, 90] width 717 height 64
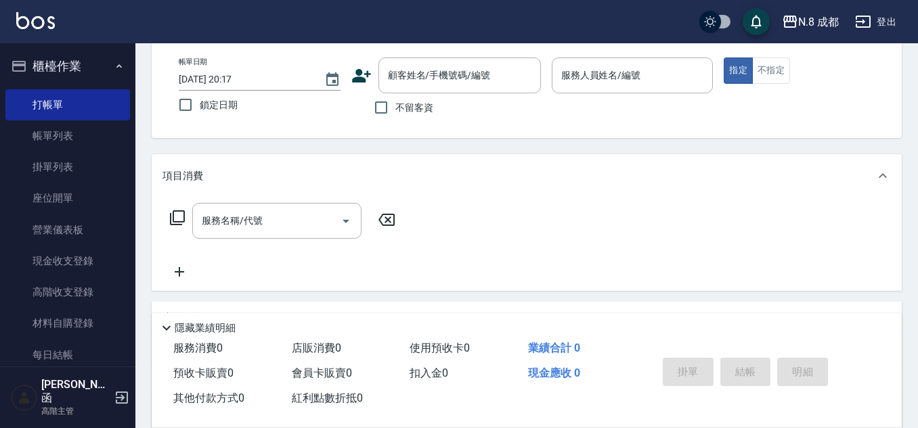
click at [365, 79] on icon at bounding box center [361, 76] width 19 height 14
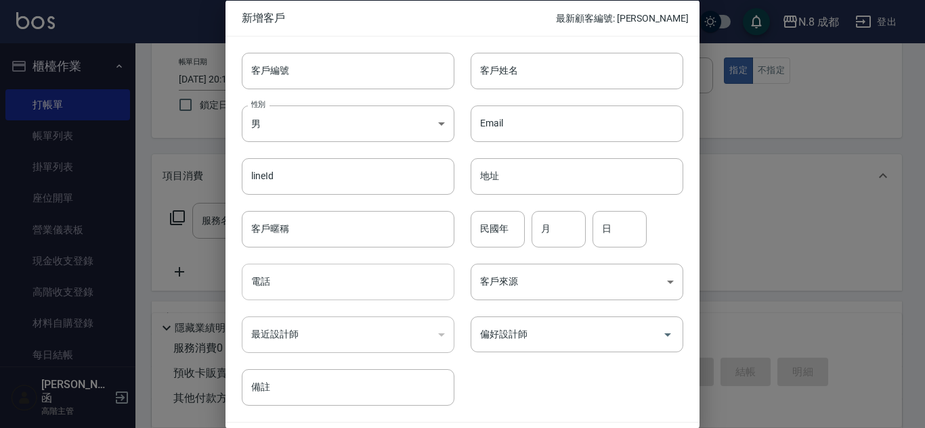
click at [303, 285] on input "電話" at bounding box center [348, 282] width 213 height 37
paste input "0922316906"
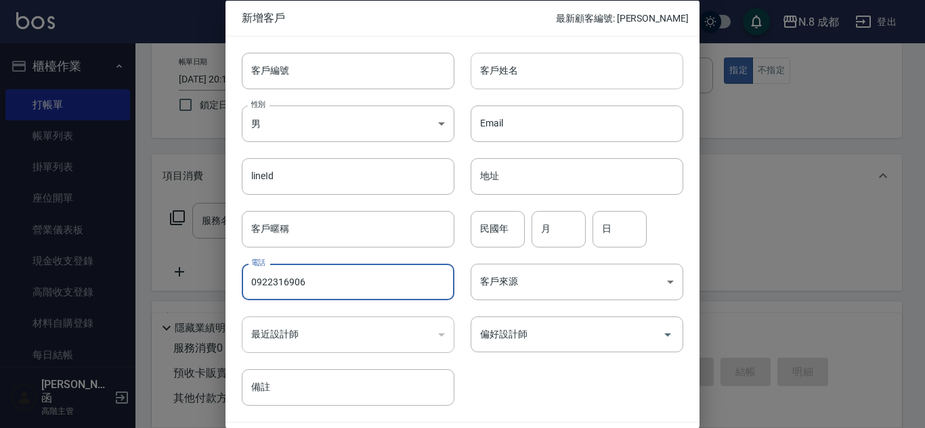
type input "0922316906"
drag, startPoint x: 510, startPoint y: 73, endPoint x: 530, endPoint y: 100, distance: 33.8
click at [510, 73] on input "客戶姓名" at bounding box center [576, 70] width 213 height 37
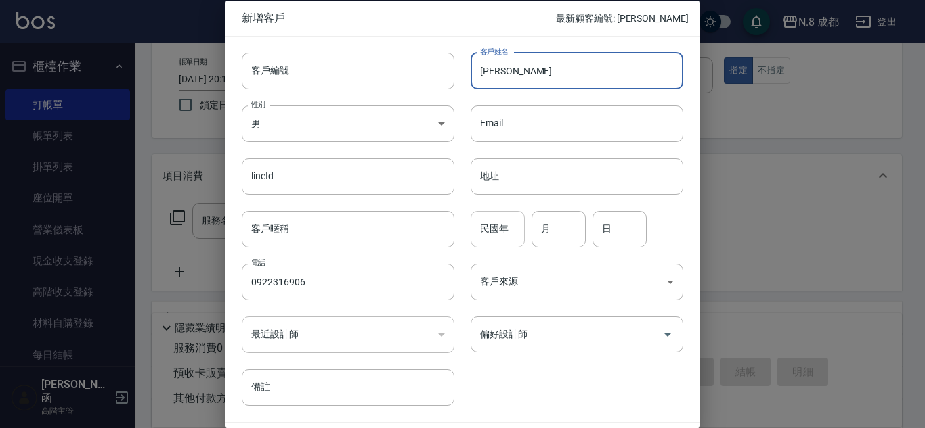
type input "[PERSON_NAME]"
click at [510, 231] on input "民國年" at bounding box center [497, 228] width 54 height 37
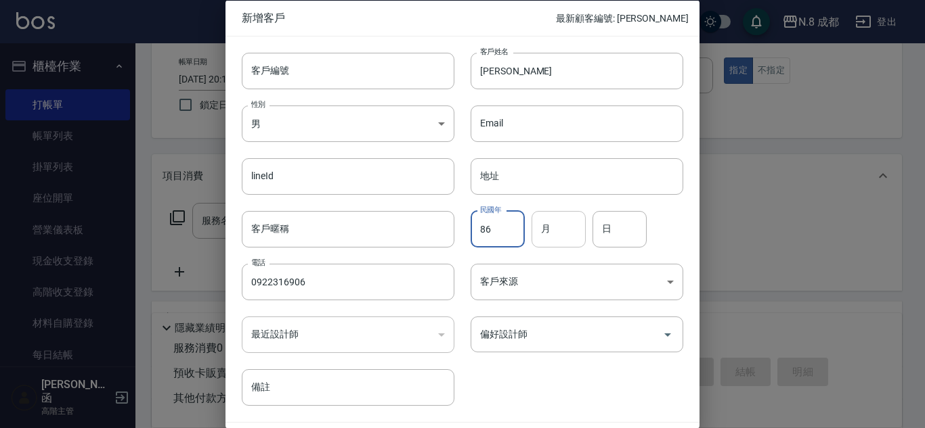
type input "86"
click at [573, 231] on input "月" at bounding box center [558, 228] width 54 height 37
type input "06"
click at [636, 226] on input "日" at bounding box center [619, 228] width 54 height 37
type input "03"
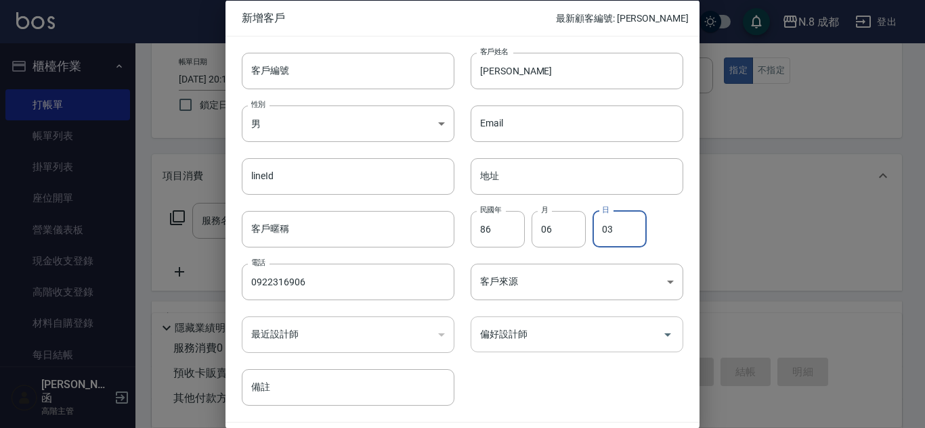
click at [560, 339] on input "偏好設計師" at bounding box center [566, 335] width 180 height 24
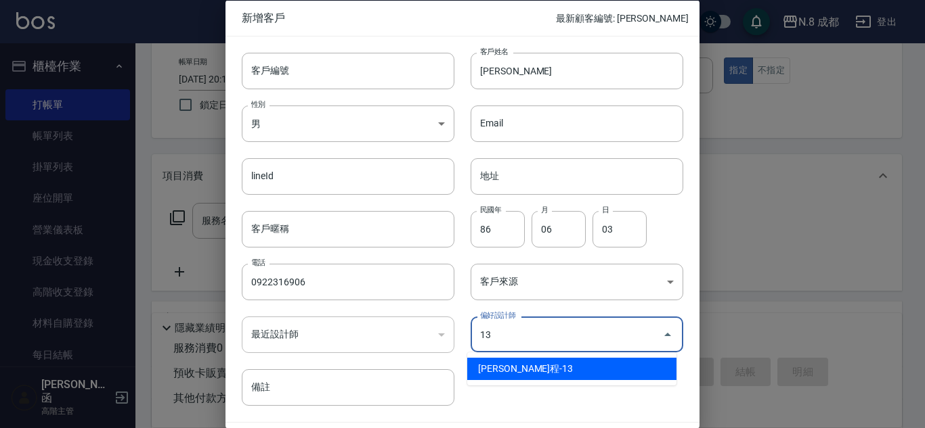
click at [533, 368] on li "[PERSON_NAME]程-13" at bounding box center [571, 369] width 209 height 22
type input "高楷程"
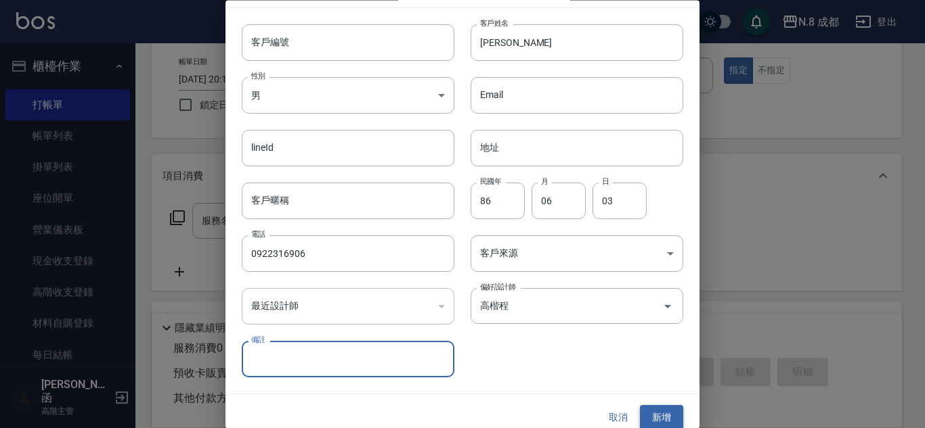
scroll to position [41, 0]
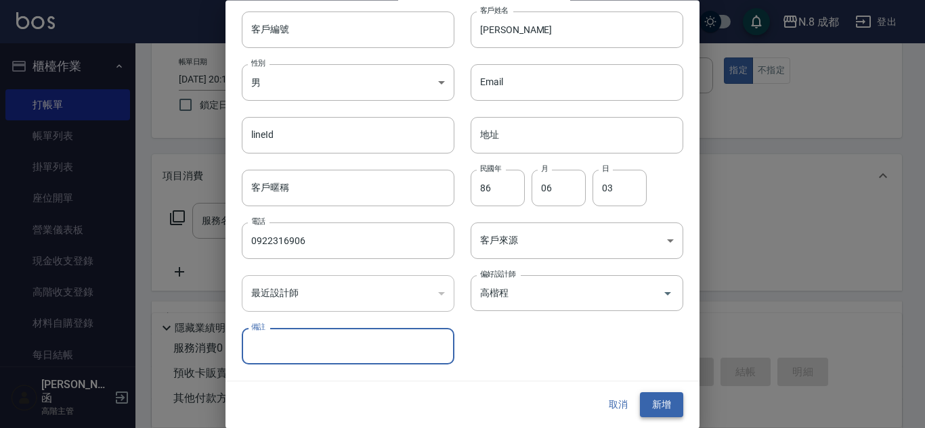
click at [666, 402] on button "新增" at bounding box center [661, 405] width 43 height 25
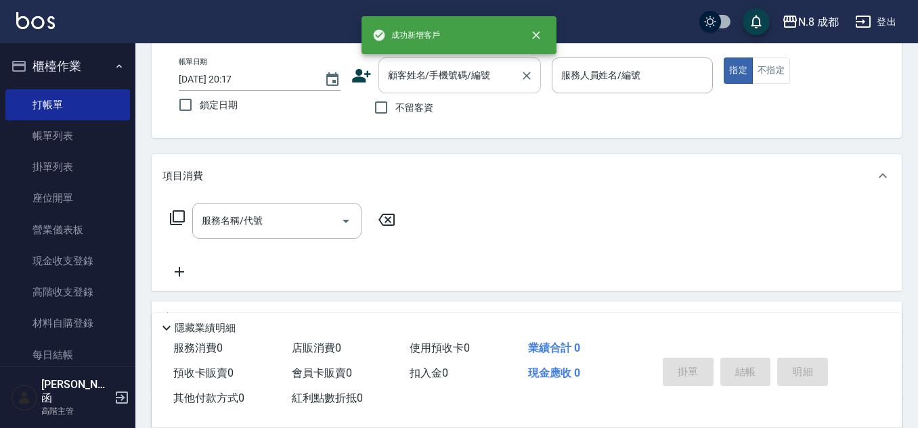
click at [420, 79] on input "顧客姓名/手機號碼/編號" at bounding box center [449, 76] width 130 height 24
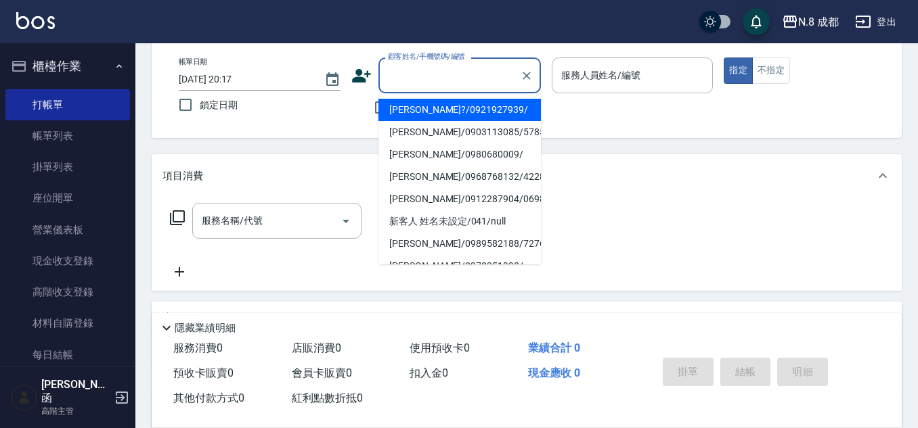
paste input "0922316906"
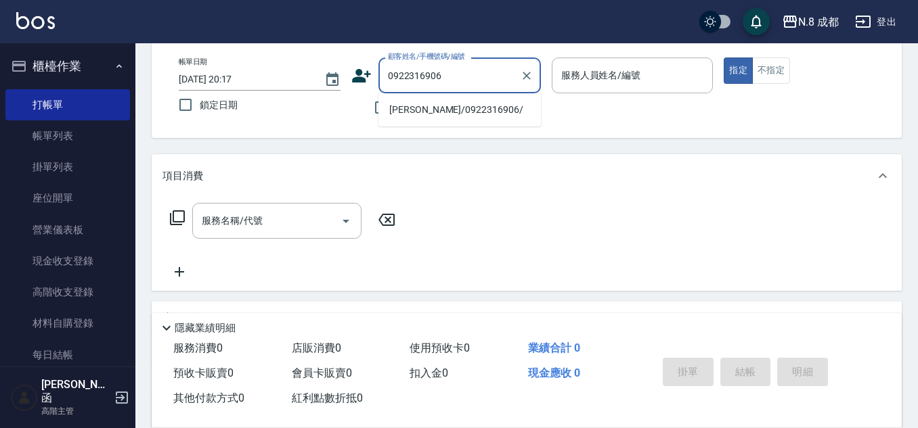
drag, startPoint x: 398, startPoint y: 85, endPoint x: 405, endPoint y: 93, distance: 11.0
click at [397, 85] on input "0922316906" at bounding box center [449, 76] width 130 height 24
click at [419, 108] on li "[PERSON_NAME]/0922316906/" at bounding box center [459, 110] width 162 height 22
type input "[PERSON_NAME]/0922316906/"
type input "[PERSON_NAME]程-13"
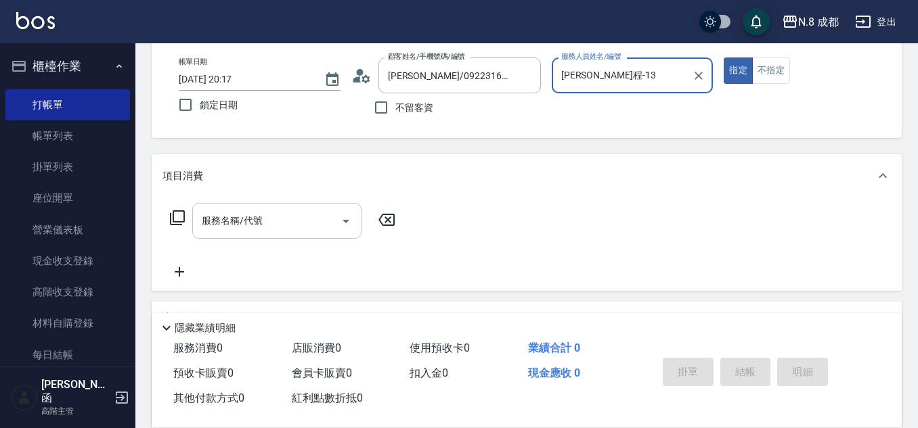
click at [265, 226] on input "服務名稱/代號" at bounding box center [266, 221] width 137 height 24
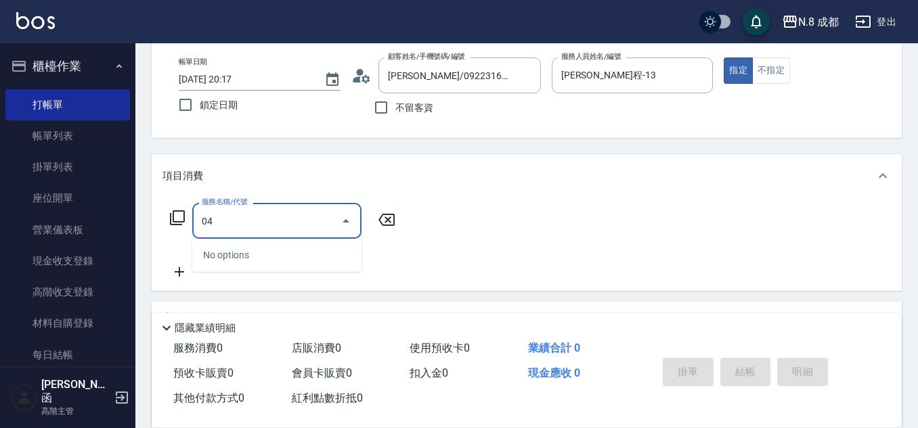
drag, startPoint x: 251, startPoint y: 215, endPoint x: 173, endPoint y: 208, distance: 78.1
click at [150, 210] on div "Key In 打帳單 上一筆訂單:#11 帳單速查 結帳前確認明細 連續打單結帳 掛單 結帳 明細 帳單日期 [DATE] 20:17 鎖定日期 顧客姓名/手…" at bounding box center [526, 285] width 782 height 619
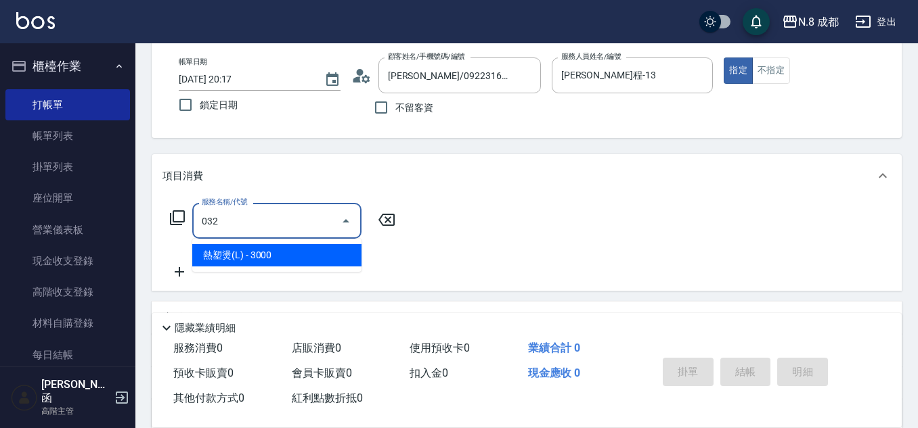
click at [273, 253] on span "熱塑燙(L) - 3000" at bounding box center [276, 255] width 169 height 22
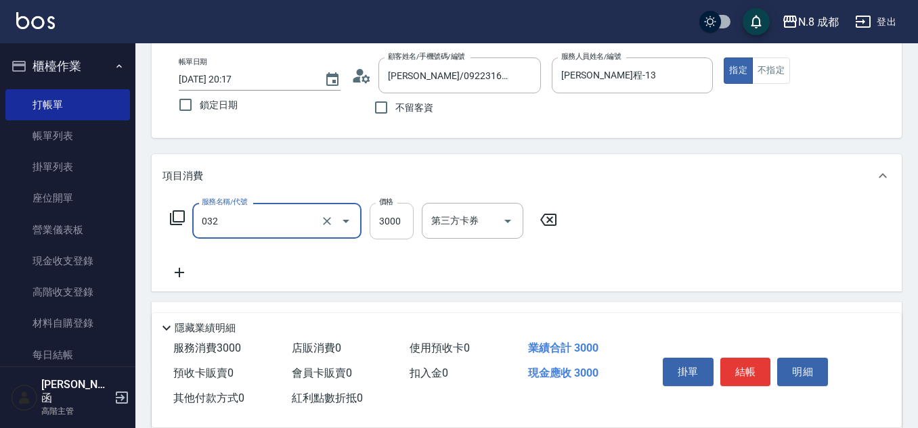
type input "熱塑燙(L)(032)"
click at [399, 223] on input "3000" at bounding box center [392, 221] width 44 height 37
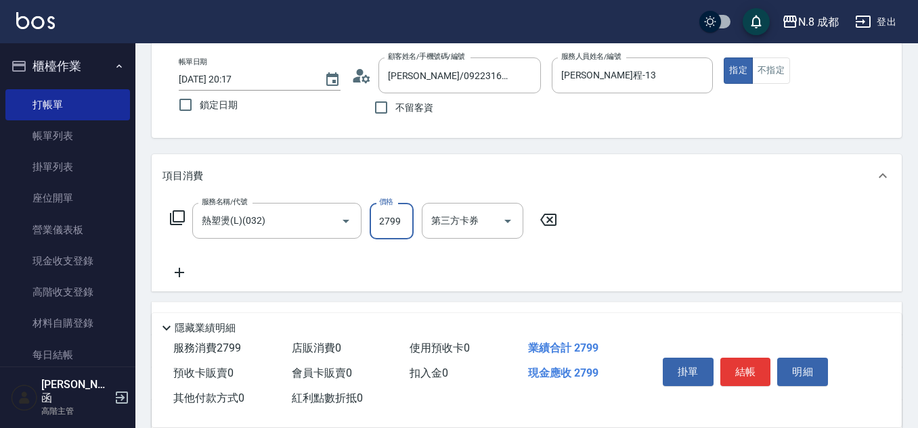
type input "2799"
click at [188, 269] on icon at bounding box center [179, 273] width 34 height 16
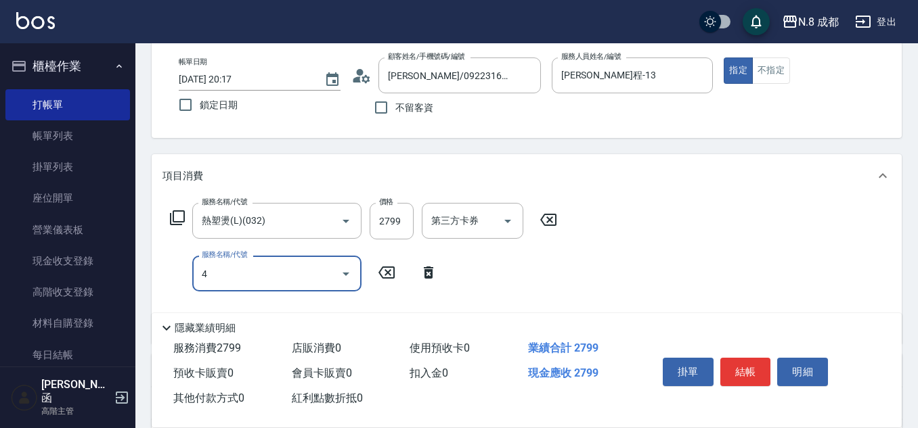
drag, startPoint x: 241, startPoint y: 275, endPoint x: 248, endPoint y: 277, distance: 7.1
click at [243, 276] on input "4" at bounding box center [266, 274] width 137 height 24
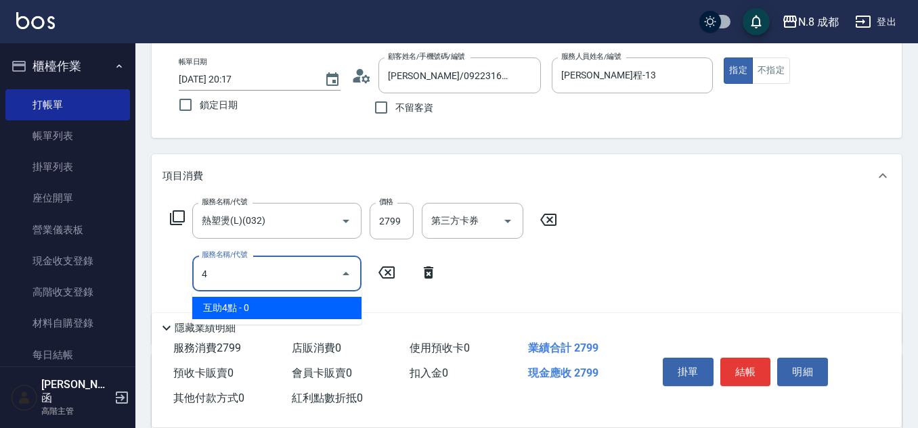
drag, startPoint x: 267, startPoint y: 300, endPoint x: 379, endPoint y: 300, distance: 112.4
click at [267, 301] on span "互助4點 - 0" at bounding box center [276, 308] width 169 height 22
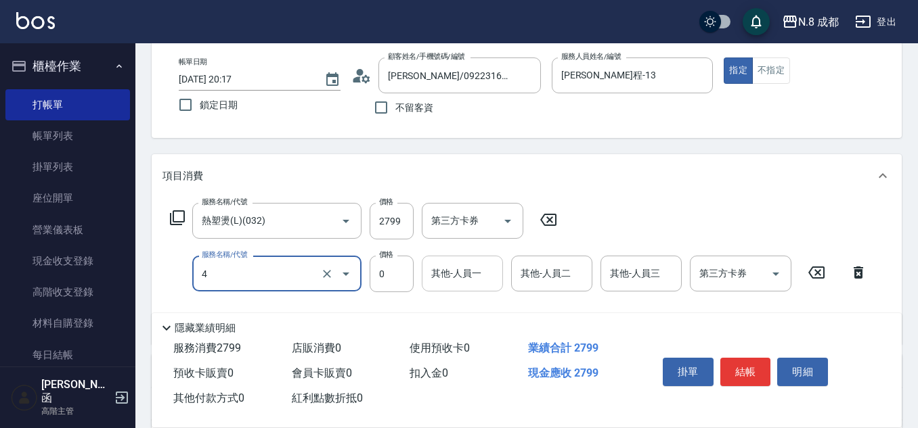
click at [428, 268] on div "其他-人員一" at bounding box center [462, 274] width 81 height 36
type input "互助4點(4)"
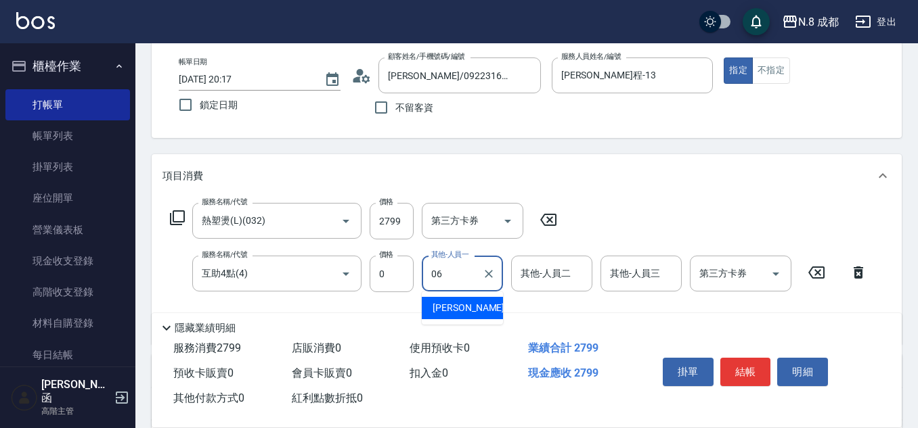
click at [472, 309] on span "[PERSON_NAME] -06" at bounding box center [474, 308] width 85 height 14
type input "[PERSON_NAME]-06"
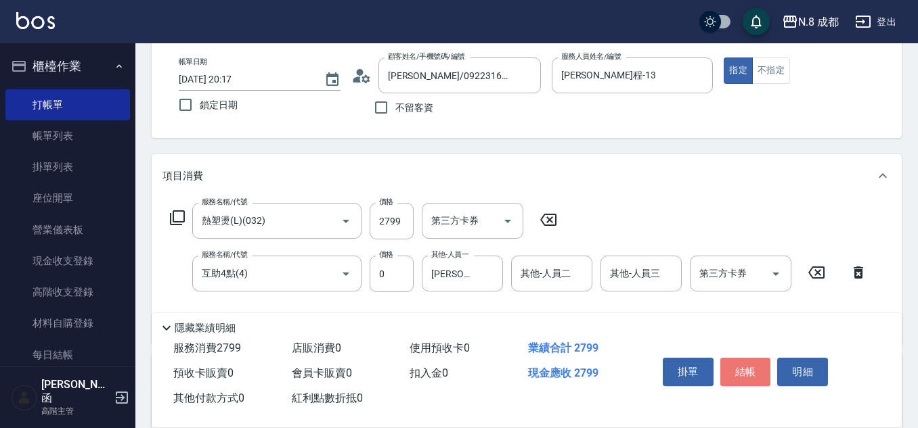
click at [758, 368] on button "結帳" at bounding box center [745, 372] width 51 height 28
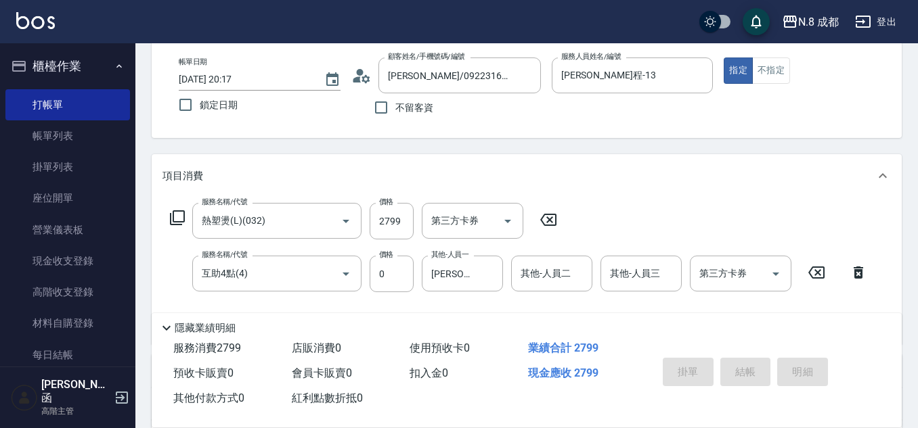
type input "[DATE] 20:18"
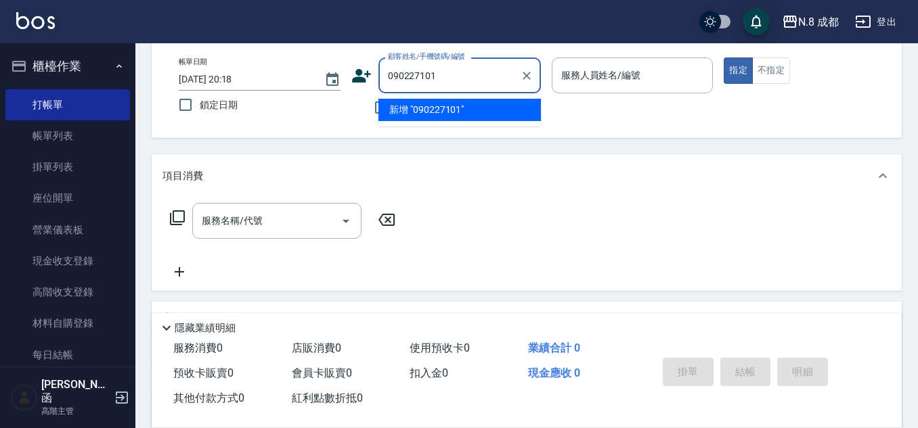
type input "0902271018"
drag, startPoint x: 481, startPoint y: 76, endPoint x: 311, endPoint y: 92, distance: 170.6
click at [311, 90] on div "帳單日期 [DATE] 20:18 鎖定日期 顧客姓名/手機號碼/編號 0902271018 顧客姓名/手機號碼/編號 不留客資 服務人員姓名/編號 服務人員…" at bounding box center [526, 90] width 717 height 64
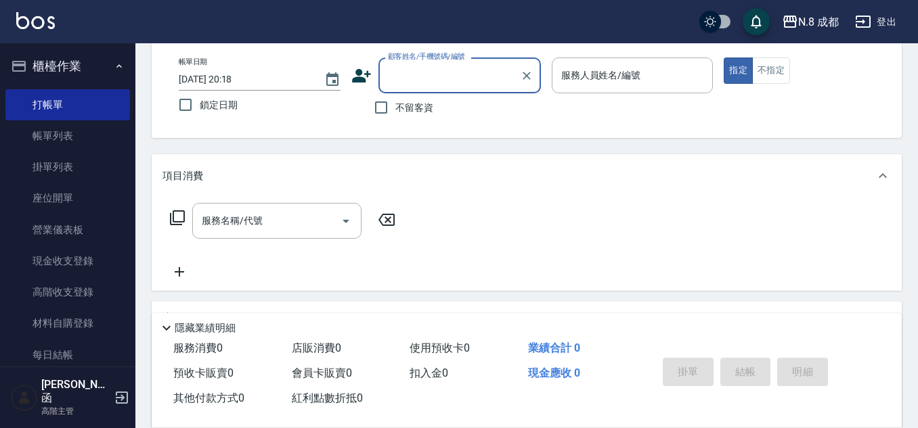
click at [359, 75] on icon at bounding box center [361, 76] width 19 height 14
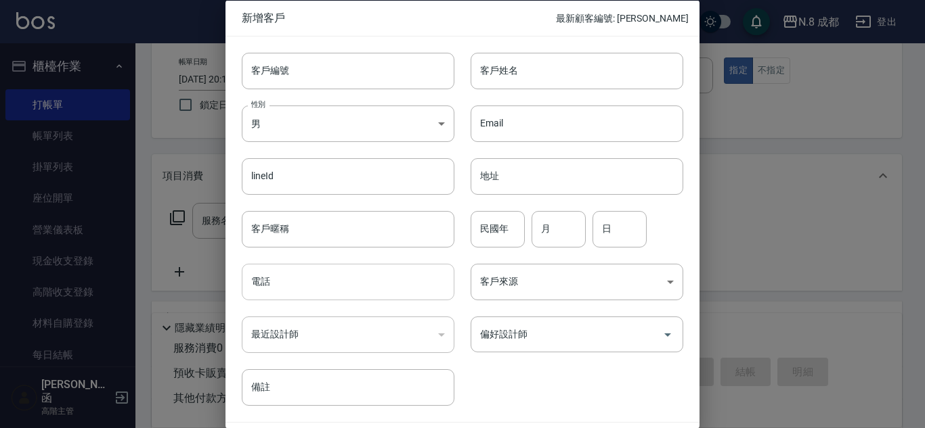
click at [278, 298] on input "電話" at bounding box center [348, 282] width 213 height 37
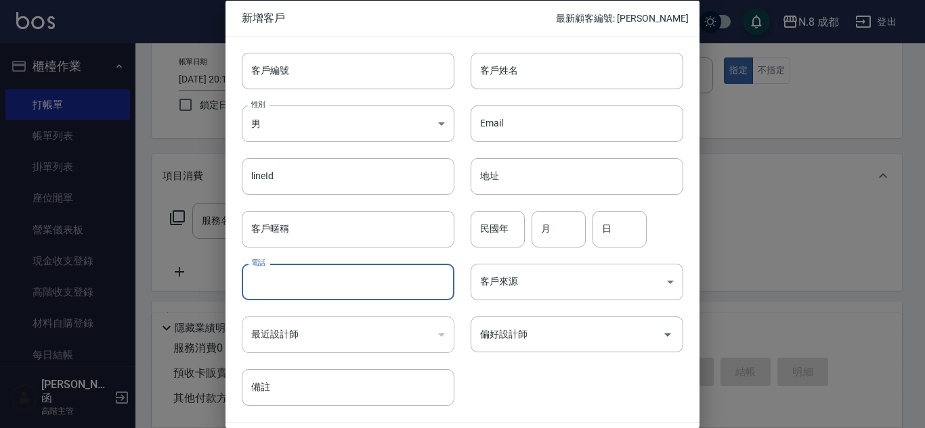
paste input "0902271018"
type input "0902271018"
click at [590, 68] on input "客戶姓名" at bounding box center [576, 70] width 213 height 37
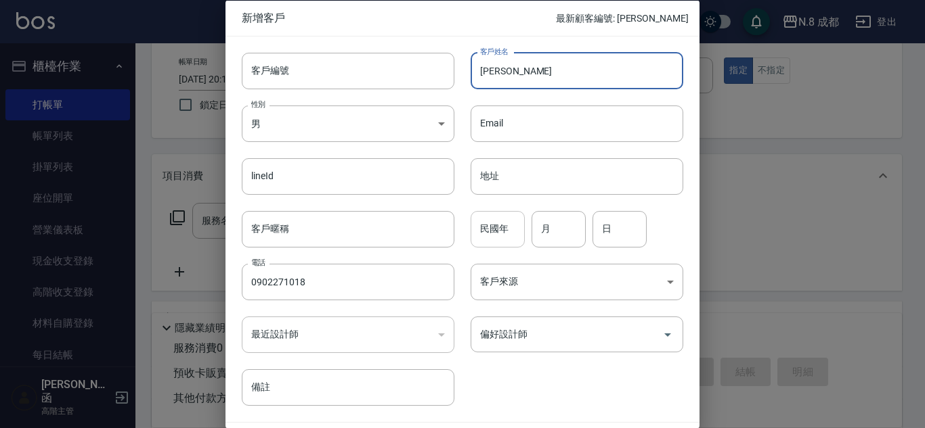
type input "[PERSON_NAME]"
click at [499, 227] on input "民國年" at bounding box center [497, 228] width 54 height 37
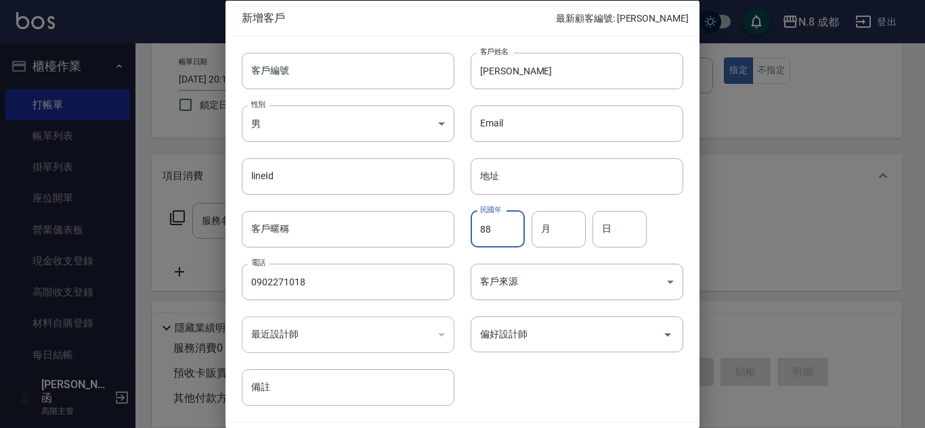
type input "88"
click at [571, 210] on div "民國年 88 民國年 月 月 日 日" at bounding box center [568, 220] width 229 height 53
drag, startPoint x: 619, startPoint y: 213, endPoint x: 608, endPoint y: 219, distance: 12.4
click at [620, 213] on input "日" at bounding box center [619, 228] width 54 height 37
drag, startPoint x: 566, startPoint y: 235, endPoint x: 589, endPoint y: 240, distance: 23.5
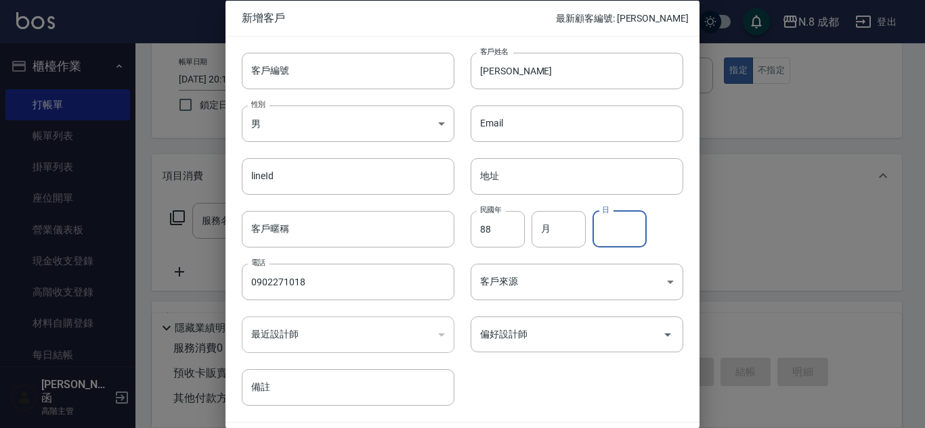
click at [566, 235] on input "月" at bounding box center [558, 228] width 54 height 37
type input "10"
click at [607, 235] on input "日" at bounding box center [619, 228] width 54 height 37
type input "18"
click at [548, 346] on input "偏好設計師" at bounding box center [566, 335] width 180 height 24
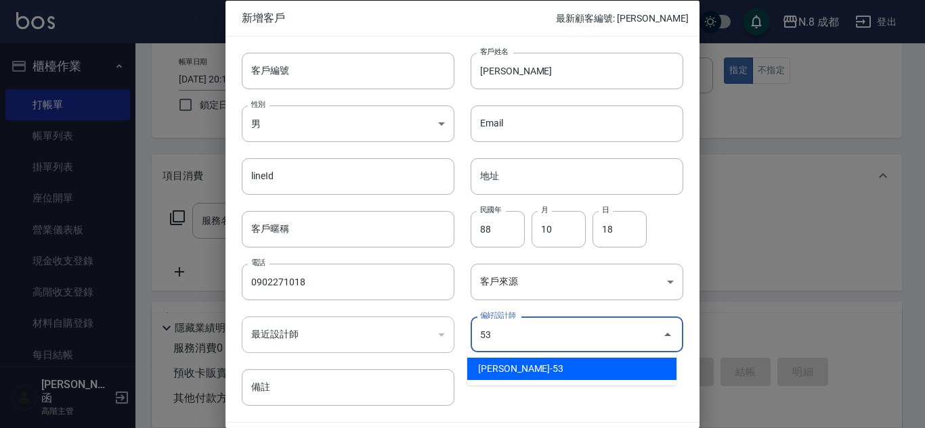
click at [542, 372] on li "[PERSON_NAME]-53" at bounding box center [571, 369] width 209 height 22
type input "吳苡溶"
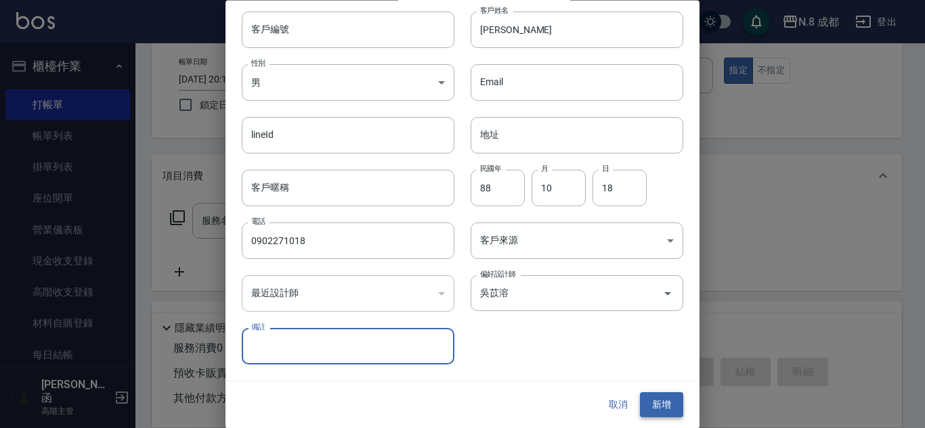
click at [664, 397] on button "新增" at bounding box center [661, 405] width 43 height 25
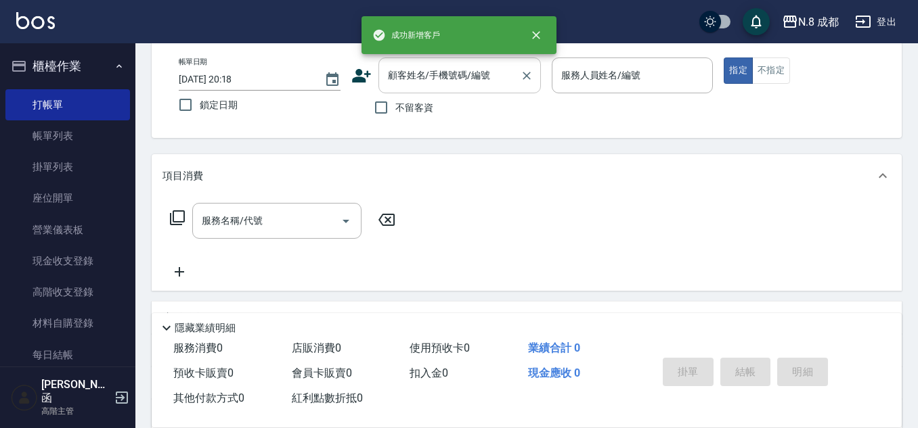
click at [446, 77] on input "顧客姓名/手機號碼/編號" at bounding box center [449, 76] width 130 height 24
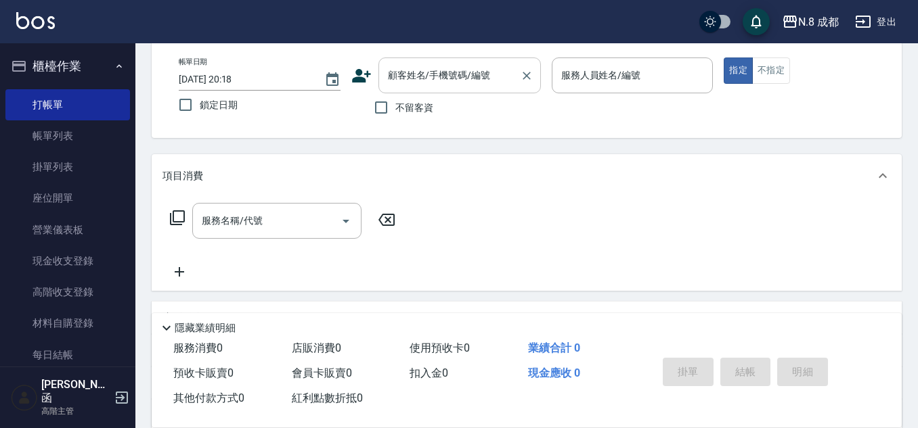
click at [450, 79] on div "顧客姓名/手機號碼/編號 顧客姓名/手機號碼/編號" at bounding box center [459, 76] width 162 height 36
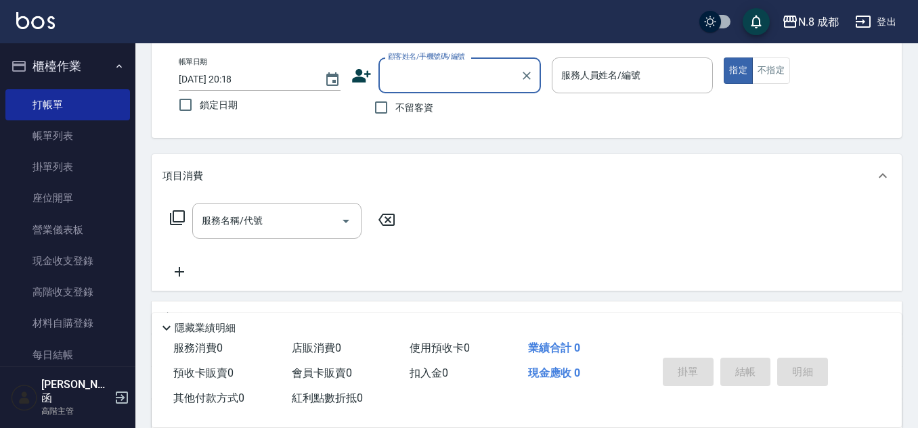
paste input "0902271018"
click at [444, 113] on li "[PERSON_NAME]/0902271018/" at bounding box center [459, 110] width 162 height 22
type input "[PERSON_NAME]/0902271018/"
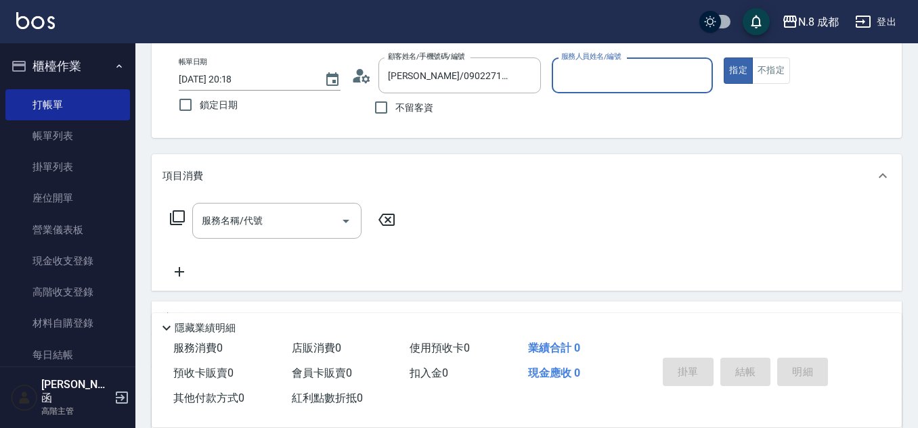
type input "[PERSON_NAME]-53"
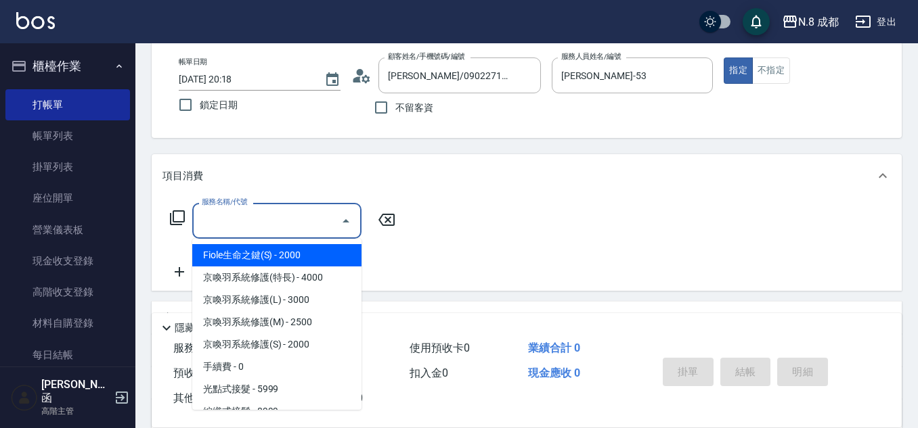
click at [257, 226] on input "服務名稱/代號" at bounding box center [266, 221] width 137 height 24
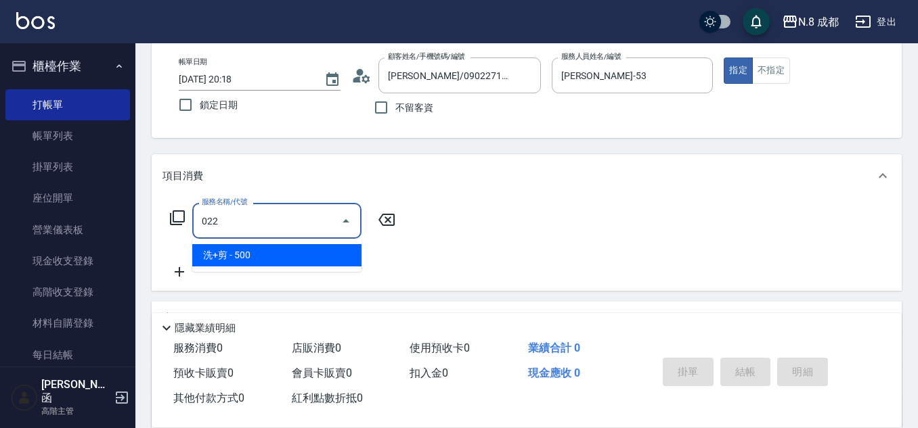
click at [273, 258] on span "洗+剪 - 500" at bounding box center [276, 255] width 169 height 22
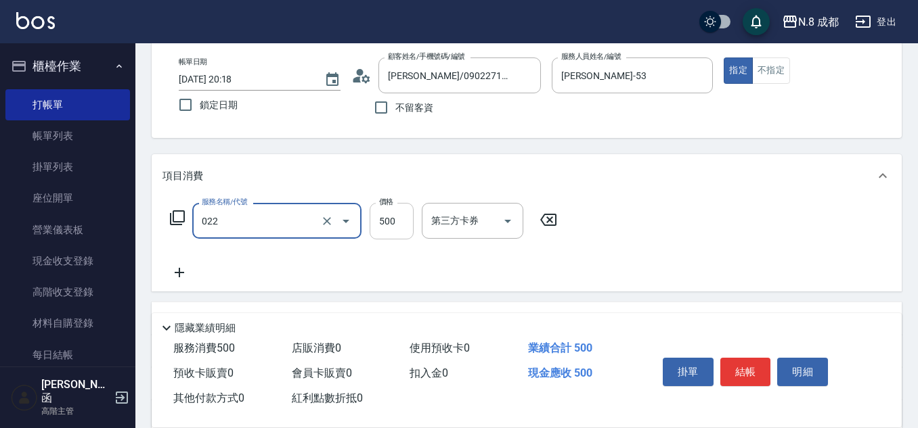
type input "洗+剪(022)"
click at [382, 234] on input "500" at bounding box center [392, 221] width 44 height 37
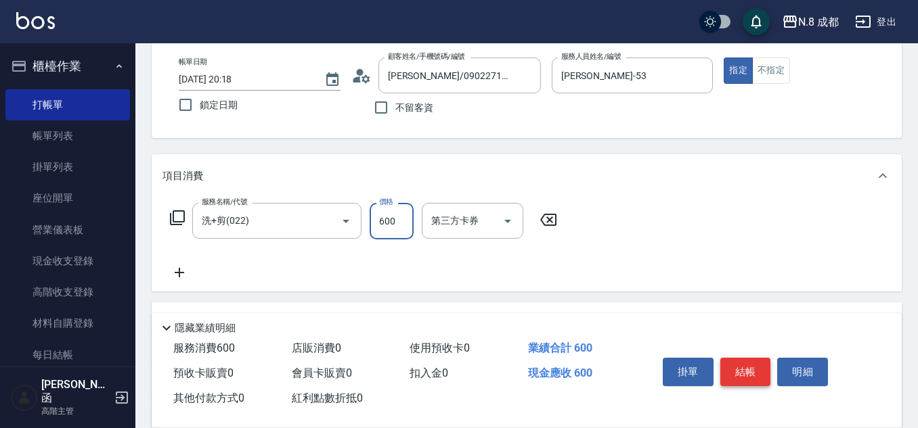
type input "600"
click at [756, 363] on button "結帳" at bounding box center [745, 372] width 51 height 28
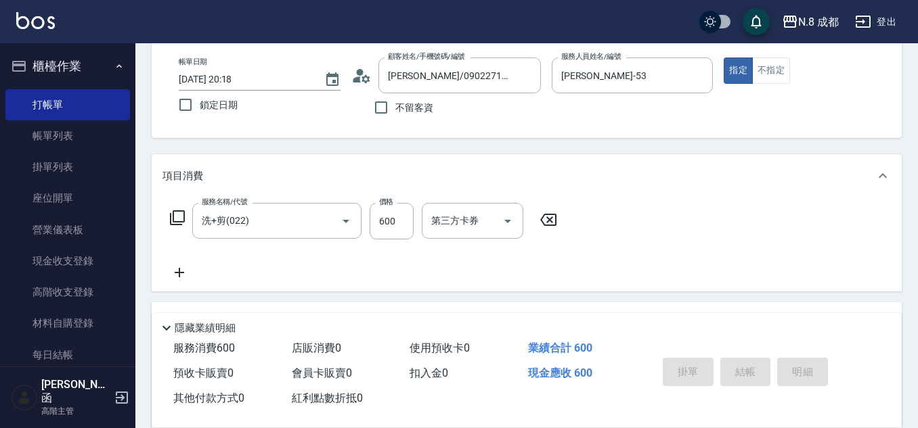
type input "[DATE] 20:19"
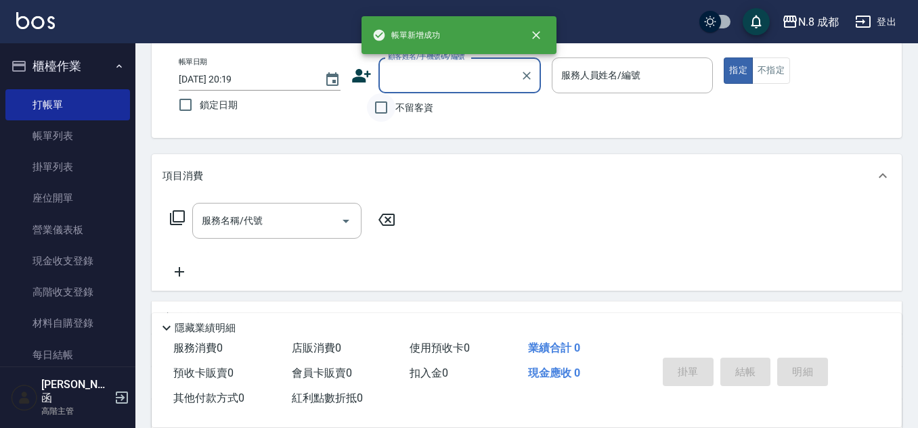
click at [387, 115] on input "不留客資" at bounding box center [381, 107] width 28 height 28
checkbox input "true"
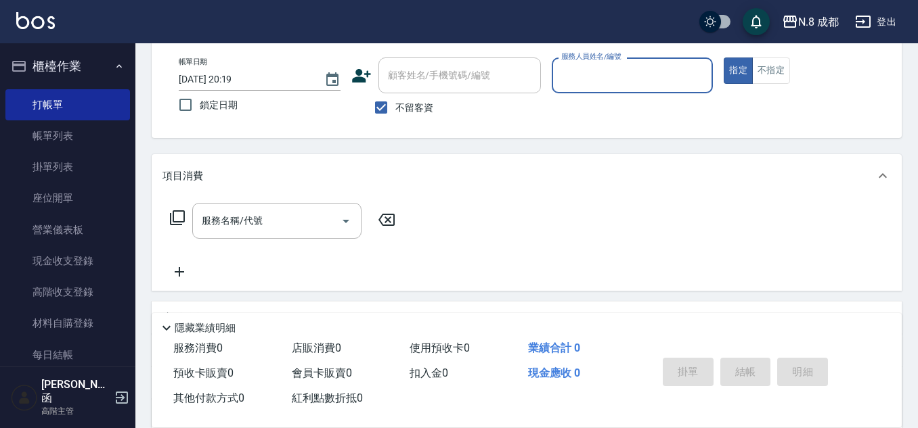
click at [654, 55] on div "帳單日期 [DATE] 20:19 鎖定日期 顧客姓名/手機號碼/編號 顧客姓名/手機號碼/編號 不留客資 服務人員姓名/編號 服務人員姓名/編號 指定 不指定" at bounding box center [527, 89] width 750 height 97
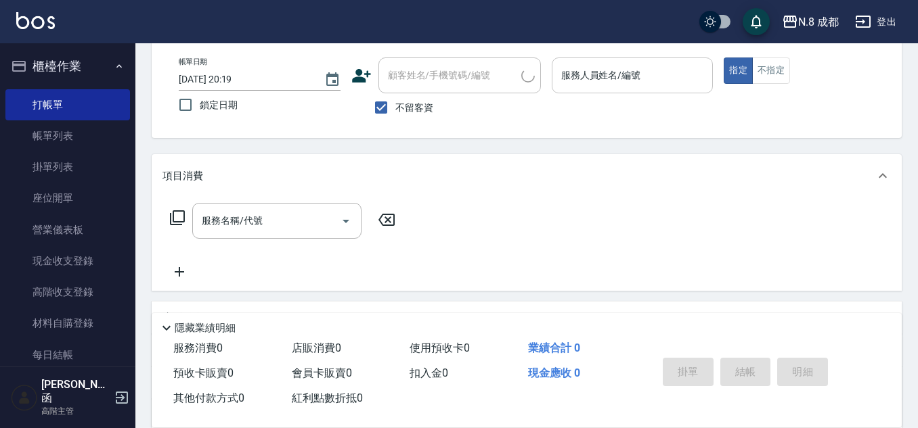
click at [619, 81] on input "服務人員姓名/編號" at bounding box center [633, 76] width 150 height 24
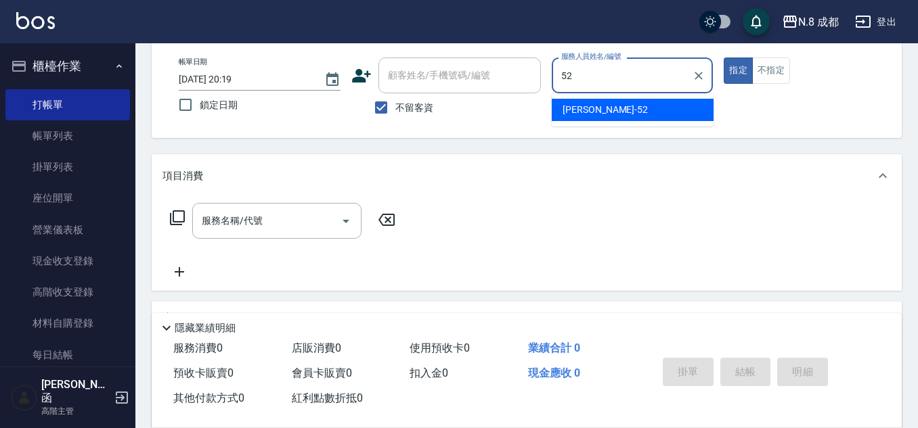
click at [590, 112] on span "[PERSON_NAME]-52" at bounding box center [604, 110] width 85 height 14
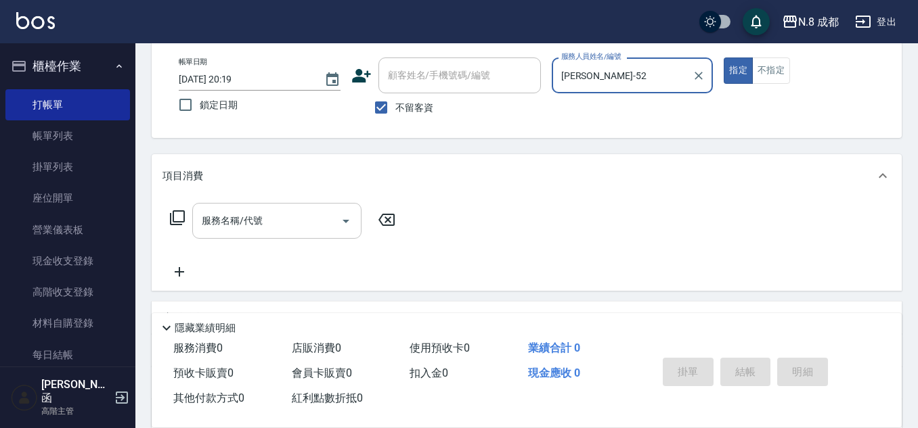
type input "[PERSON_NAME]-52"
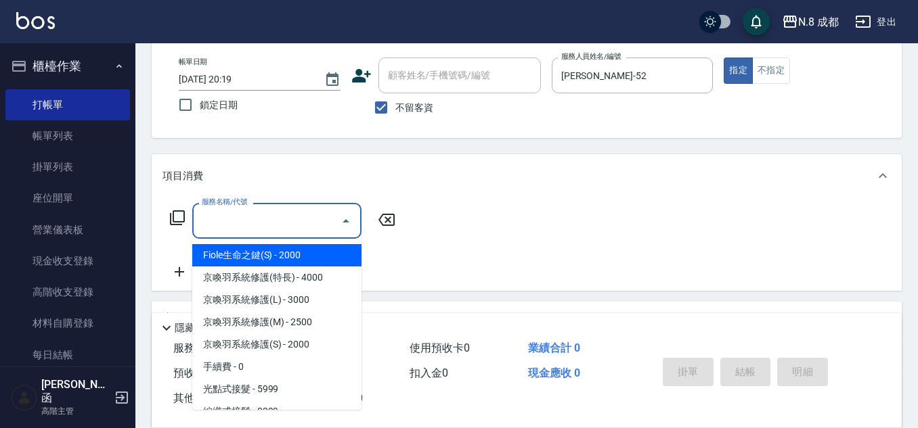
click at [261, 223] on input "服務名稱/代號" at bounding box center [266, 221] width 137 height 24
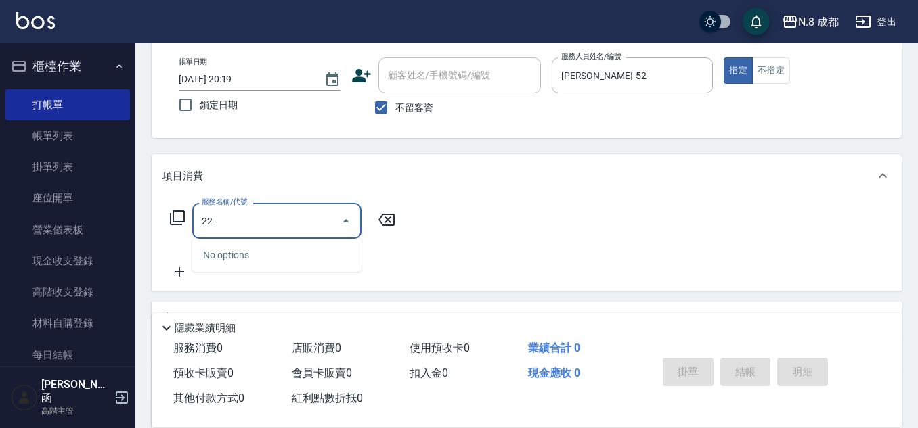
click at [271, 253] on div "No options" at bounding box center [276, 255] width 169 height 33
drag, startPoint x: 306, startPoint y: 224, endPoint x: 183, endPoint y: 219, distance: 122.6
click at [178, 224] on div "服務名稱/代號 22 服務名稱/代號" at bounding box center [282, 221] width 241 height 36
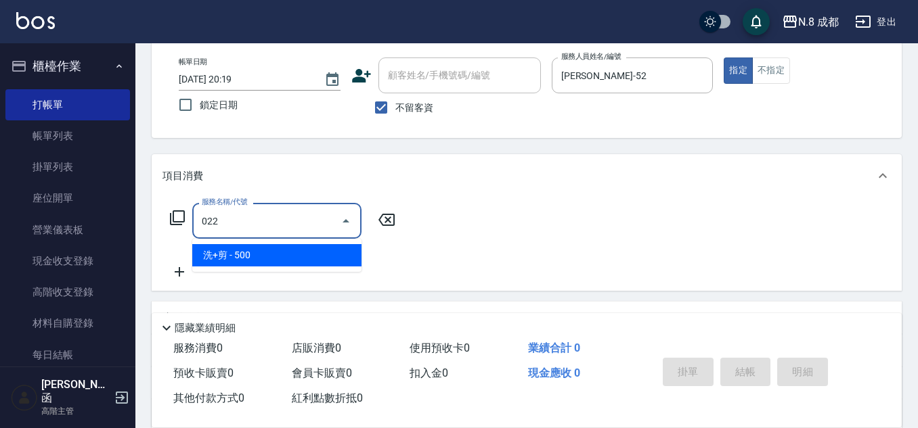
click at [257, 252] on span "洗+剪 - 500" at bounding box center [276, 255] width 169 height 22
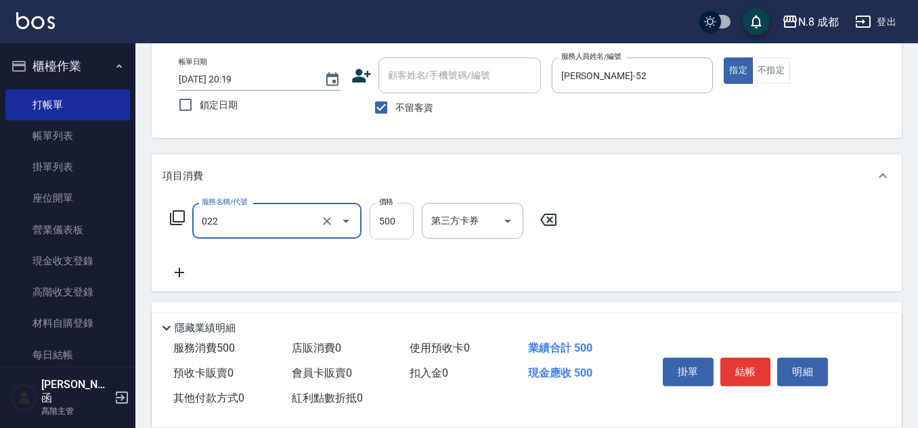
type input "洗+剪(022)"
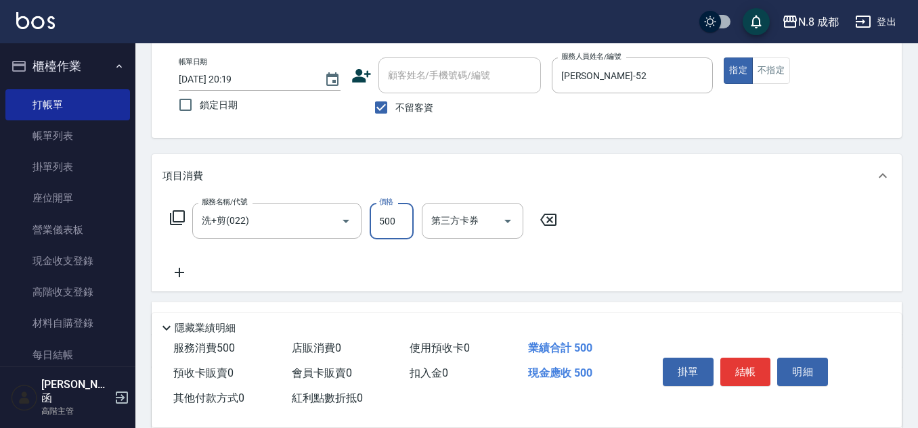
click at [388, 219] on input "500" at bounding box center [392, 221] width 44 height 37
type input "600"
click at [181, 274] on icon at bounding box center [179, 273] width 34 height 16
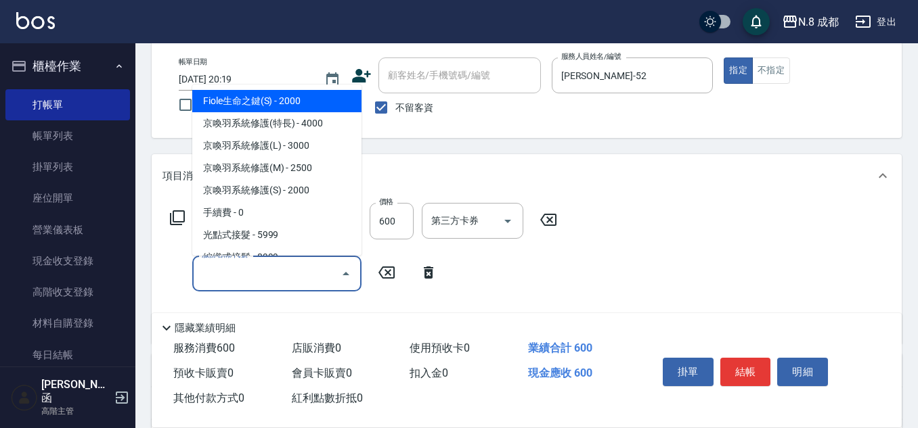
click at [304, 271] on input "服務名稱/代號" at bounding box center [266, 274] width 137 height 24
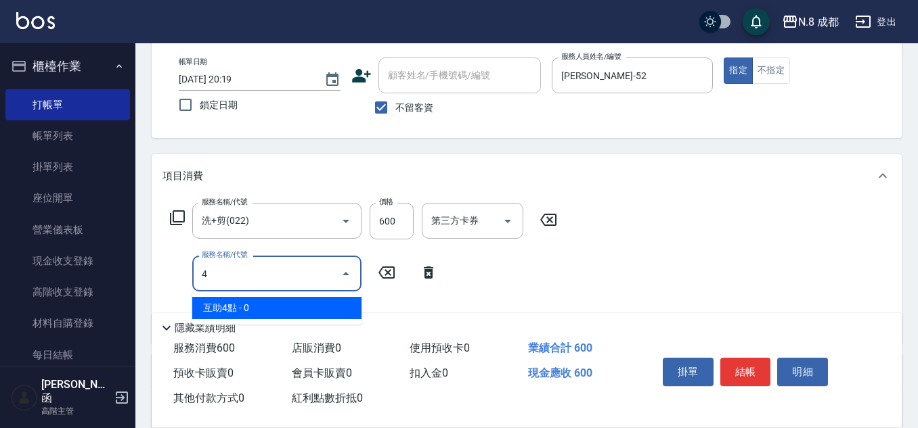
click at [276, 309] on span "互助4點 - 0" at bounding box center [276, 308] width 169 height 22
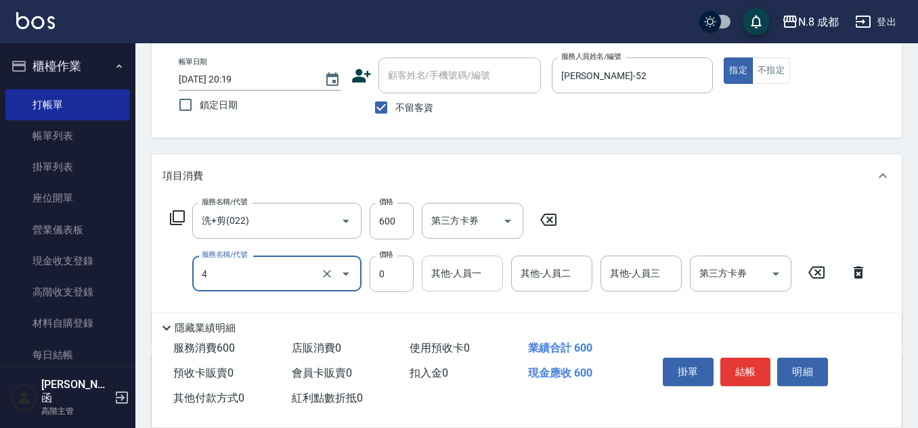
type input "互助4點(4)"
click at [468, 279] on input "其他-人員一" at bounding box center [462, 274] width 69 height 24
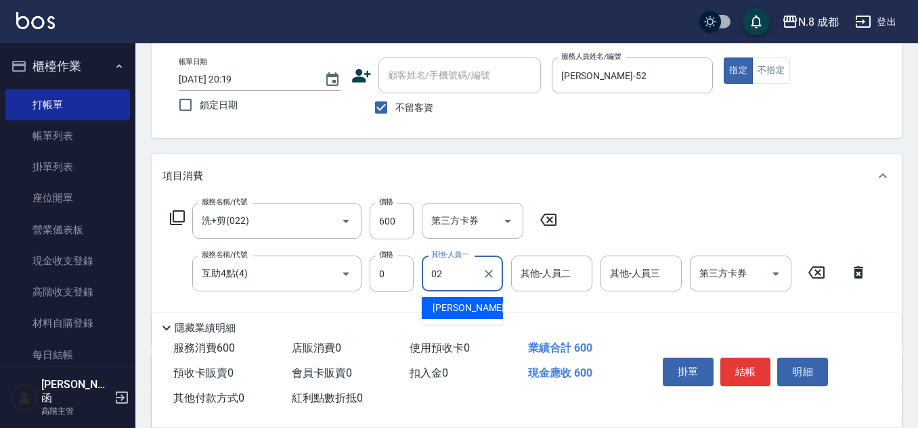
drag, startPoint x: 463, startPoint y: 311, endPoint x: 443, endPoint y: 298, distance: 24.0
click at [462, 311] on span "[PERSON_NAME]-02" at bounding box center [474, 308] width 85 height 14
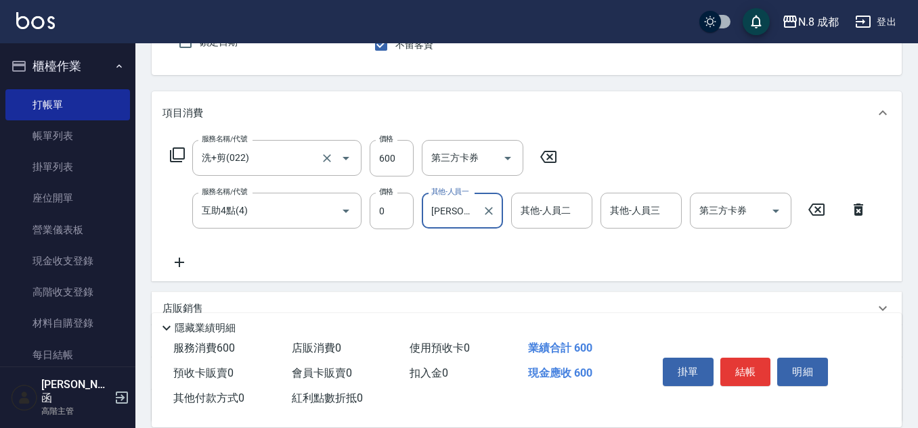
scroll to position [203, 0]
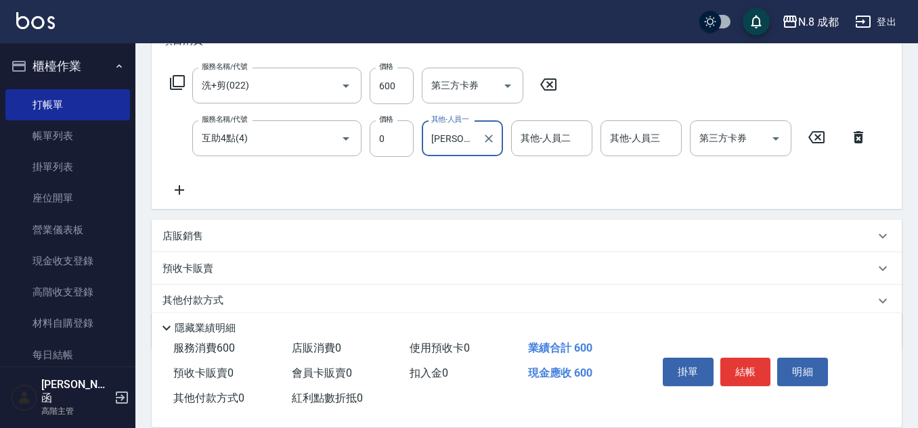
type input "[PERSON_NAME]-02"
click at [184, 233] on p "店販銷售" at bounding box center [182, 236] width 41 height 14
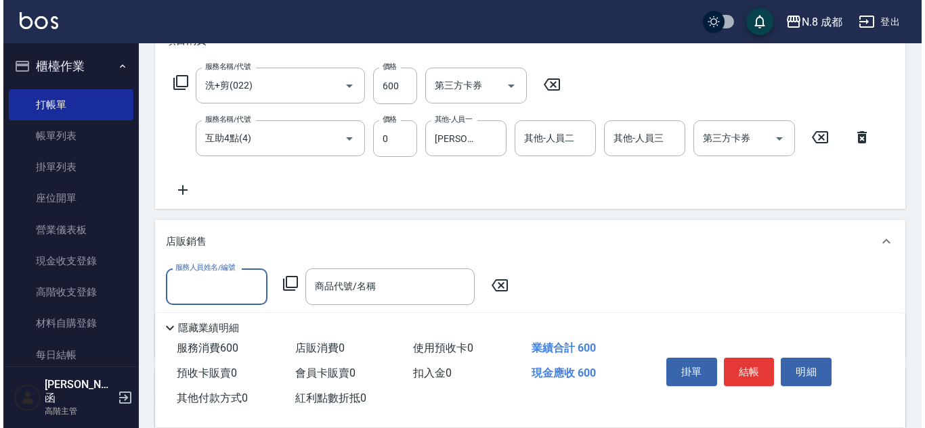
scroll to position [0, 0]
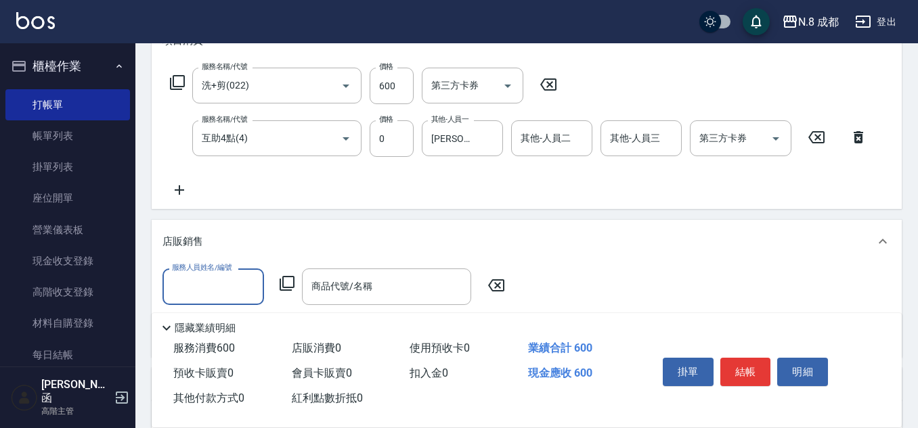
click at [213, 286] on input "服務人員姓名/編號" at bounding box center [213, 287] width 89 height 24
click at [207, 318] on span "[PERSON_NAME]-52" at bounding box center [215, 322] width 85 height 14
type input "[PERSON_NAME]-52"
click at [287, 283] on icon at bounding box center [287, 283] width 16 height 16
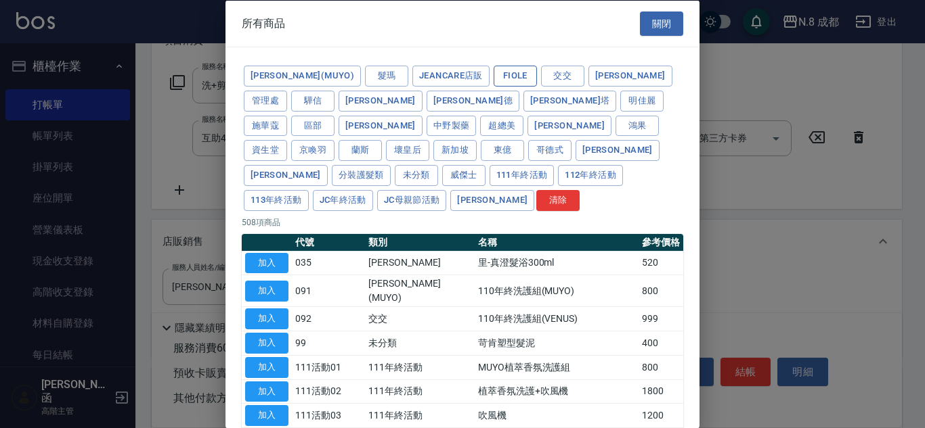
click at [493, 78] on button "Fiole" at bounding box center [514, 76] width 43 height 21
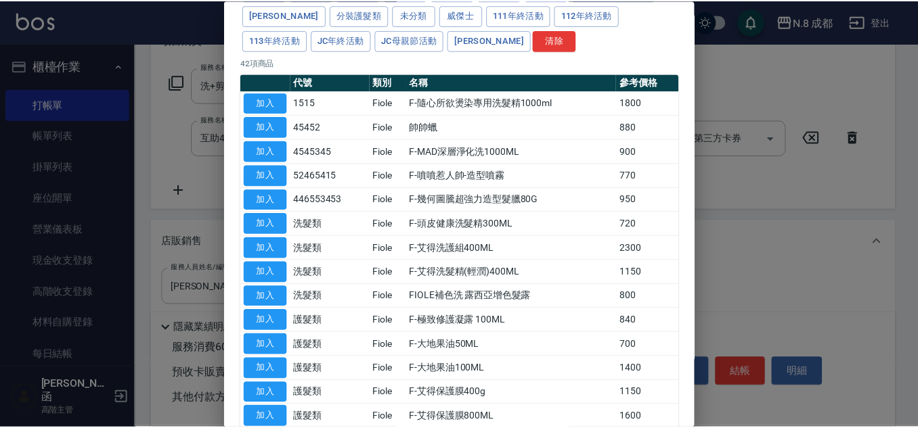
scroll to position [203, 0]
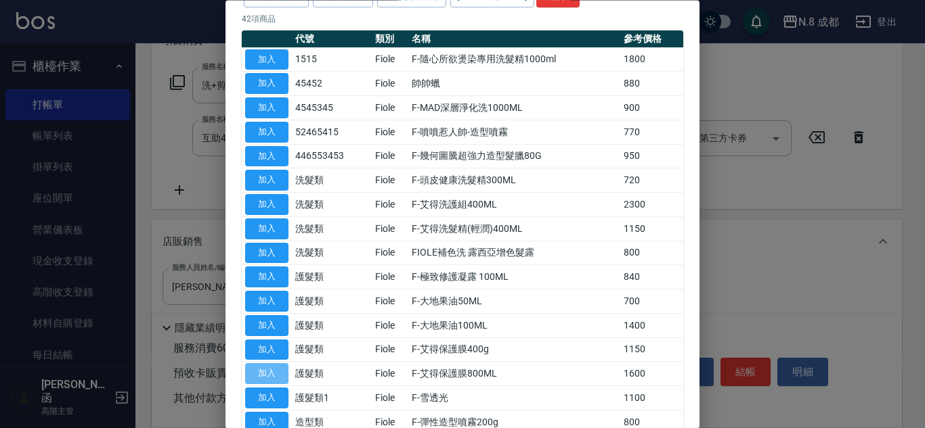
click at [263, 364] on button "加入" at bounding box center [266, 374] width 43 height 21
type input "F-艾得保護膜800ML"
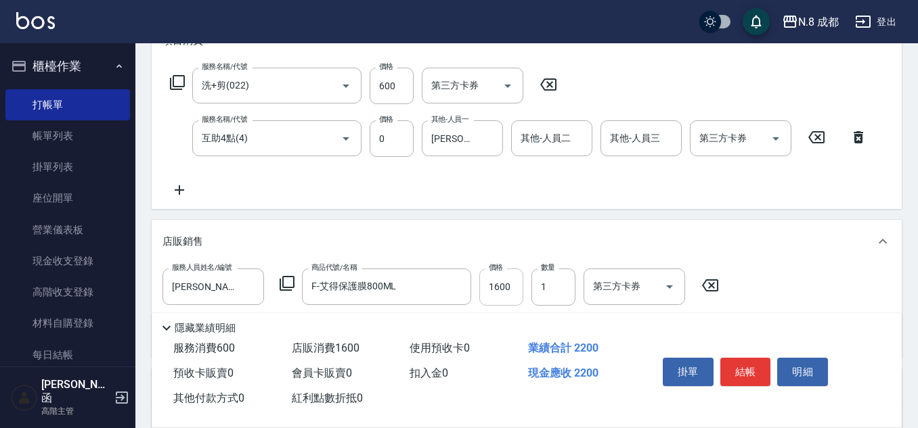
click at [506, 290] on input "1600" at bounding box center [501, 287] width 44 height 37
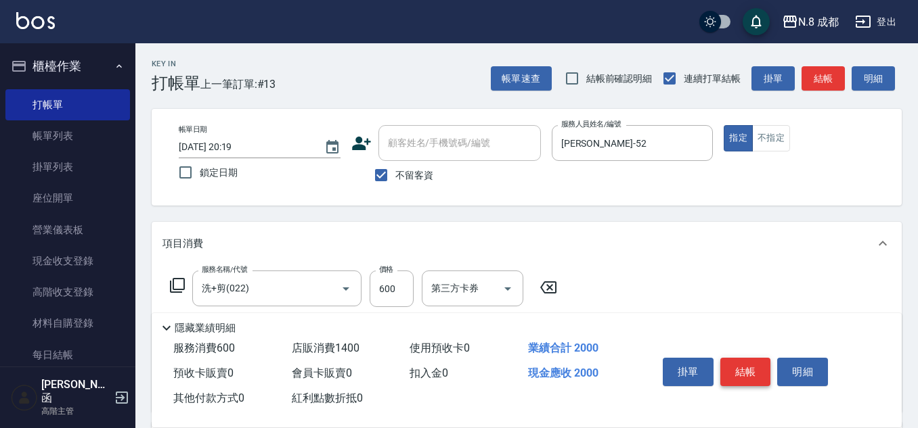
type input "1400"
click at [744, 361] on button "結帳" at bounding box center [745, 372] width 51 height 28
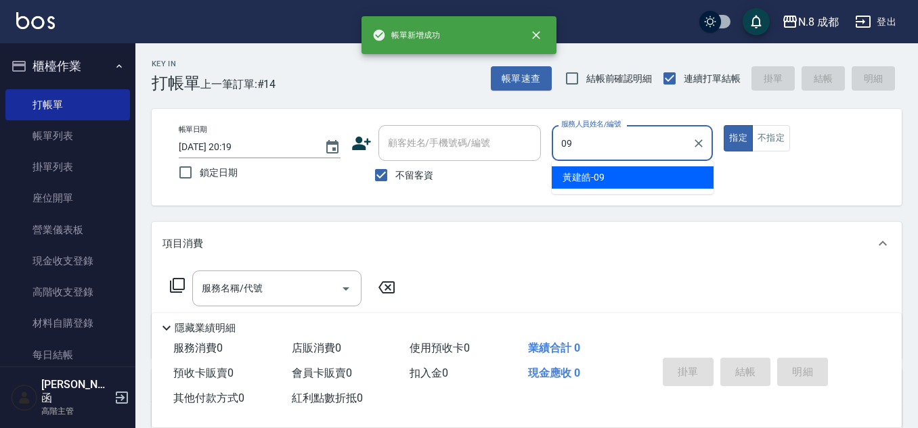
drag, startPoint x: 598, startPoint y: 182, endPoint x: 587, endPoint y: 180, distance: 10.4
click at [597, 181] on span "[PERSON_NAME]-09" at bounding box center [583, 178] width 42 height 14
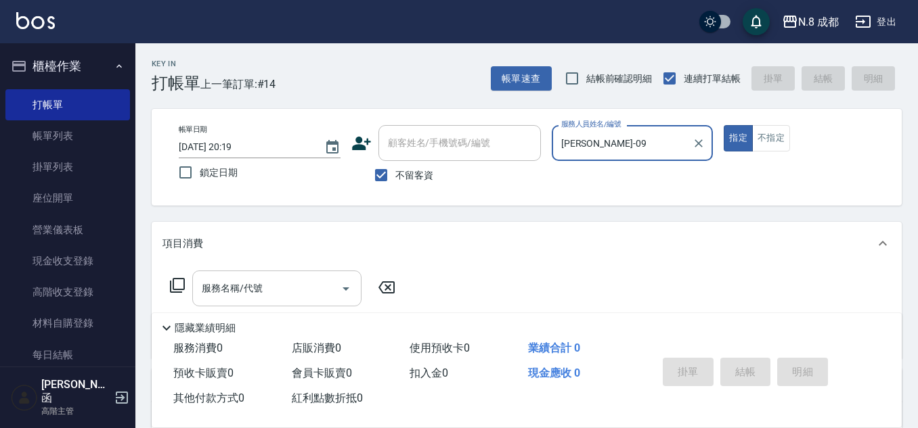
type input "[PERSON_NAME]-09"
click at [250, 296] on input "服務名稱/代號" at bounding box center [266, 289] width 137 height 24
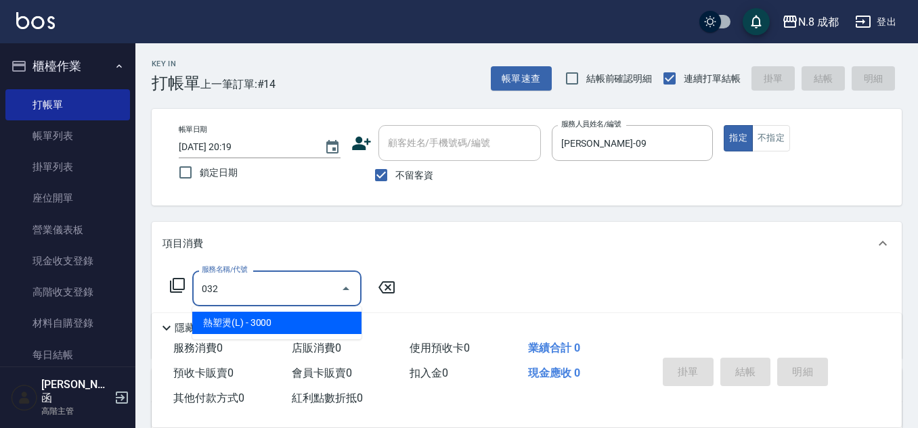
click at [275, 322] on span "熱塑燙(L) - 3000" at bounding box center [276, 323] width 169 height 22
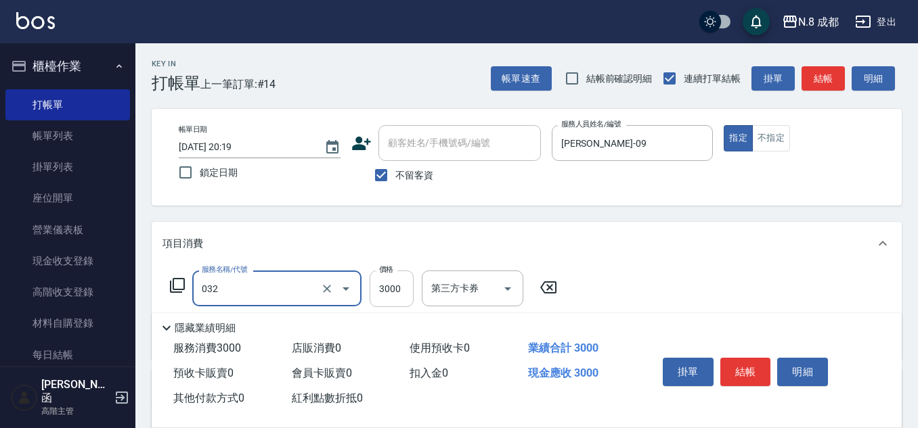
type input "熱塑燙(L)(032)"
click at [404, 294] on input "3000" at bounding box center [392, 289] width 44 height 37
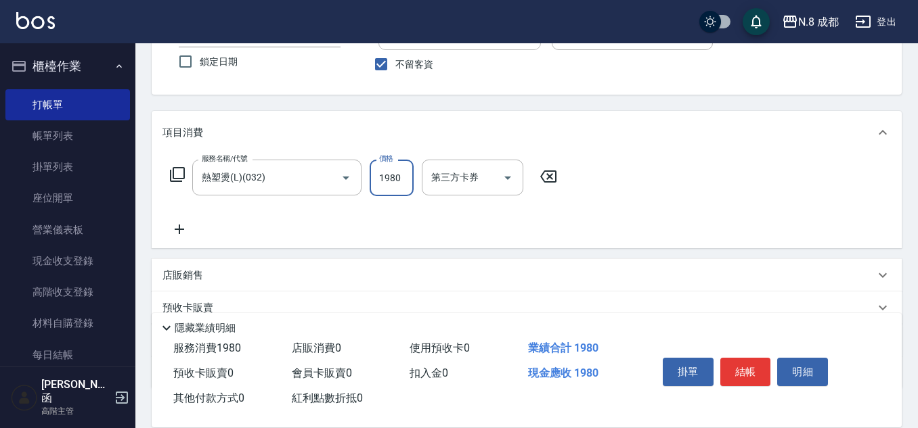
scroll to position [135, 0]
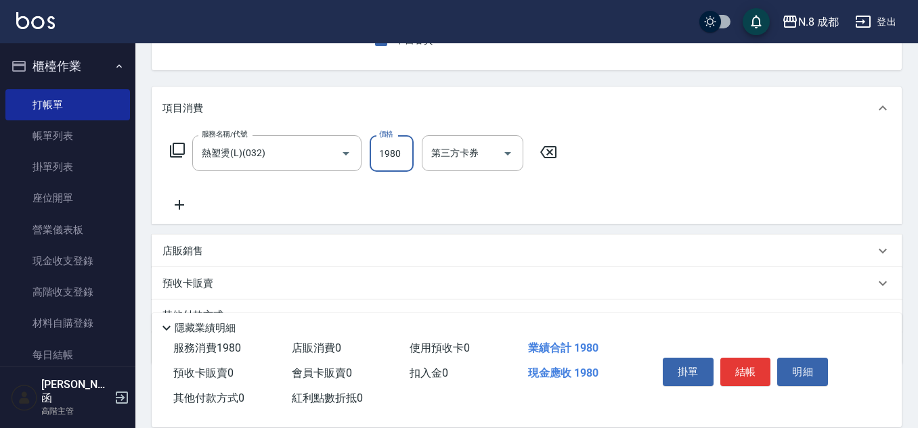
type input "1980"
click at [187, 202] on icon at bounding box center [179, 205] width 34 height 16
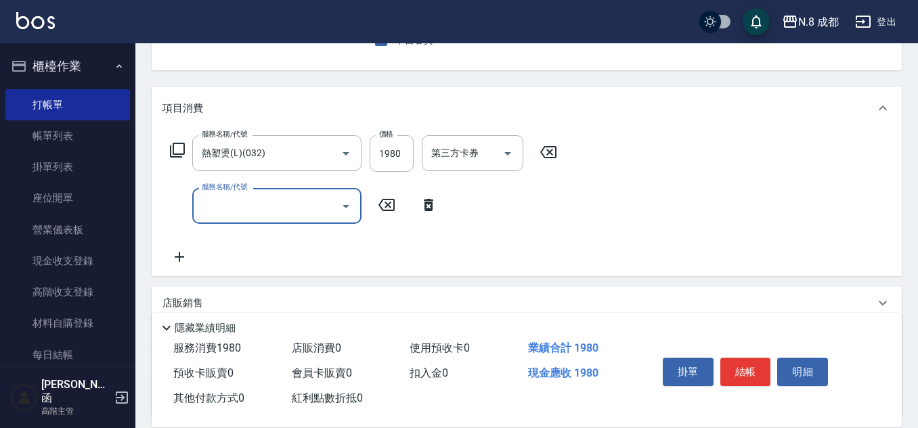
click at [245, 206] on input "服務名稱/代號" at bounding box center [266, 206] width 137 height 24
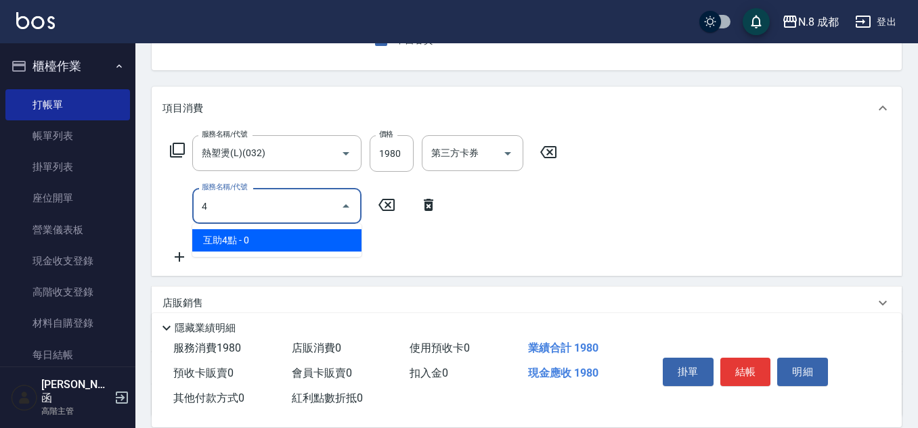
click at [264, 240] on span "互助4點 - 0" at bounding box center [276, 240] width 169 height 22
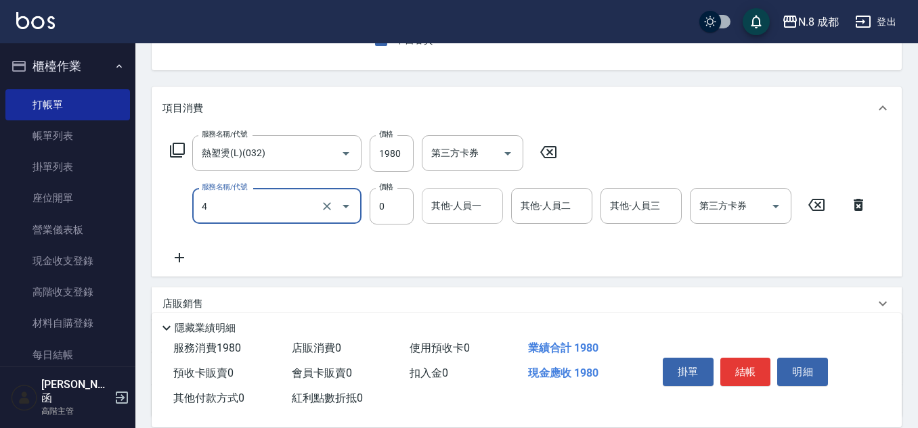
type input "互助4點(4)"
click at [459, 210] on input "其他-人員一" at bounding box center [462, 206] width 69 height 24
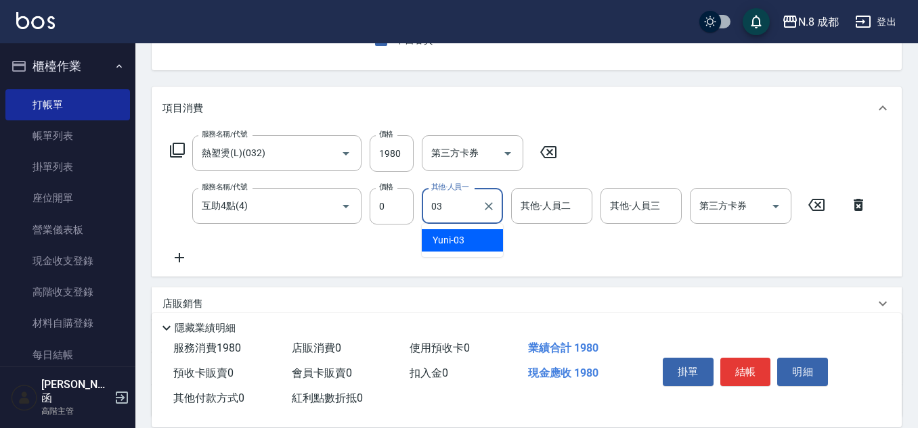
click at [474, 236] on div "Yuni -03" at bounding box center [462, 240] width 81 height 22
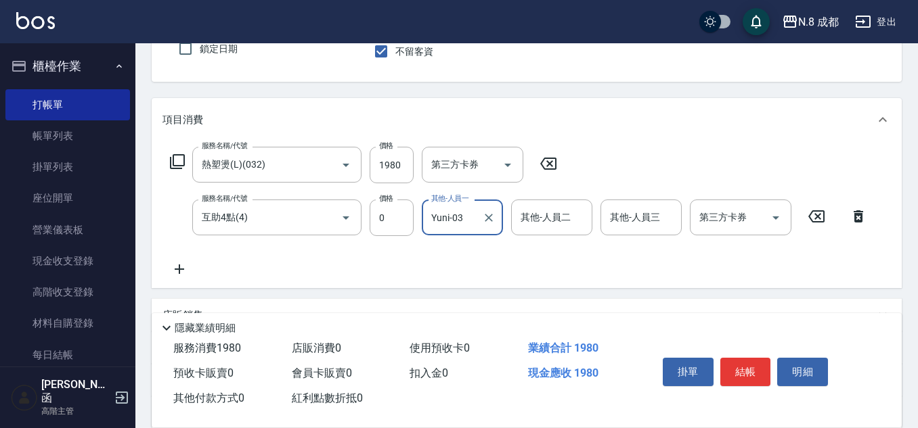
scroll to position [0, 0]
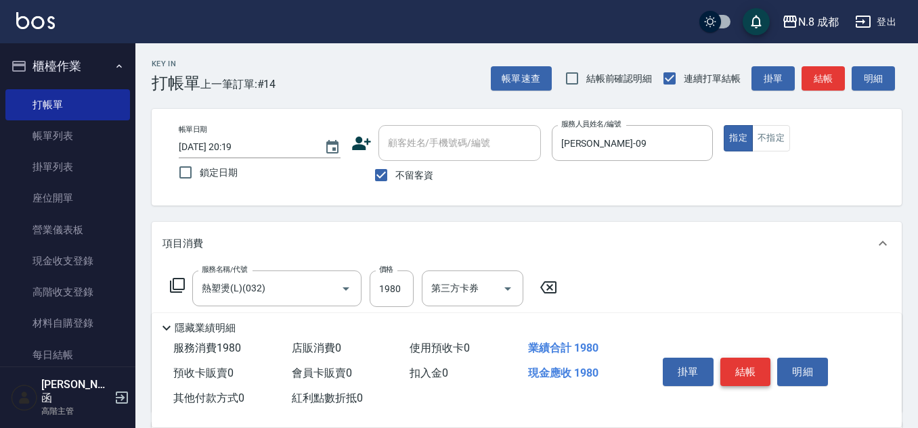
type input "Yuni-03"
click at [757, 369] on button "結帳" at bounding box center [745, 372] width 51 height 28
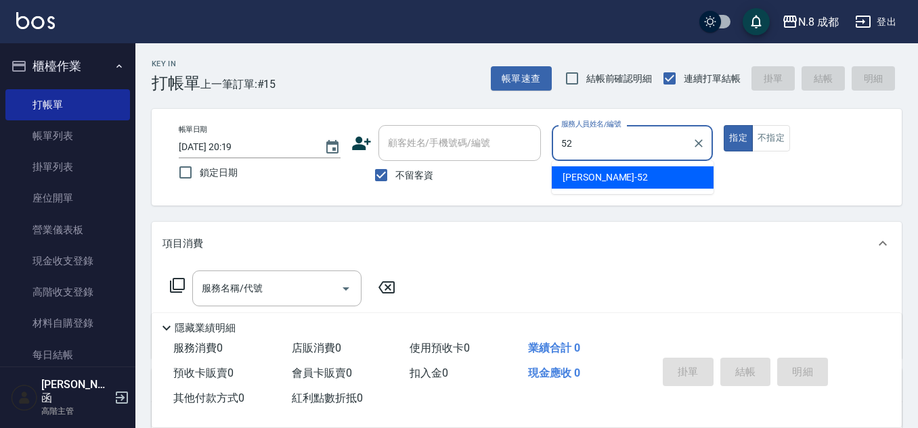
click at [587, 194] on ul "[PERSON_NAME]-52" at bounding box center [633, 177] width 162 height 33
click at [585, 185] on div "[PERSON_NAME]-52" at bounding box center [633, 177] width 162 height 22
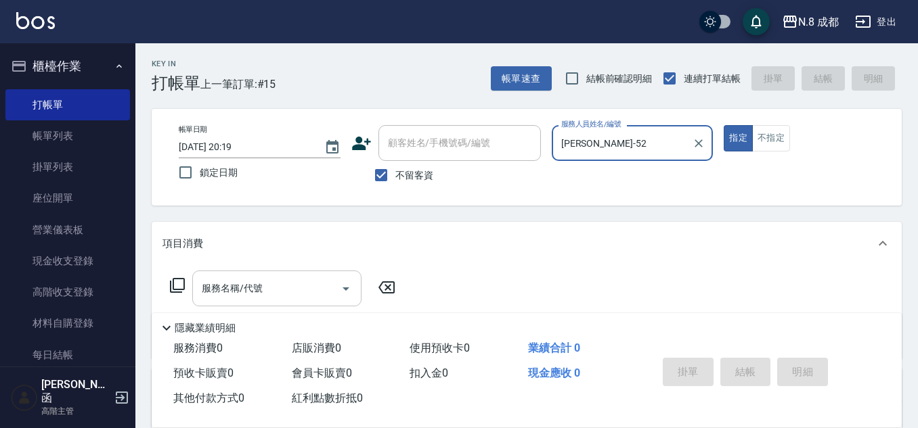
type input "[PERSON_NAME]-52"
click at [273, 294] on input "服務名稱/代號" at bounding box center [266, 289] width 137 height 24
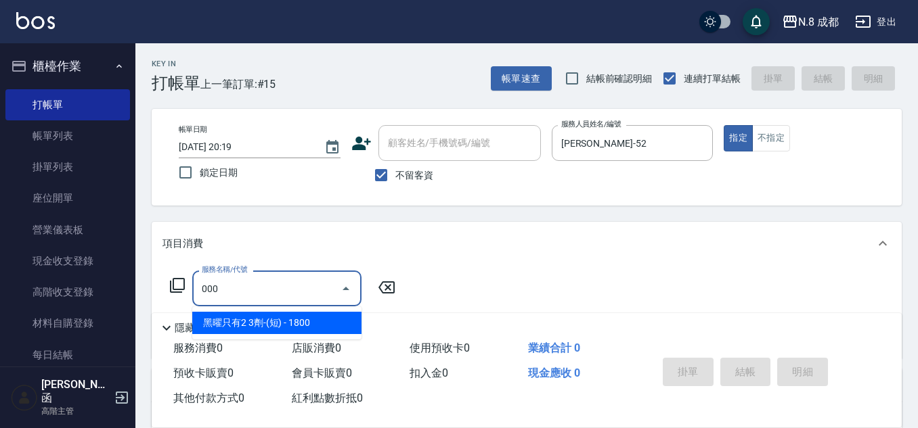
drag, startPoint x: 285, startPoint y: 324, endPoint x: 365, endPoint y: 311, distance: 81.7
click at [286, 325] on span "黑曜只有2 3劑-(短) - 1800" at bounding box center [276, 323] width 169 height 22
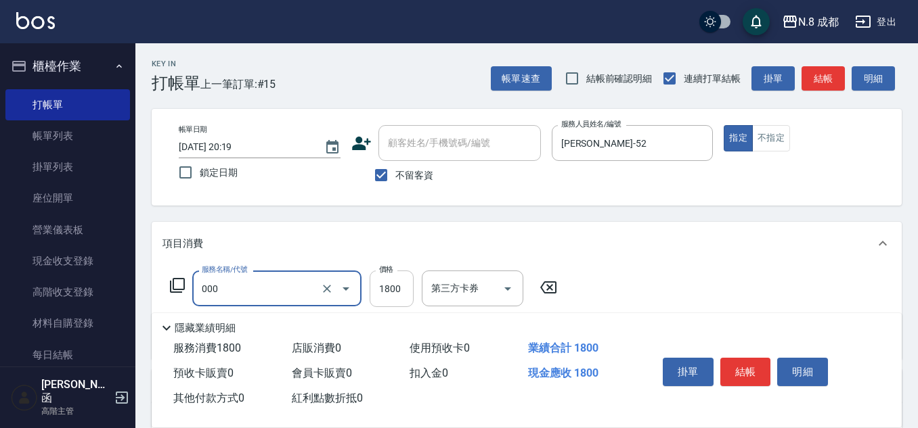
type input "黑曜只有2 3劑-(短)(000)"
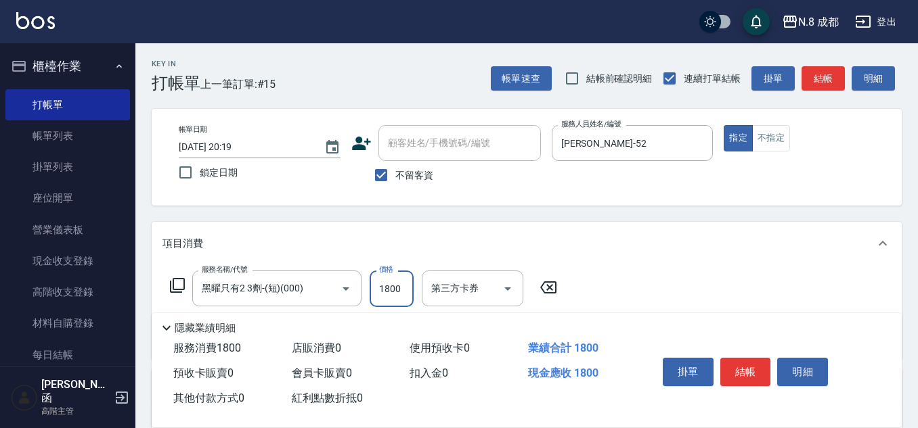
click at [407, 289] on input "1800" at bounding box center [392, 289] width 44 height 37
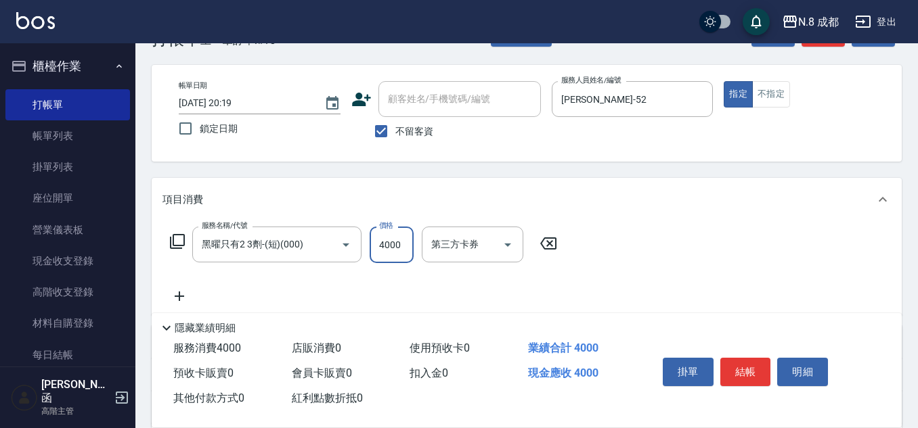
scroll to position [68, 0]
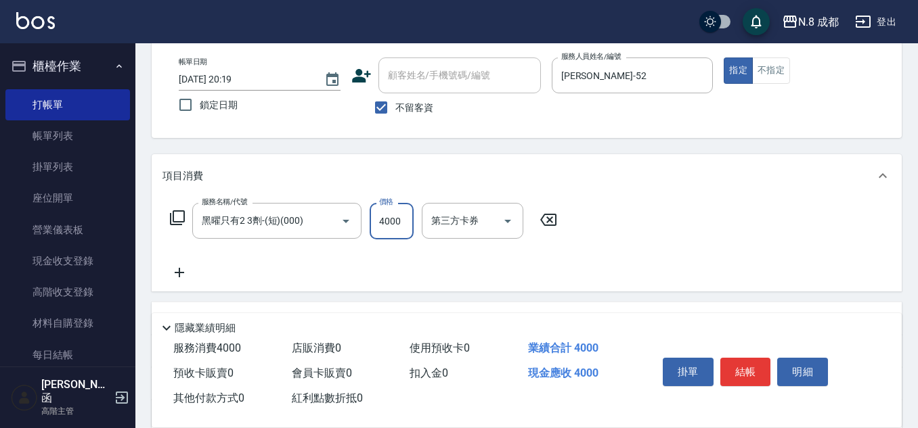
type input "4000"
click at [187, 272] on icon at bounding box center [179, 273] width 34 height 16
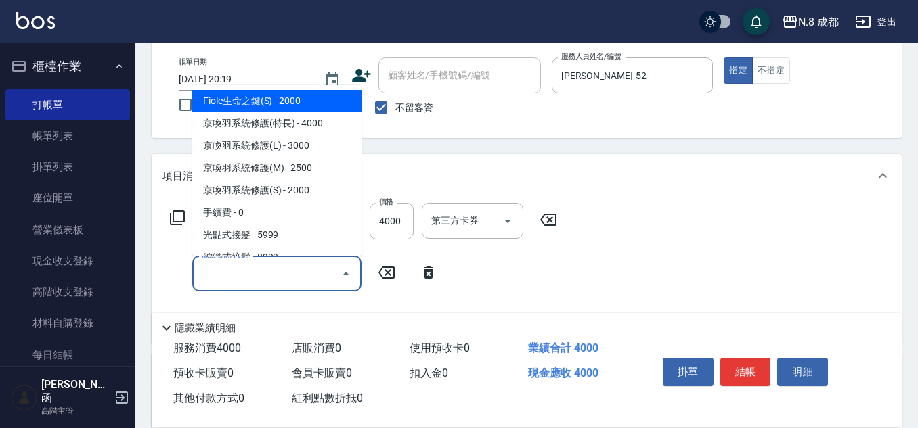
click at [276, 284] on input "服務名稱/代號" at bounding box center [266, 274] width 137 height 24
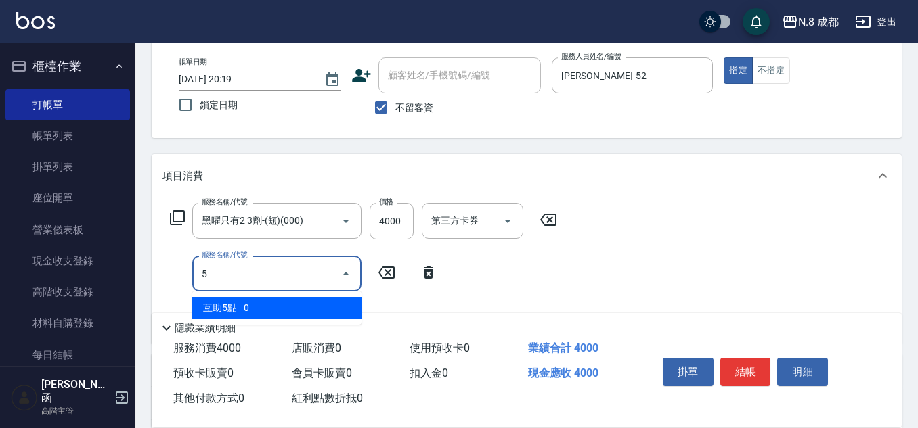
click at [261, 305] on span "互助5點 - 0" at bounding box center [276, 308] width 169 height 22
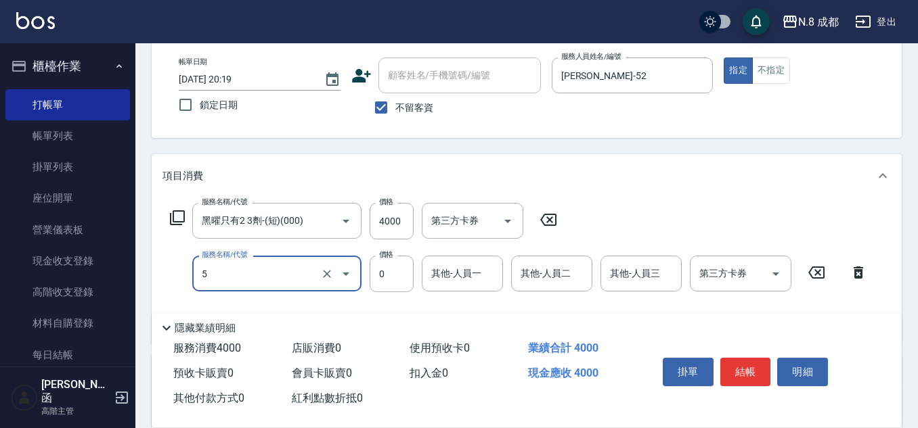
type input "互助5點(5)"
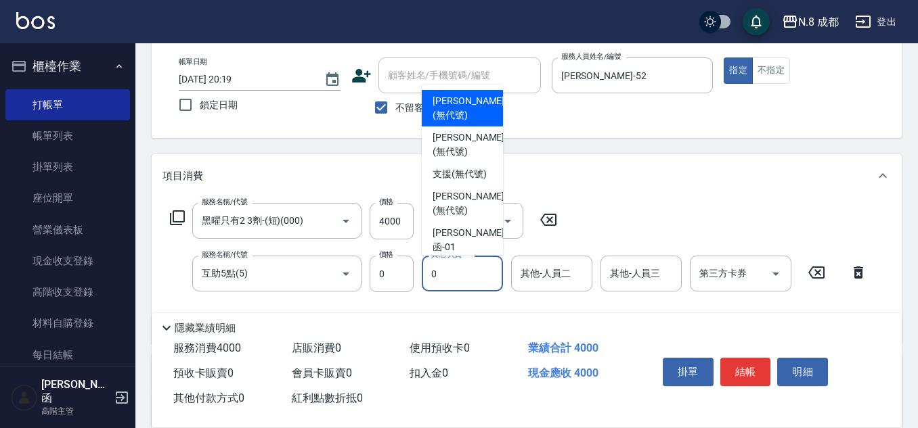
click at [468, 277] on input "0" at bounding box center [462, 274] width 69 height 24
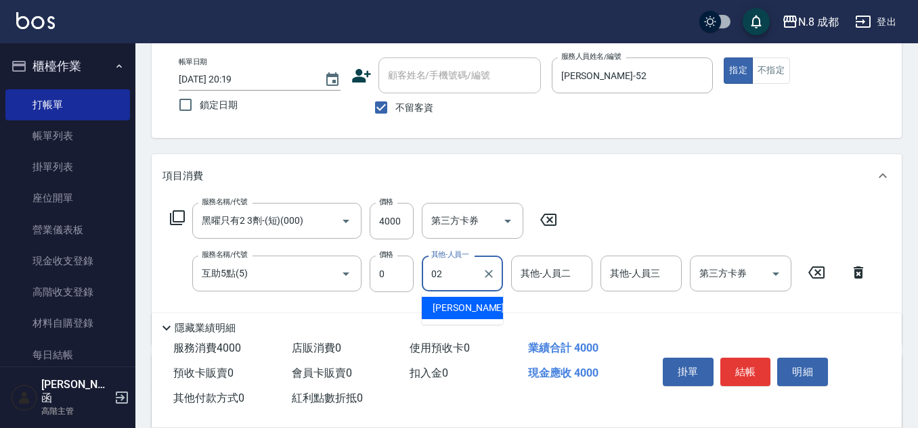
click at [483, 304] on div "[PERSON_NAME]-02" at bounding box center [462, 308] width 81 height 22
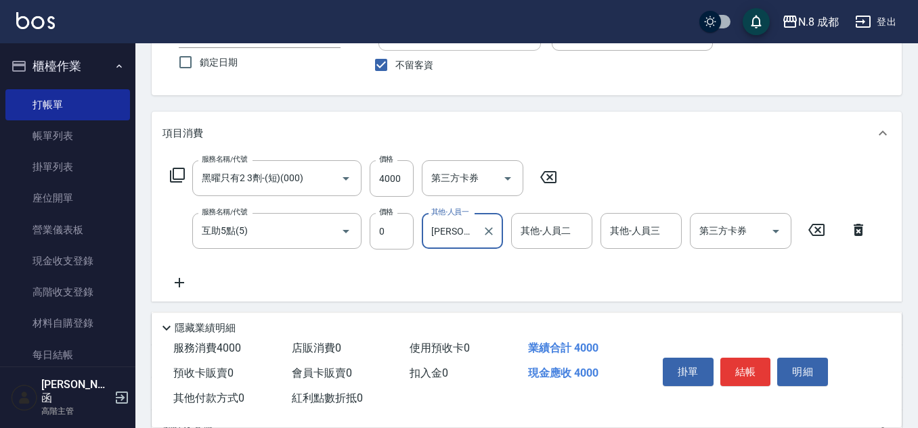
scroll to position [203, 0]
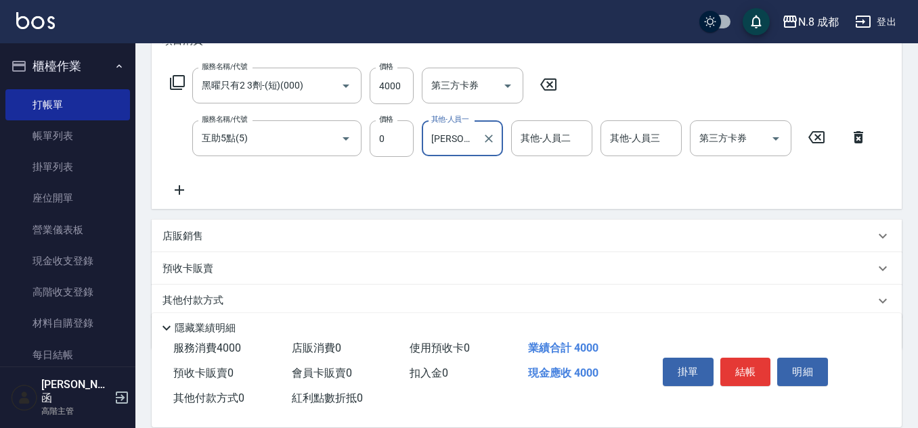
type input "[PERSON_NAME]-02"
click at [852, 139] on icon at bounding box center [858, 137] width 34 height 16
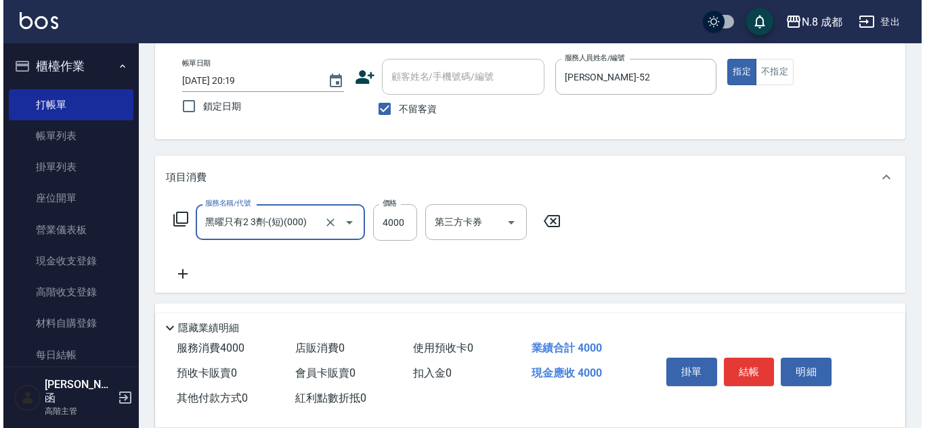
scroll to position [0, 0]
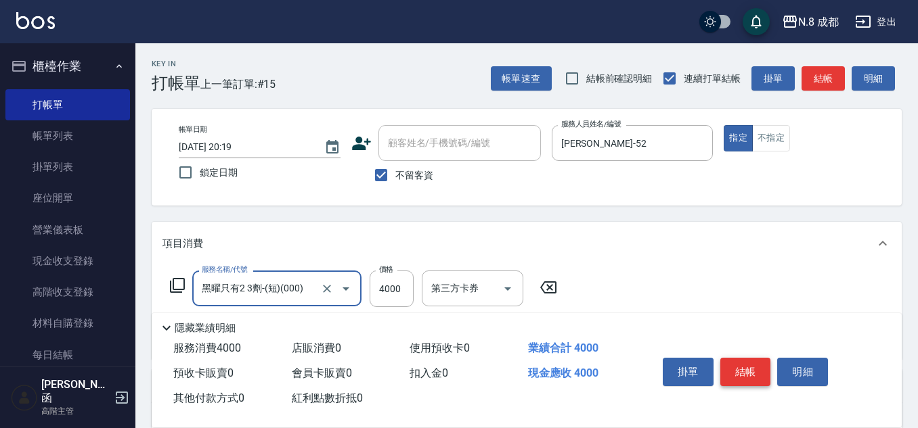
click at [747, 359] on button "結帳" at bounding box center [745, 372] width 51 height 28
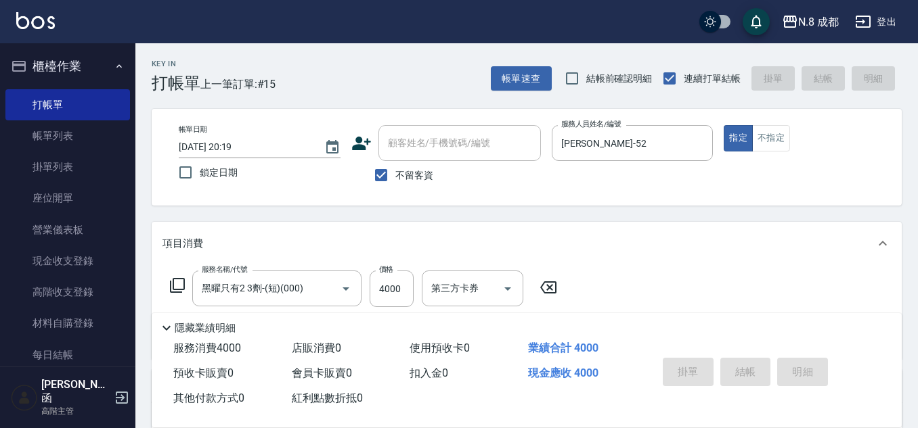
type input "[DATE] 20:20"
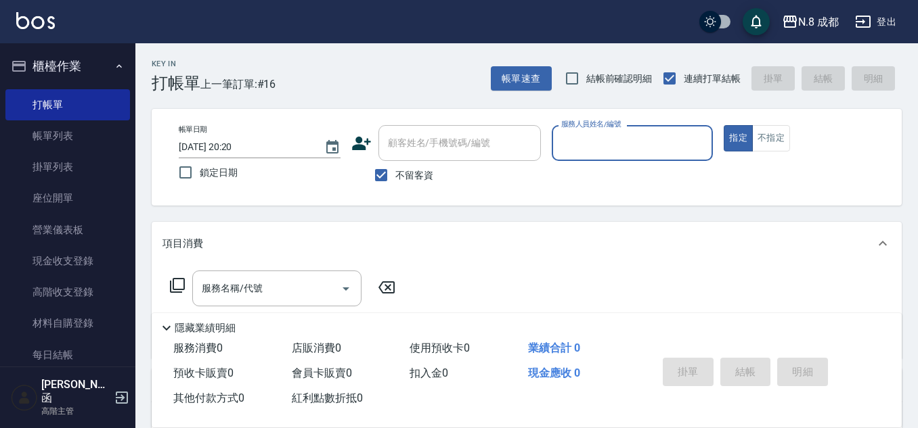
drag, startPoint x: 389, startPoint y: 174, endPoint x: 420, endPoint y: 149, distance: 40.0
click at [389, 173] on input "不留客資" at bounding box center [381, 175] width 28 height 28
checkbox input "false"
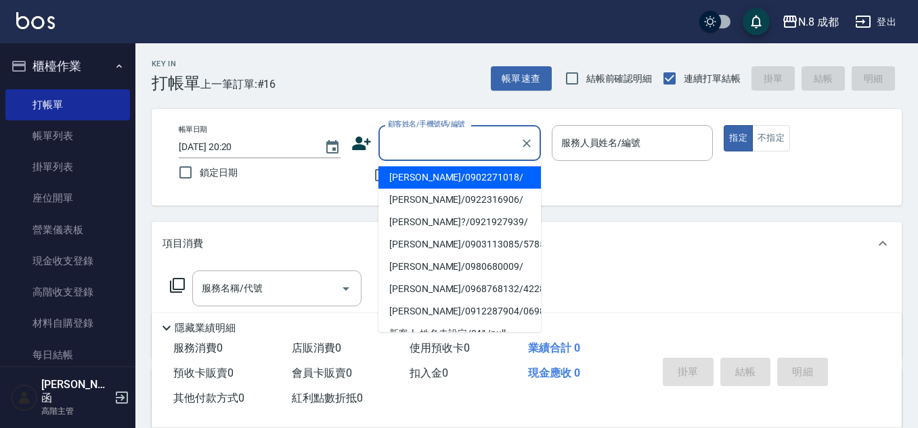
click at [420, 148] on input "顧客姓名/手機號碼/編號" at bounding box center [449, 143] width 130 height 24
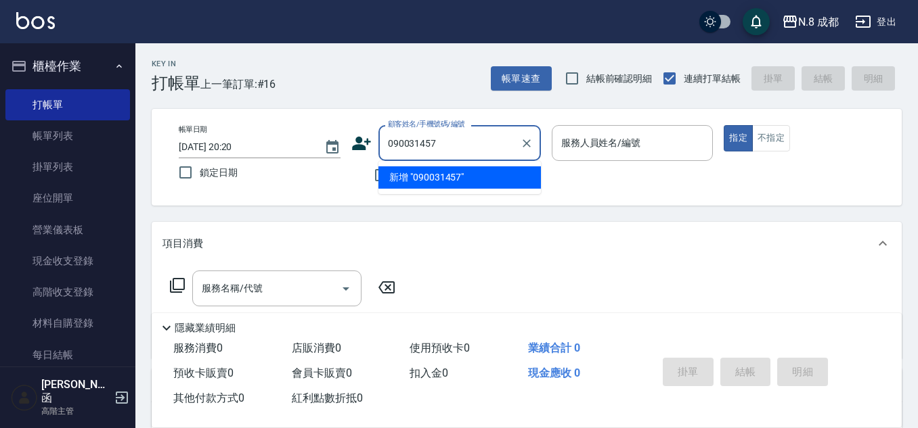
type input "0900314579"
drag, startPoint x: 479, startPoint y: 145, endPoint x: 290, endPoint y: 150, distance: 189.6
click at [291, 146] on div "帳單日期 [DATE] 20:20 鎖定日期 顧客姓名/手機號碼/編號 0900314579 顧客姓名/手機號碼/編號 不留客資 服務人員姓名/編號 服務人員…" at bounding box center [526, 157] width 717 height 64
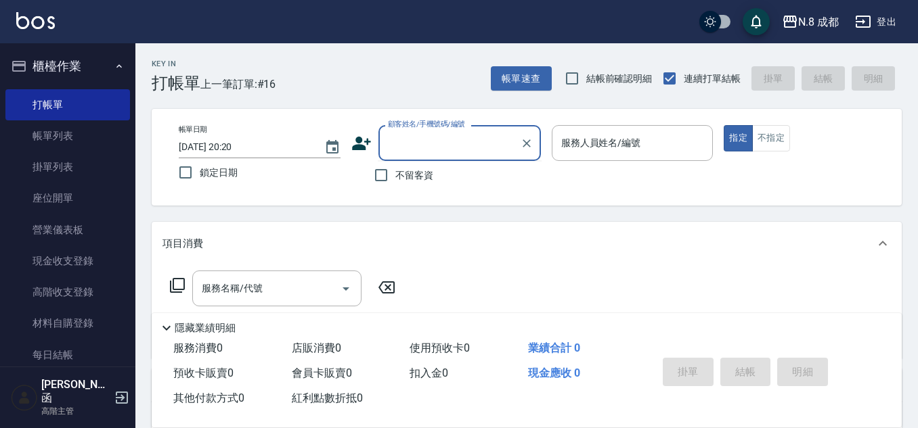
click at [348, 144] on div "帳單日期 [DATE] 20:20 鎖定日期 顧客姓名/手機號碼/編號 顧客姓名/手機號碼/編號 不留客資 服務人員姓名/編號 服務人員姓名/編號 指定 不指定" at bounding box center [526, 157] width 717 height 64
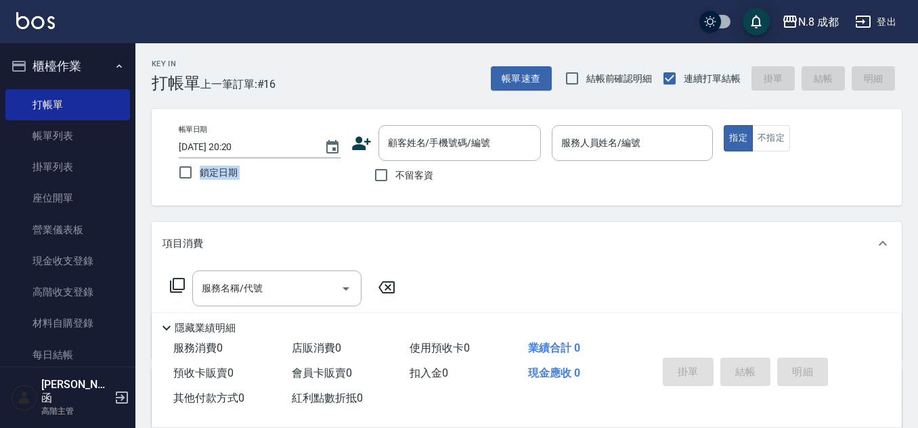
click at [365, 143] on icon at bounding box center [361, 143] width 20 height 20
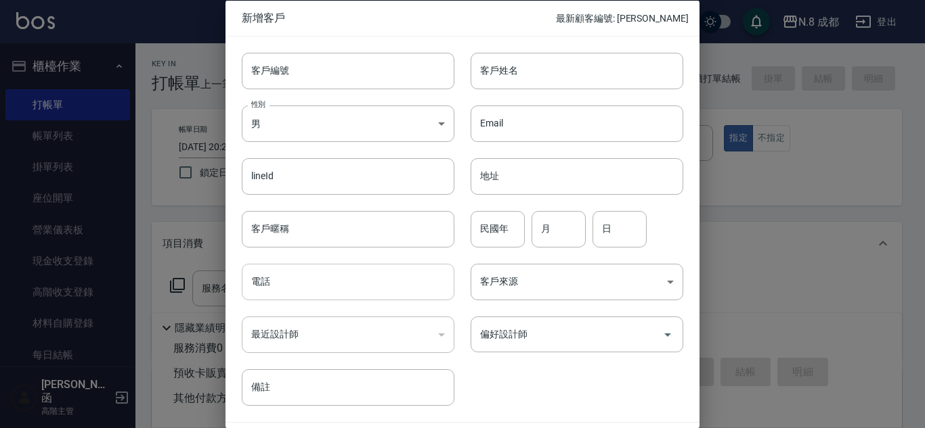
click at [359, 276] on input "電話" at bounding box center [348, 282] width 213 height 37
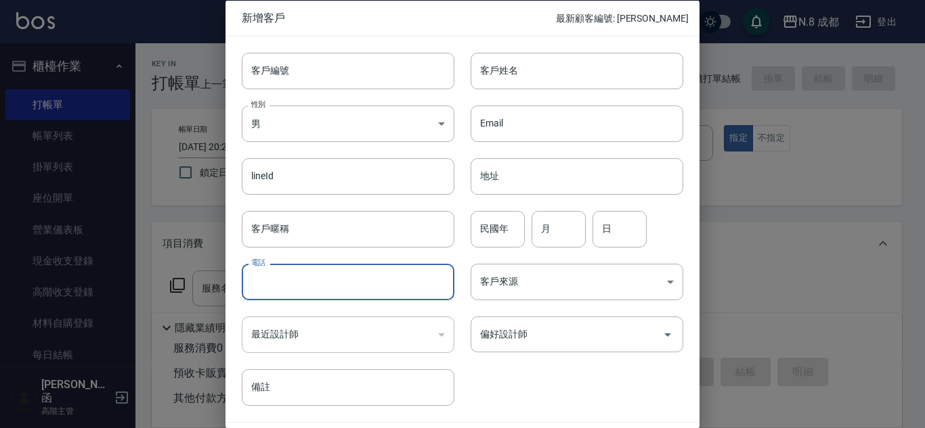
paste input "0900314579"
type input "0900314579"
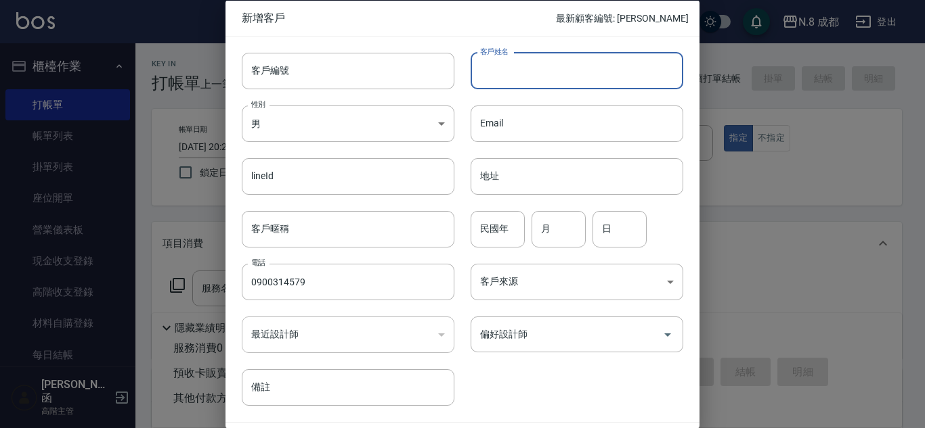
click at [538, 70] on input "客戶姓名" at bounding box center [576, 70] width 213 height 37
type input "持"
type input "ㄔ"
type input "[PERSON_NAME]"
click at [499, 229] on input "民國年" at bounding box center [497, 228] width 54 height 37
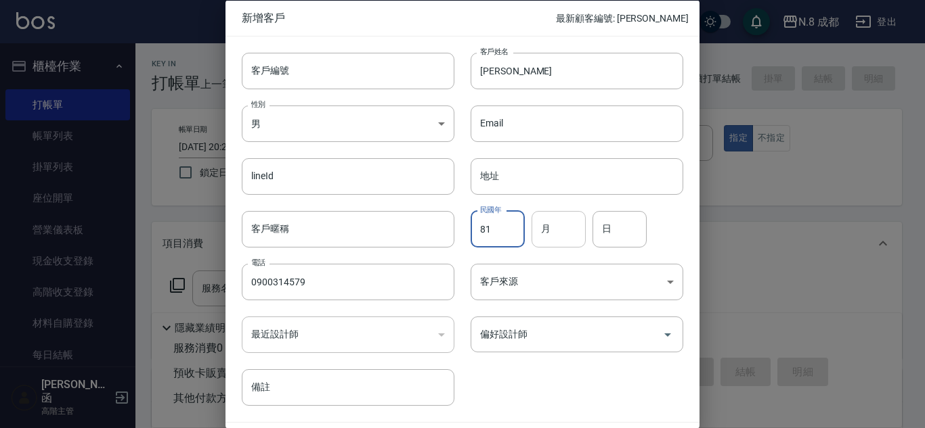
type input "81"
click at [572, 227] on input "月" at bounding box center [558, 228] width 54 height 37
type input "12"
click at [629, 227] on input "日" at bounding box center [619, 228] width 54 height 37
click at [558, 350] on div "偏好設計師" at bounding box center [576, 335] width 213 height 36
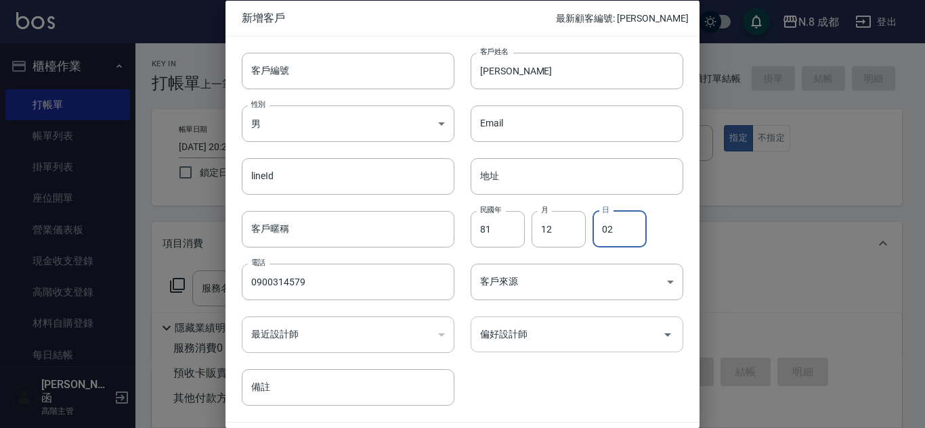
type input "02"
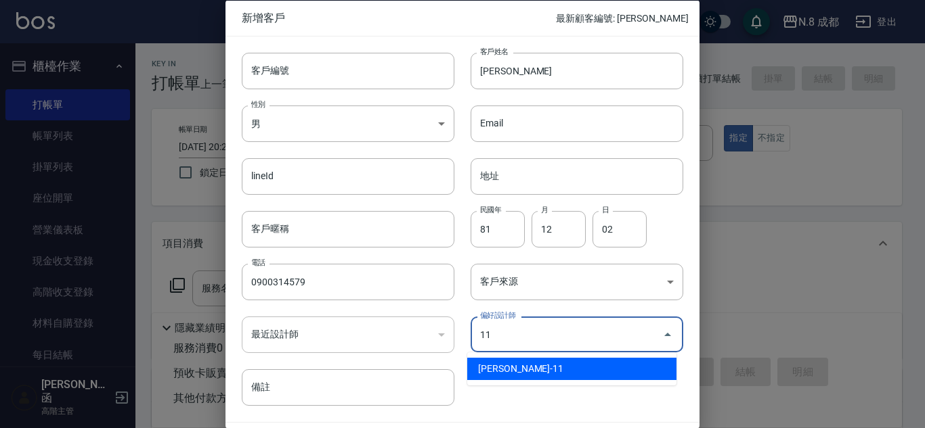
click at [558, 369] on li "[PERSON_NAME]-11" at bounding box center [571, 369] width 209 height 22
type input "葉真甄"
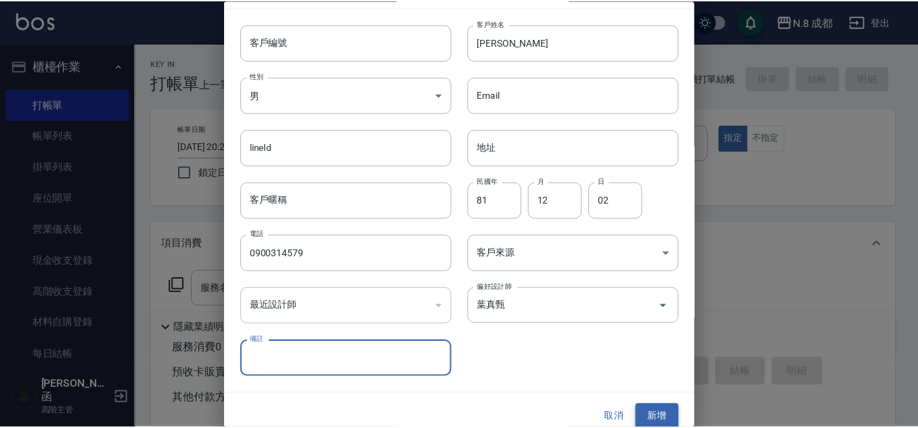
scroll to position [41, 0]
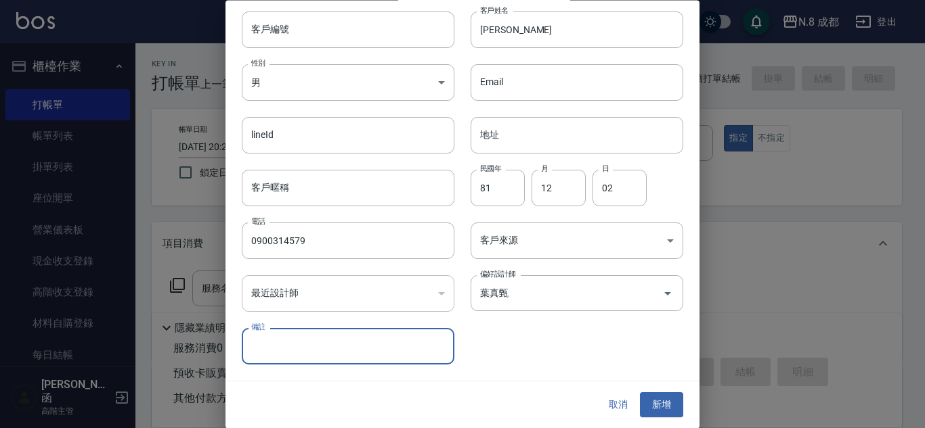
drag, startPoint x: 648, startPoint y: 401, endPoint x: 587, endPoint y: 347, distance: 81.9
click at [649, 401] on button "新增" at bounding box center [661, 405] width 43 height 25
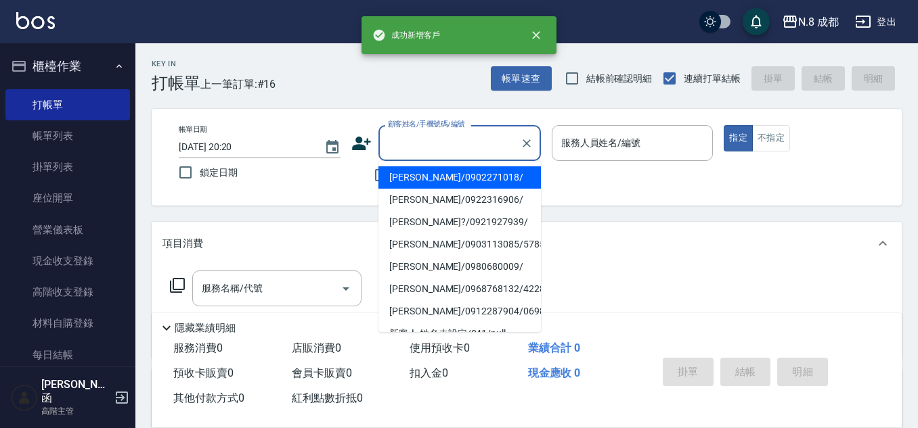
click at [426, 135] on input "顧客姓名/手機號碼/編號" at bounding box center [449, 143] width 130 height 24
paste input "0900314579"
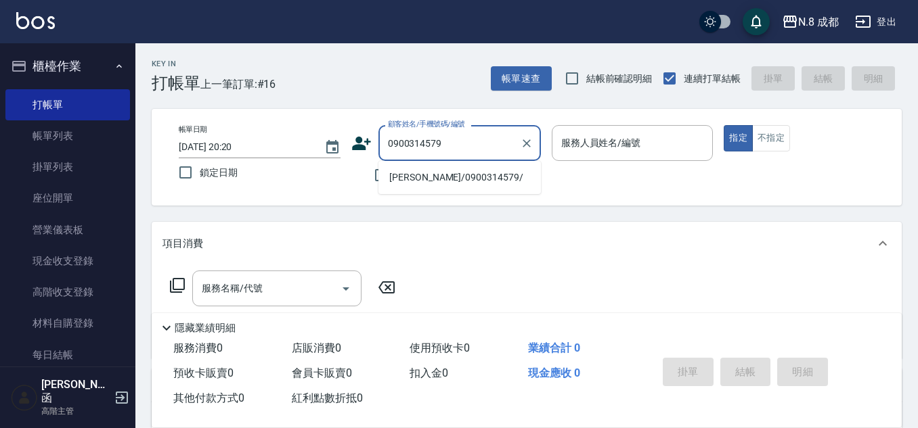
click at [418, 183] on li "[PERSON_NAME]/0900314579/" at bounding box center [459, 177] width 162 height 22
type input "[PERSON_NAME]/0900314579/"
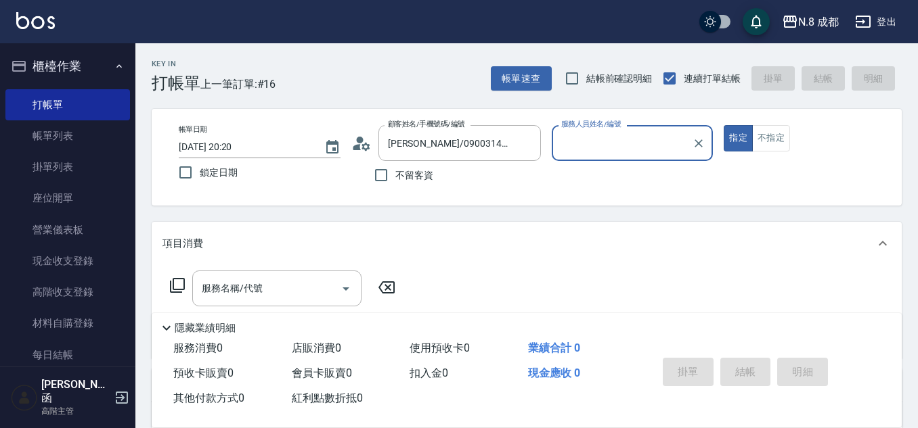
type input "[PERSON_NAME]-11"
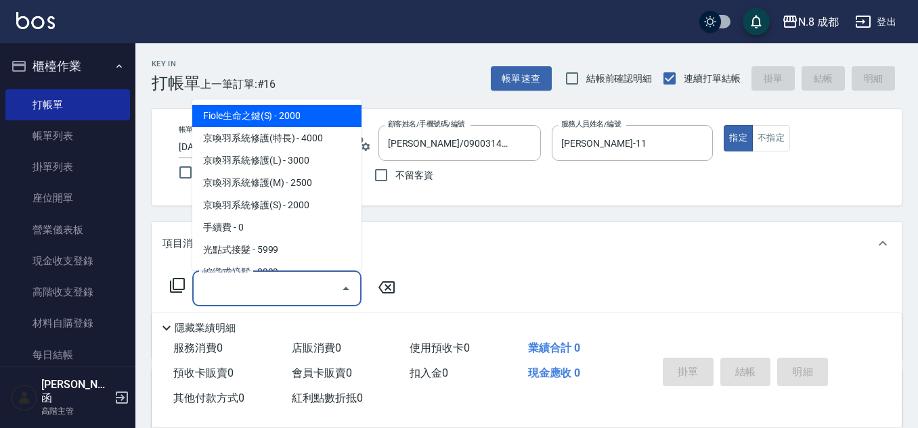
click at [259, 290] on input "服務名稱/代號" at bounding box center [266, 289] width 137 height 24
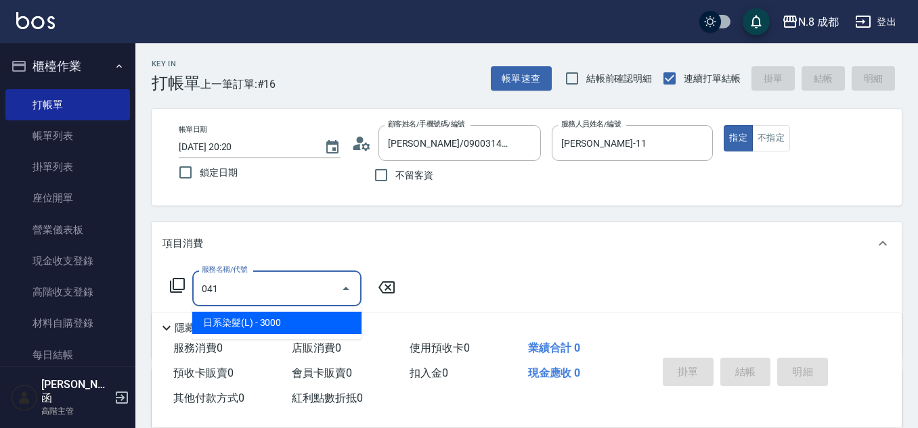
click at [253, 338] on ul "日系染髮(L) - 3000" at bounding box center [276, 323] width 169 height 33
click at [303, 319] on span "日系染髮(L) - 3000" at bounding box center [276, 323] width 169 height 22
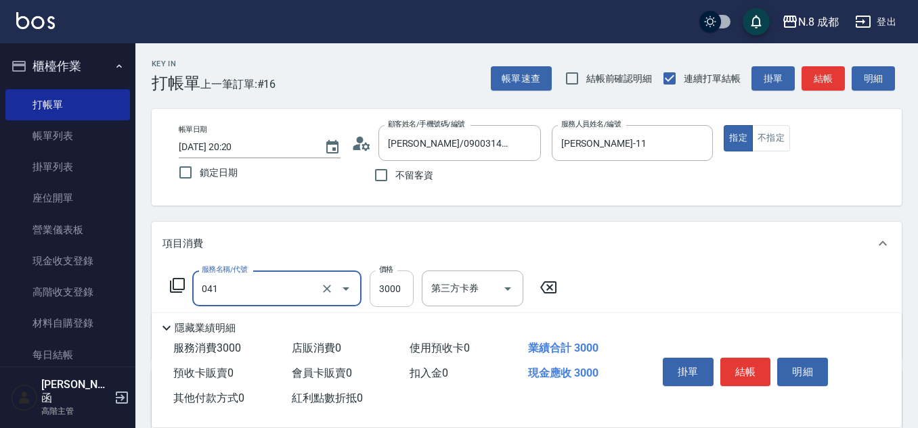
type input "日系染髮(L)(041)"
click at [384, 298] on input "3000" at bounding box center [392, 289] width 44 height 37
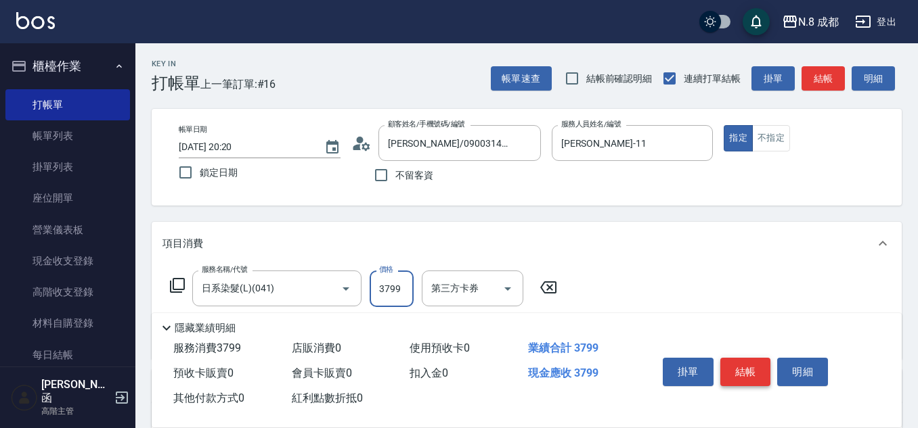
type input "3799"
click at [743, 363] on button "結帳" at bounding box center [745, 372] width 51 height 28
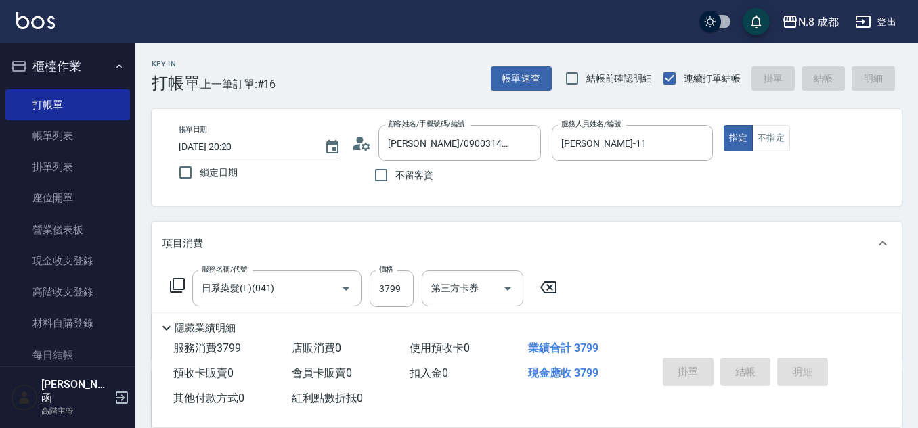
type input "[DATE] 20:21"
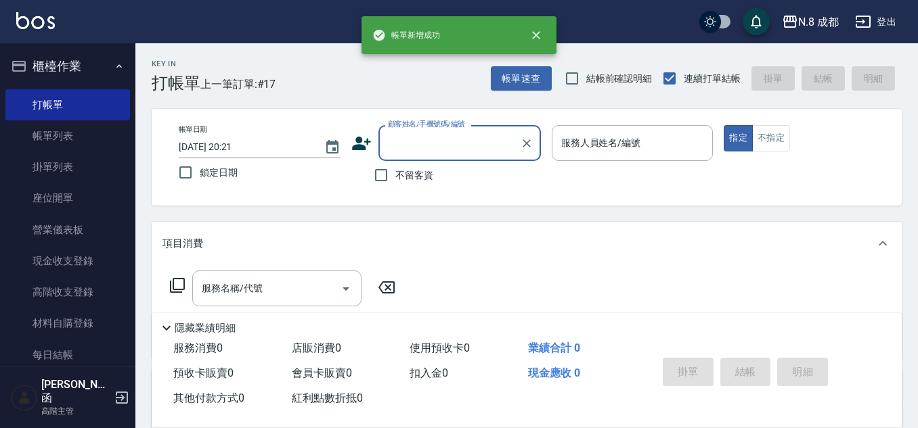
drag, startPoint x: 380, startPoint y: 192, endPoint x: 451, endPoint y: 180, distance: 72.1
click at [380, 192] on div "帳單日期 [DATE] 20:21 鎖定日期 顧客姓名/手機號碼/編號 顧客姓名/手機號碼/編號 不留客資 服務人員姓名/編號 服務人員姓名/編號 指定 不指定" at bounding box center [527, 157] width 750 height 97
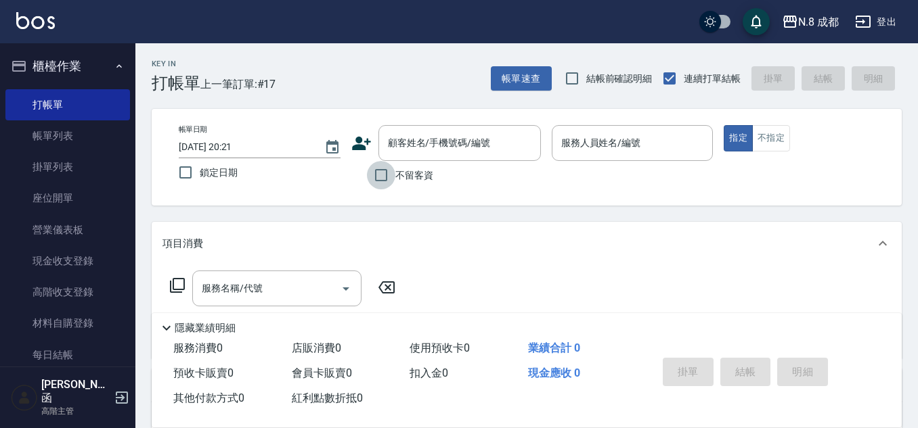
drag, startPoint x: 381, startPoint y: 183, endPoint x: 555, endPoint y: 165, distance: 174.8
click at [380, 183] on input "不留客資" at bounding box center [381, 175] width 28 height 28
checkbox input "true"
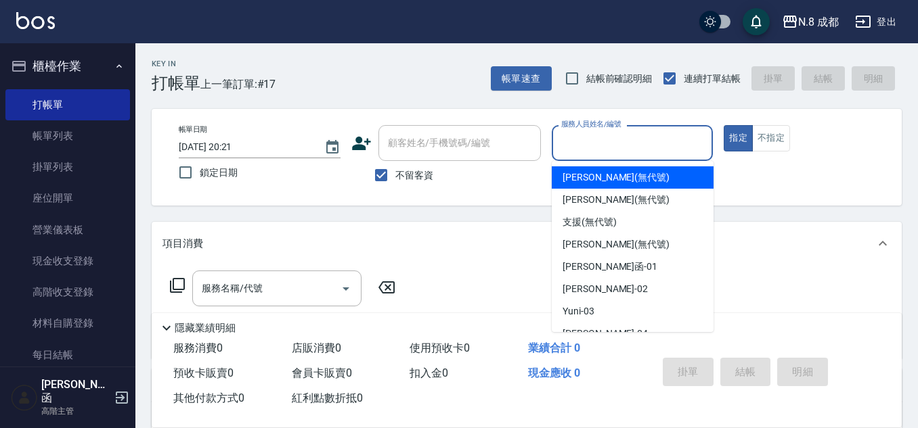
click at [578, 154] on input "服務人員姓名/編號" at bounding box center [633, 143] width 150 height 24
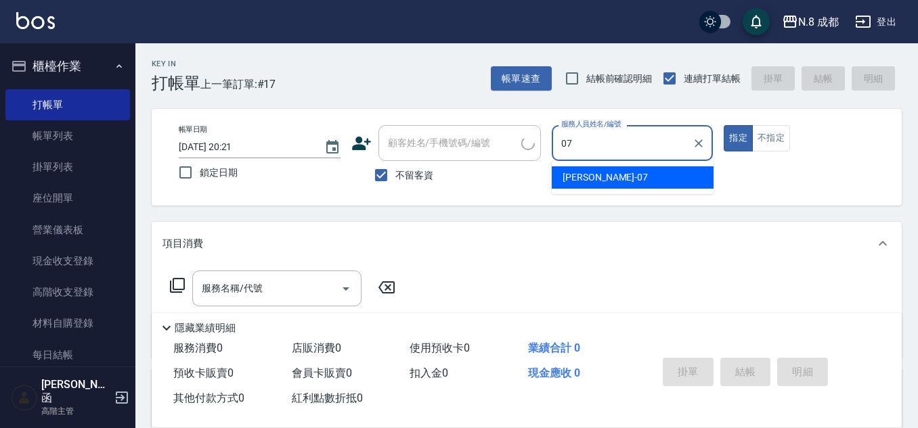
click at [582, 174] on span "[PERSON_NAME] -07" at bounding box center [604, 178] width 85 height 14
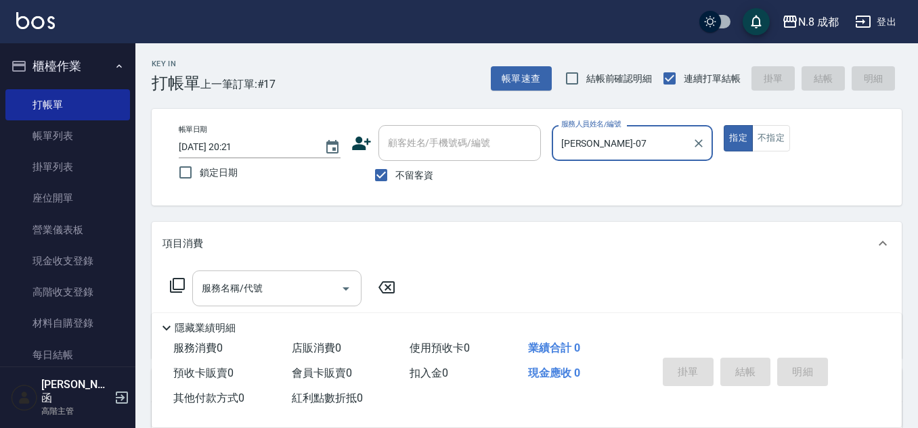
type input "[PERSON_NAME]-07"
click at [288, 294] on input "服務名稱/代號" at bounding box center [266, 289] width 137 height 24
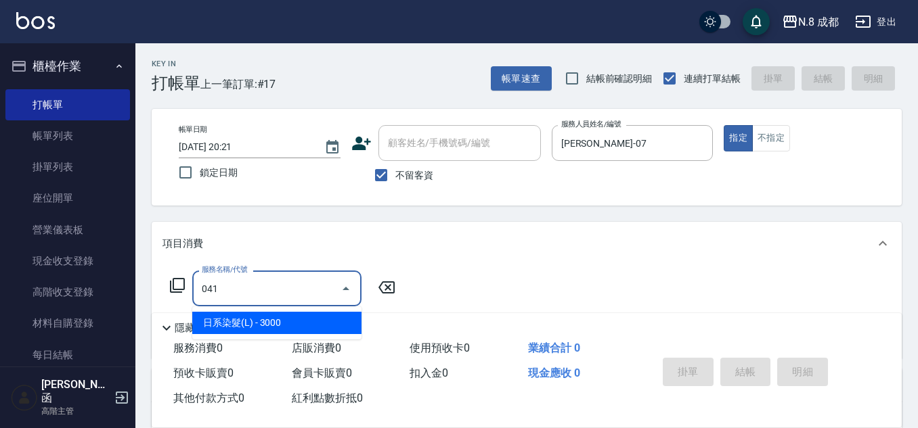
click at [275, 330] on span "日系染髮(L) - 3000" at bounding box center [276, 323] width 169 height 22
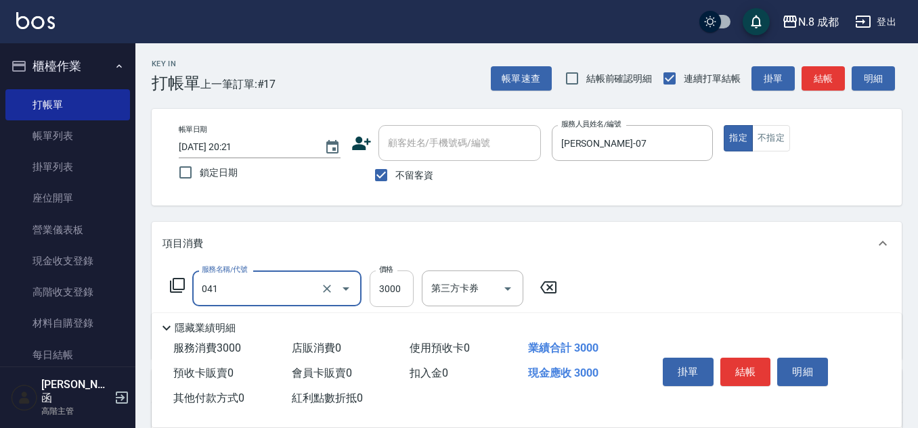
type input "日系染髮(L)(041)"
click at [402, 292] on input "3000" at bounding box center [392, 289] width 44 height 37
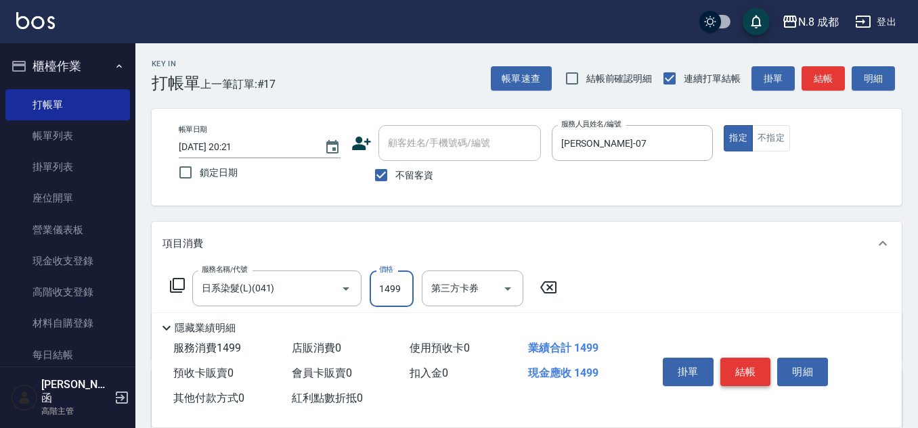
type input "1499"
click at [730, 365] on button "結帳" at bounding box center [745, 372] width 51 height 28
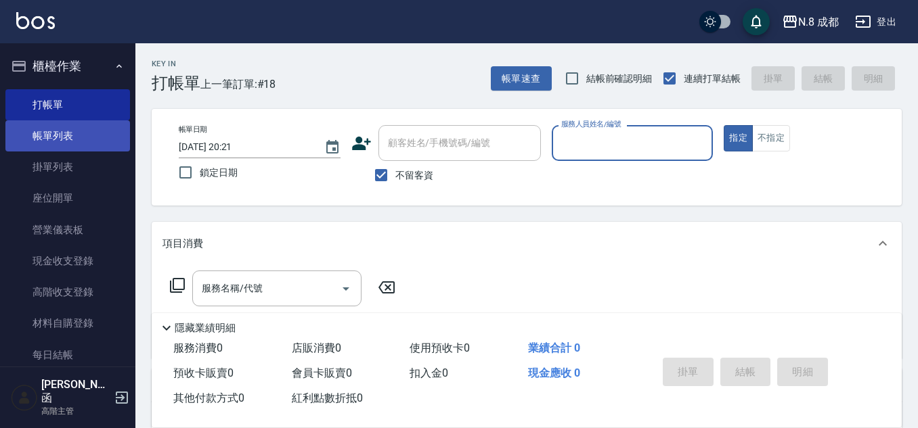
click at [113, 140] on link "帳單列表" at bounding box center [67, 135] width 125 height 31
